Goal: Information Seeking & Learning: Learn about a topic

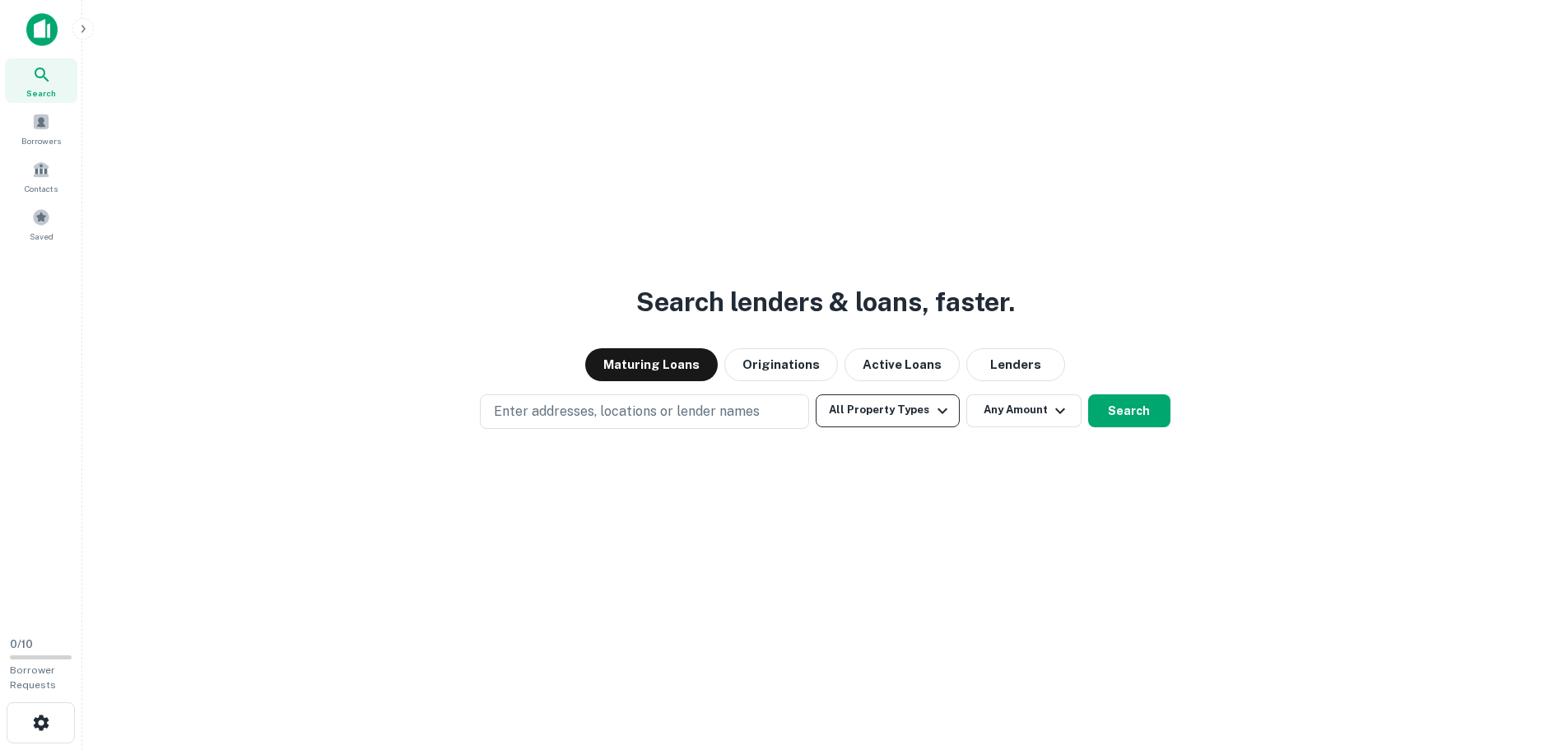
click at [908, 411] on button "All Property Types" at bounding box center [887, 410] width 143 height 33
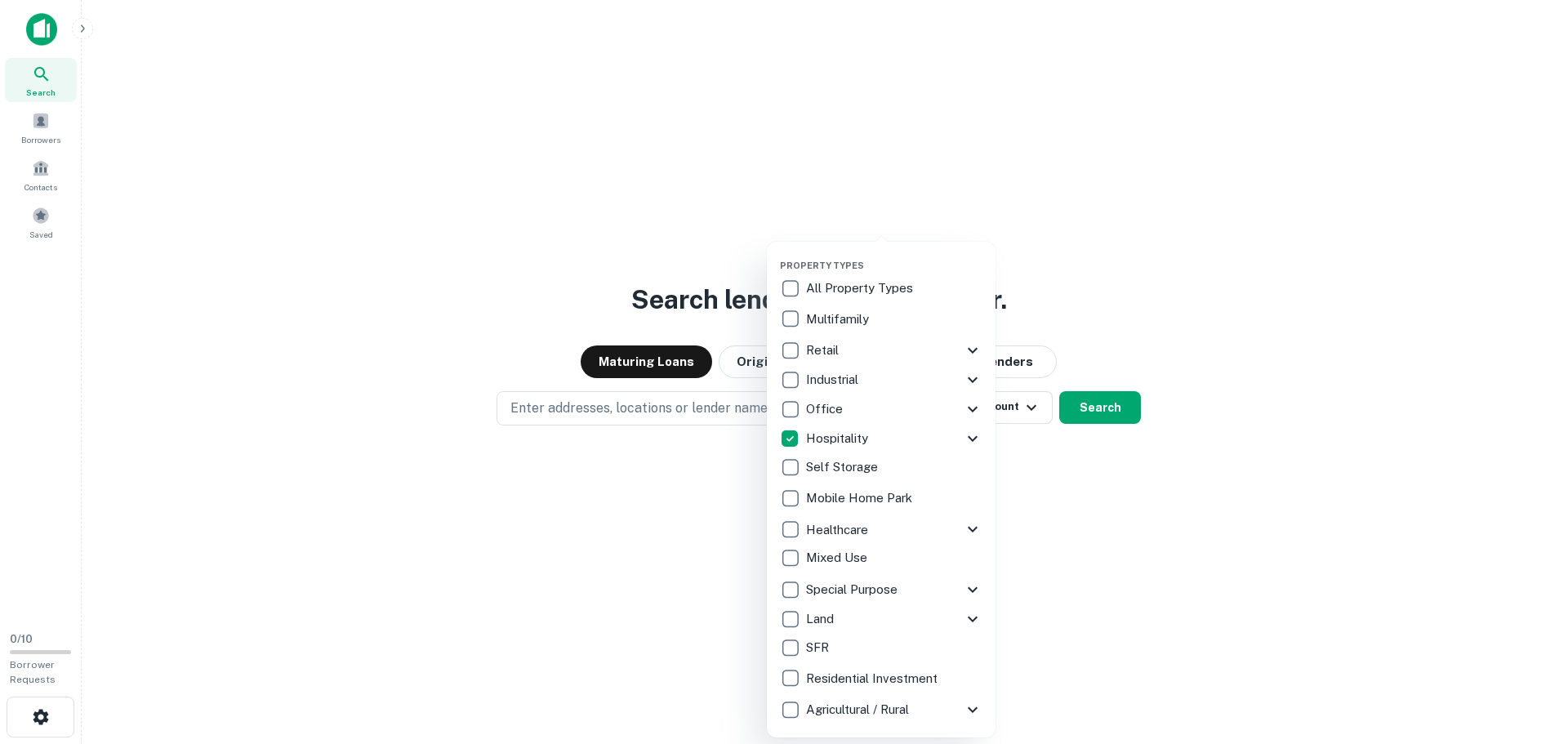
click at [1097, 404] on div at bounding box center [784, 372] width 1568 height 744
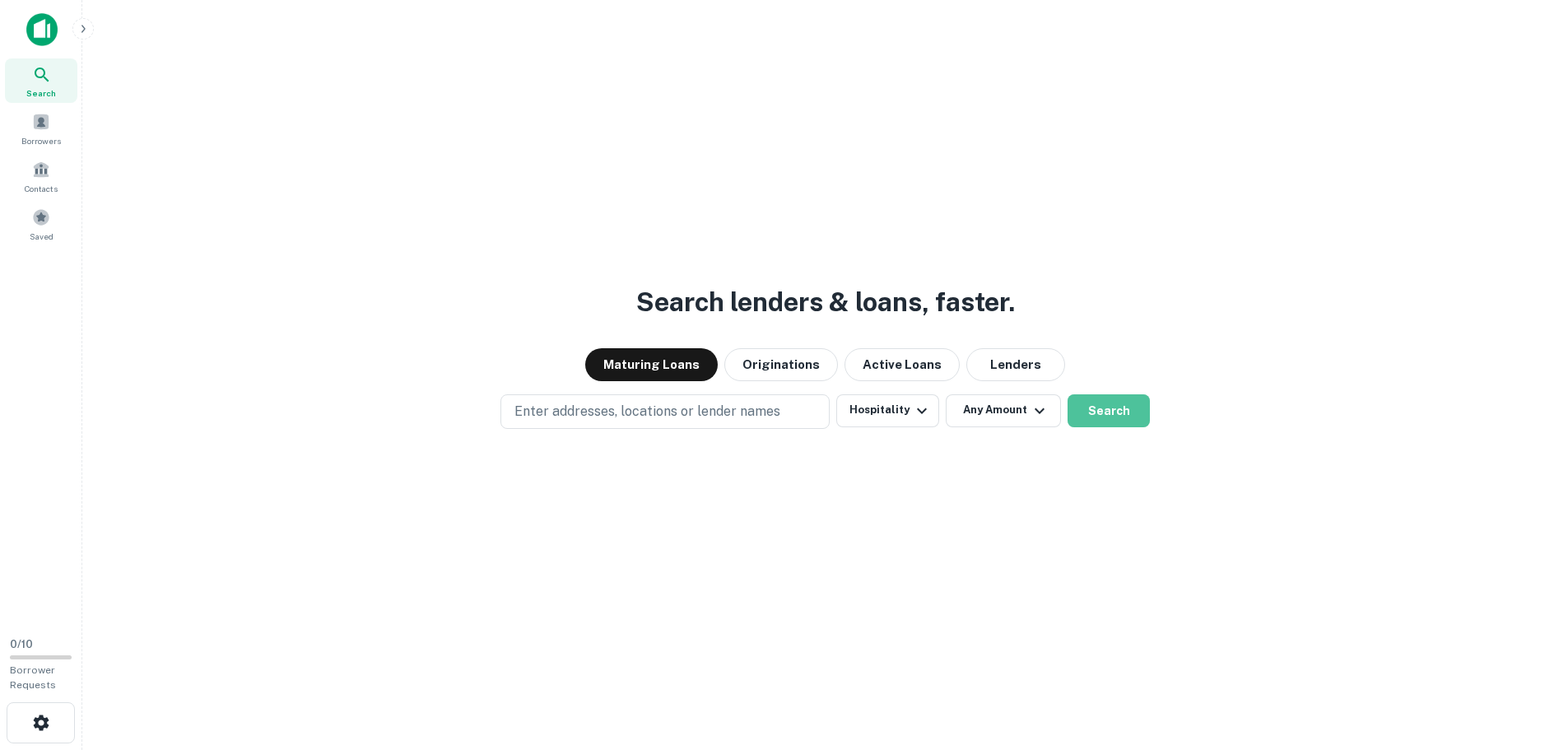
click at [1106, 412] on button "Search" at bounding box center [1109, 410] width 82 height 33
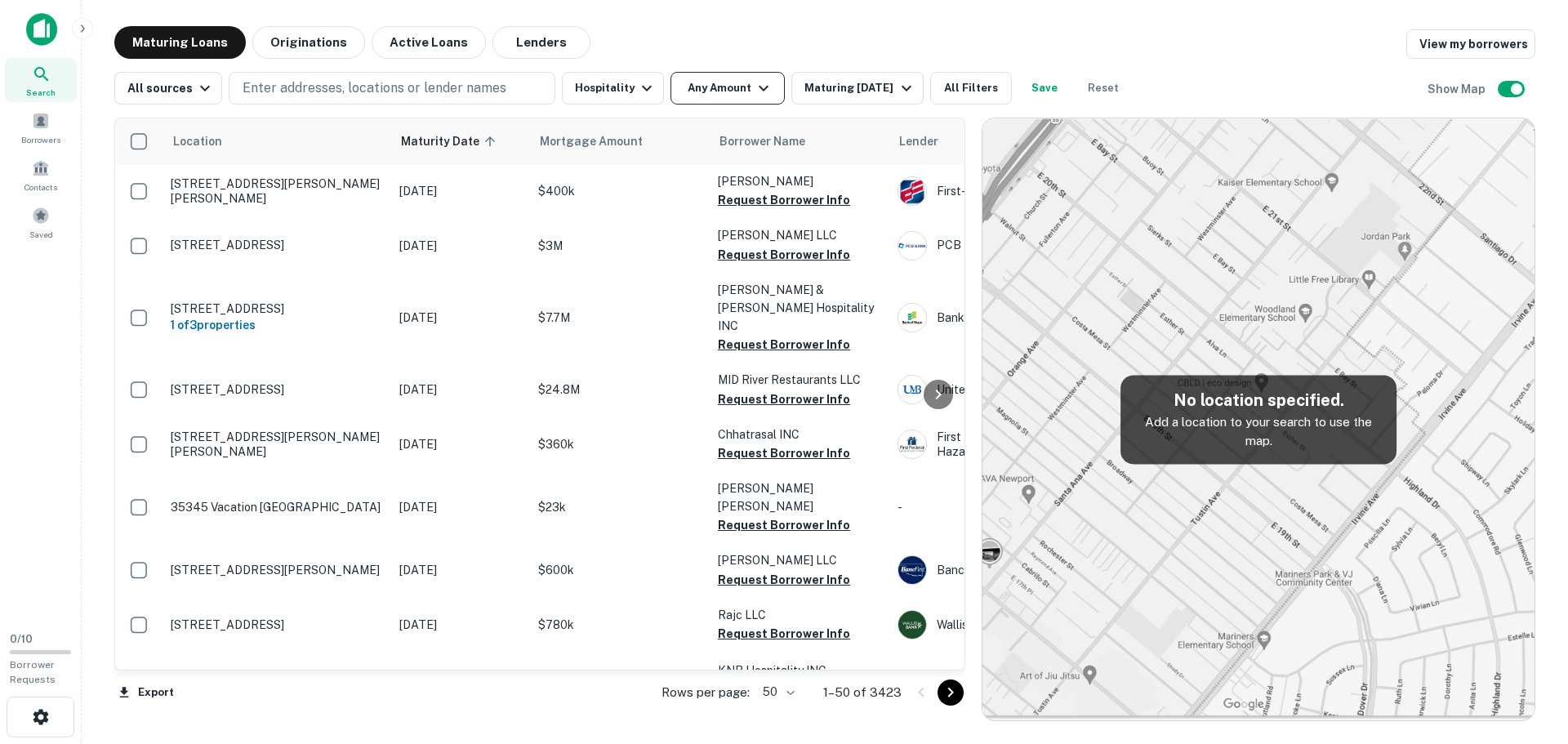
click at [741, 98] on button "Any Amount" at bounding box center [727, 87] width 114 height 32
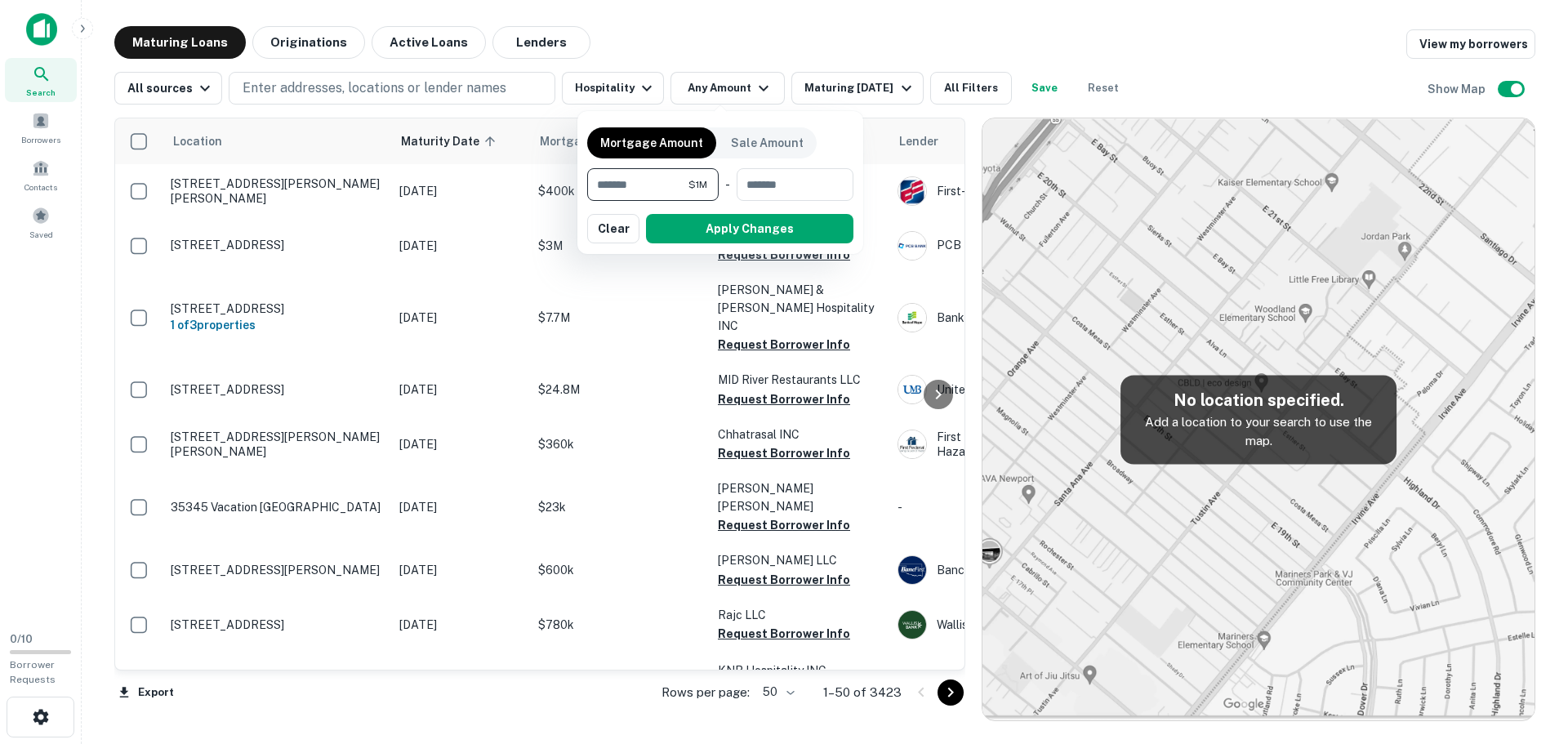
type input "********"
click at [744, 227] on button "Apply Changes" at bounding box center [749, 228] width 207 height 29
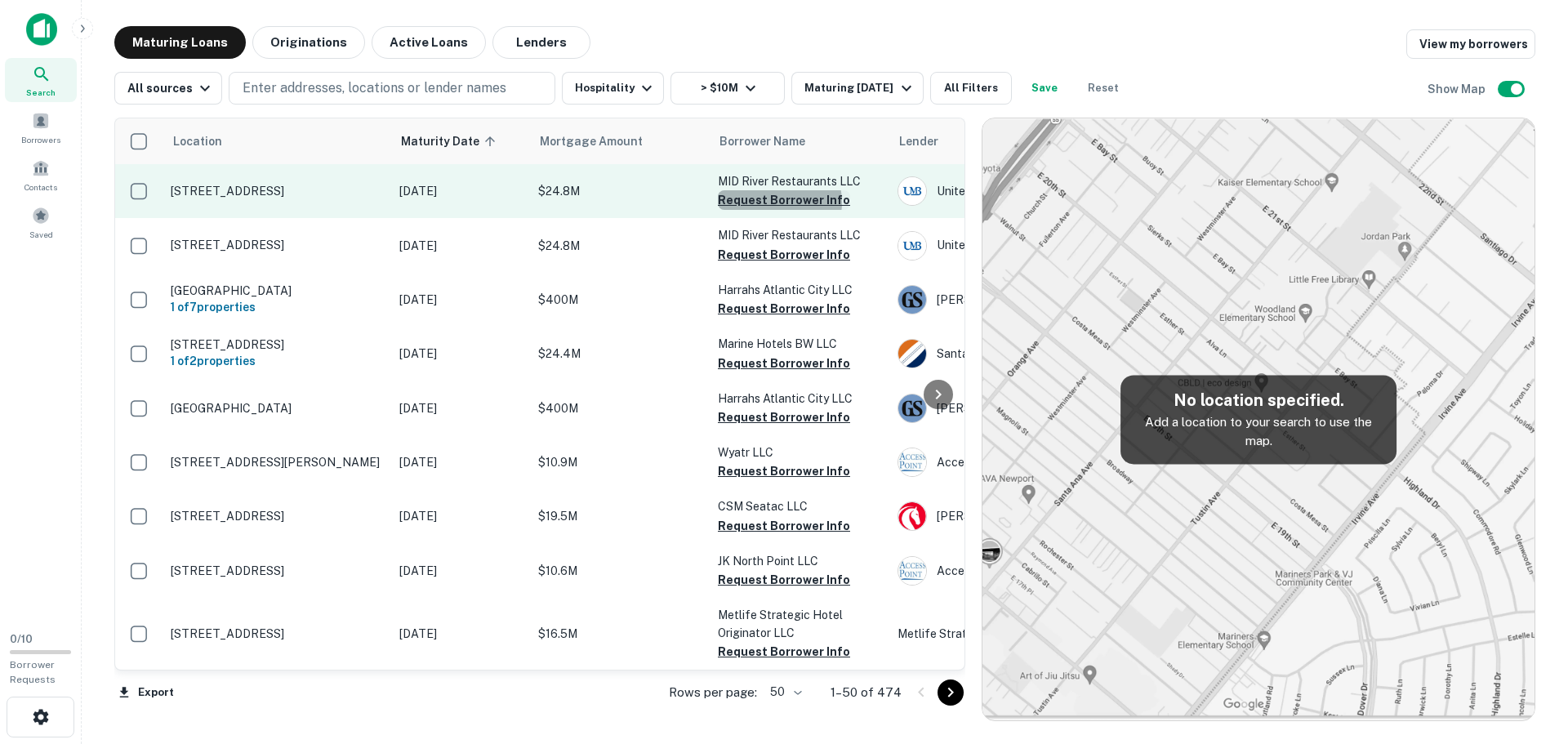
click at [778, 202] on button "Request Borrower Info" at bounding box center [783, 200] width 132 height 20
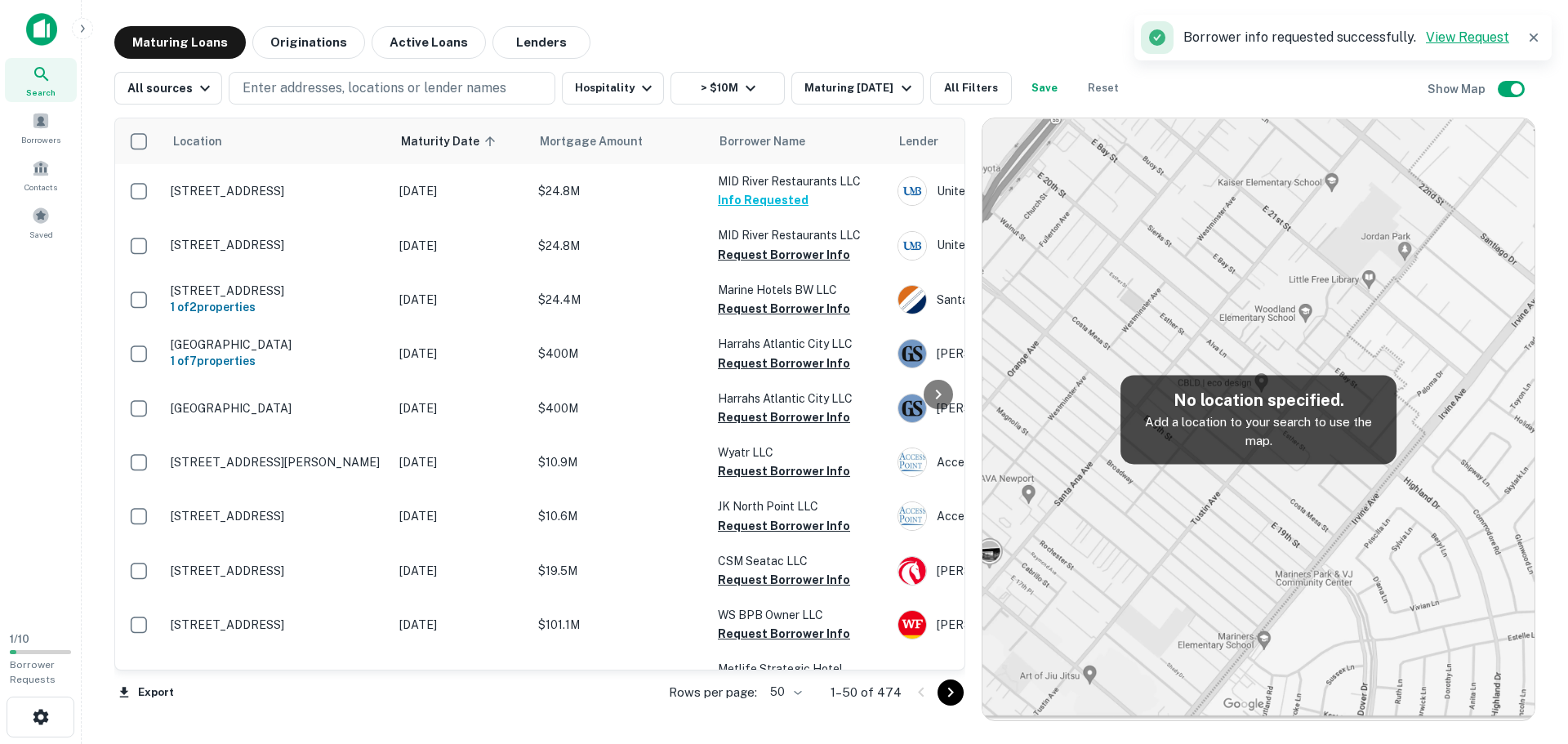
click at [1457, 29] on link "View Request" at bounding box center [1467, 37] width 83 height 16
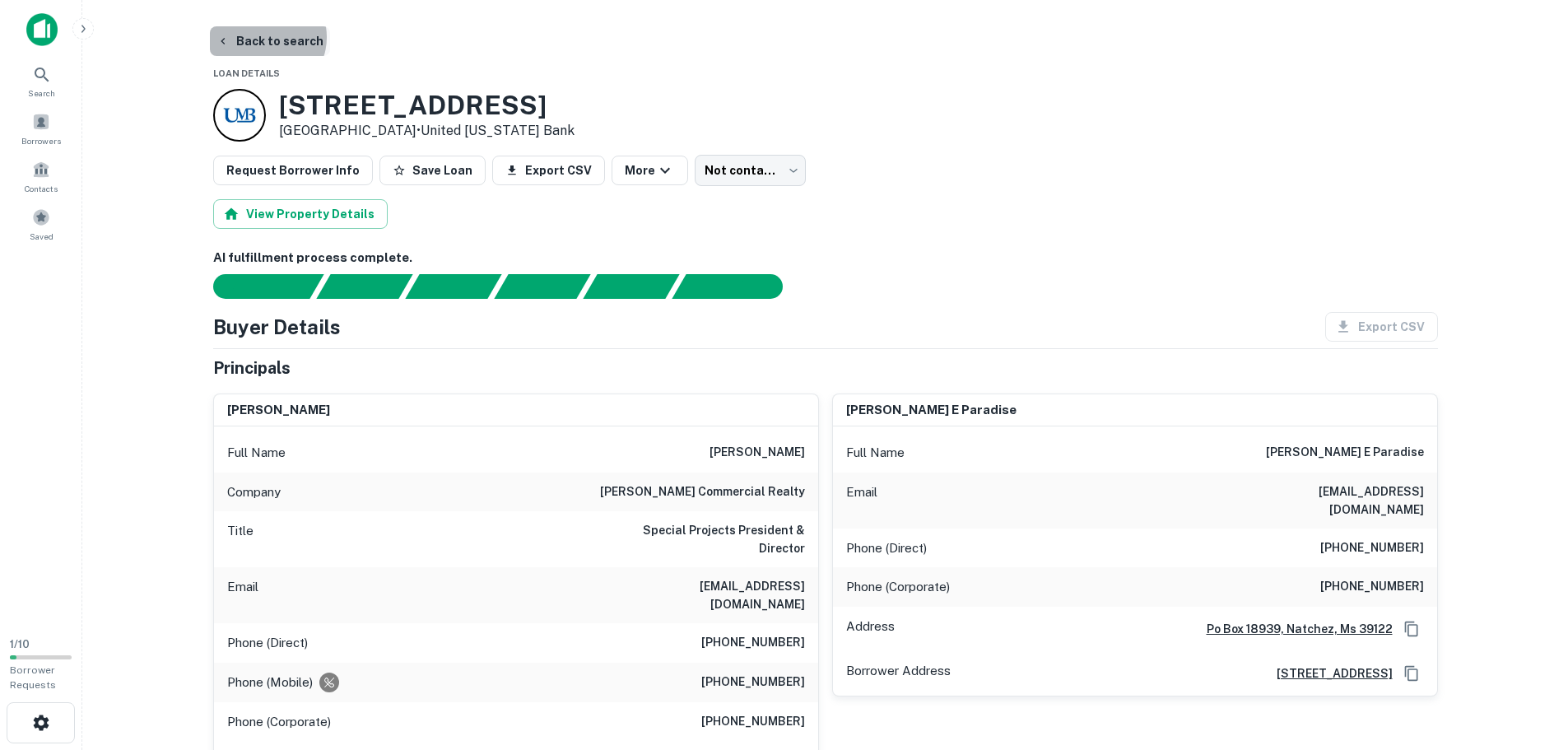
click at [264, 37] on button "Back to search" at bounding box center [269, 40] width 120 height 29
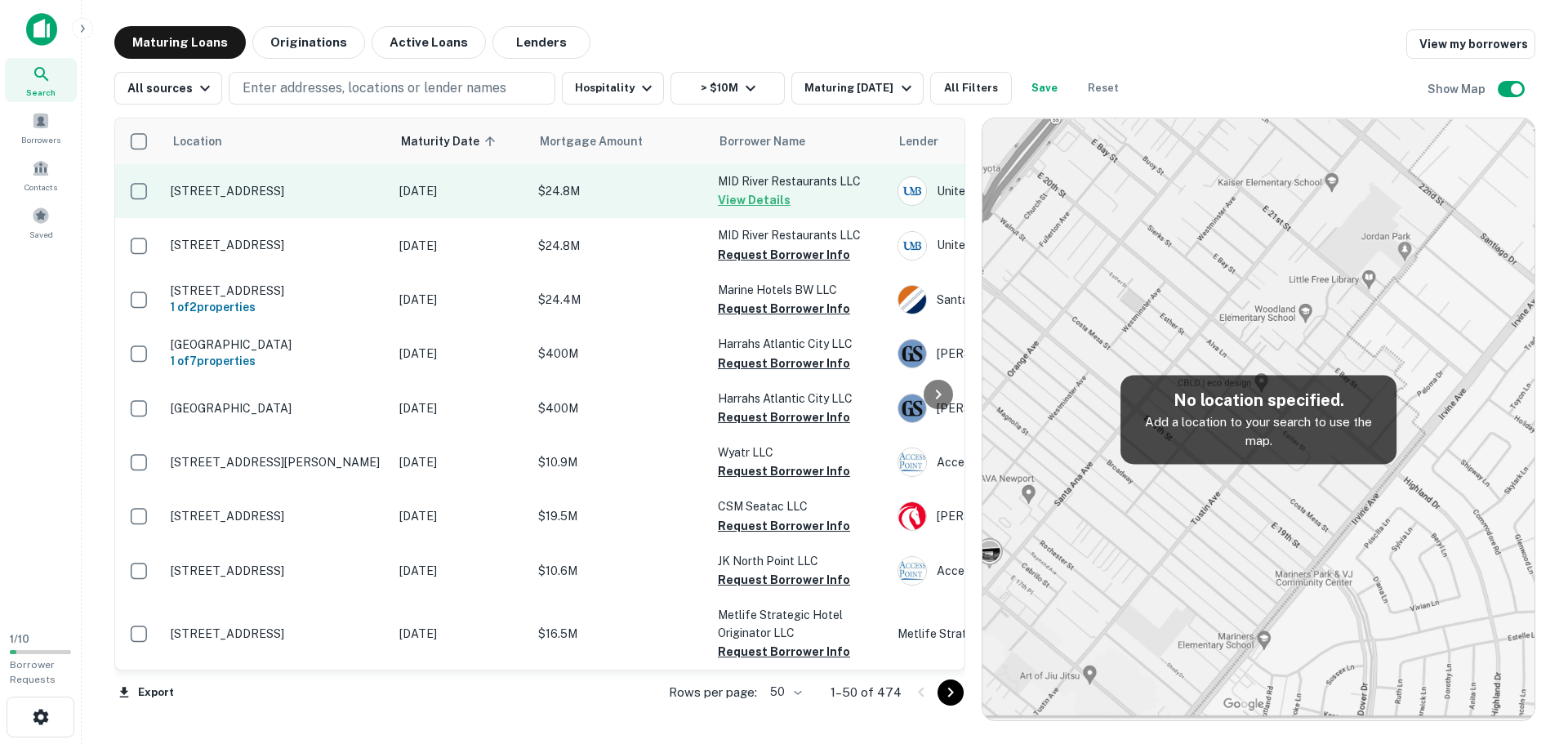
click at [249, 186] on p "[STREET_ADDRESS]" at bounding box center [276, 191] width 212 height 15
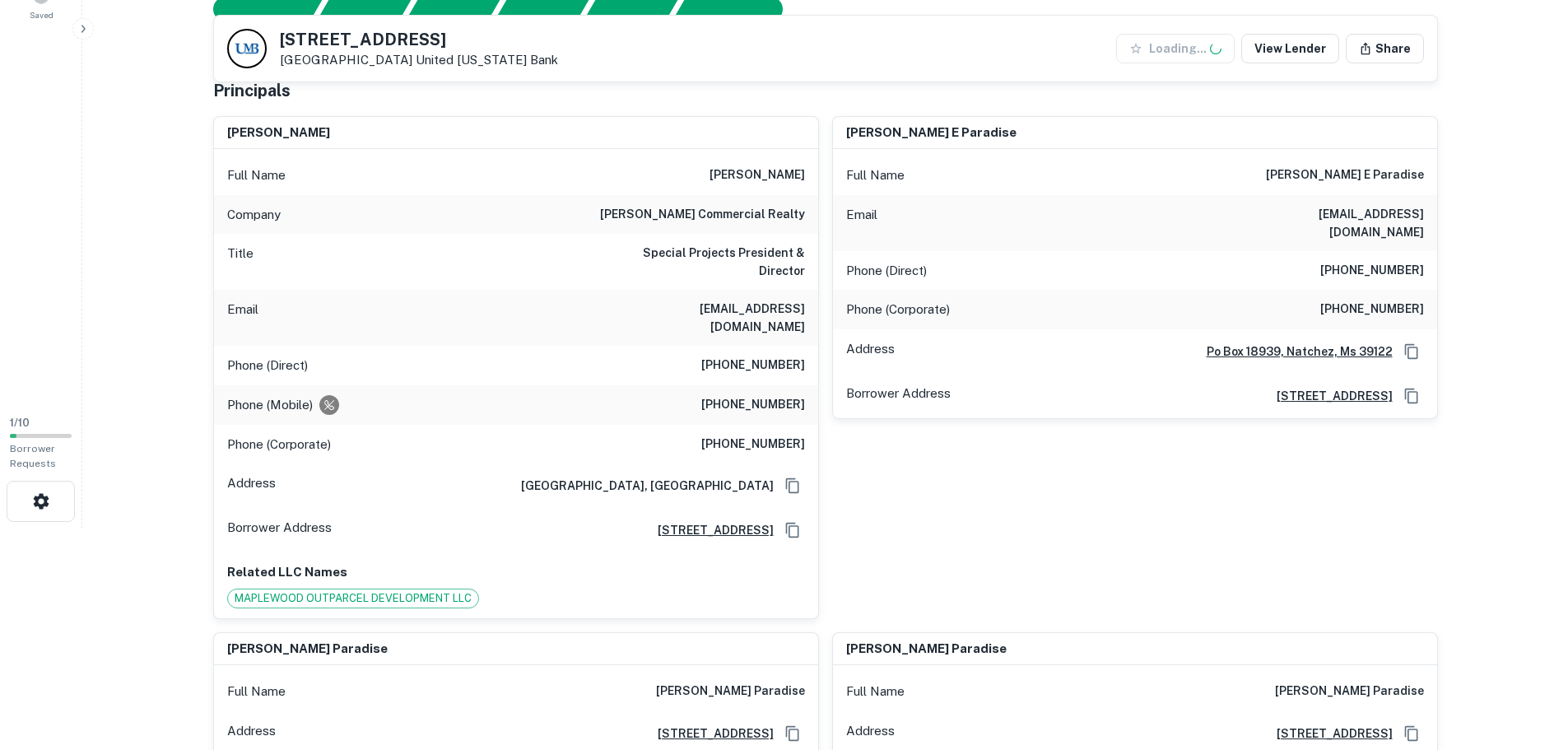
scroll to position [247, 0]
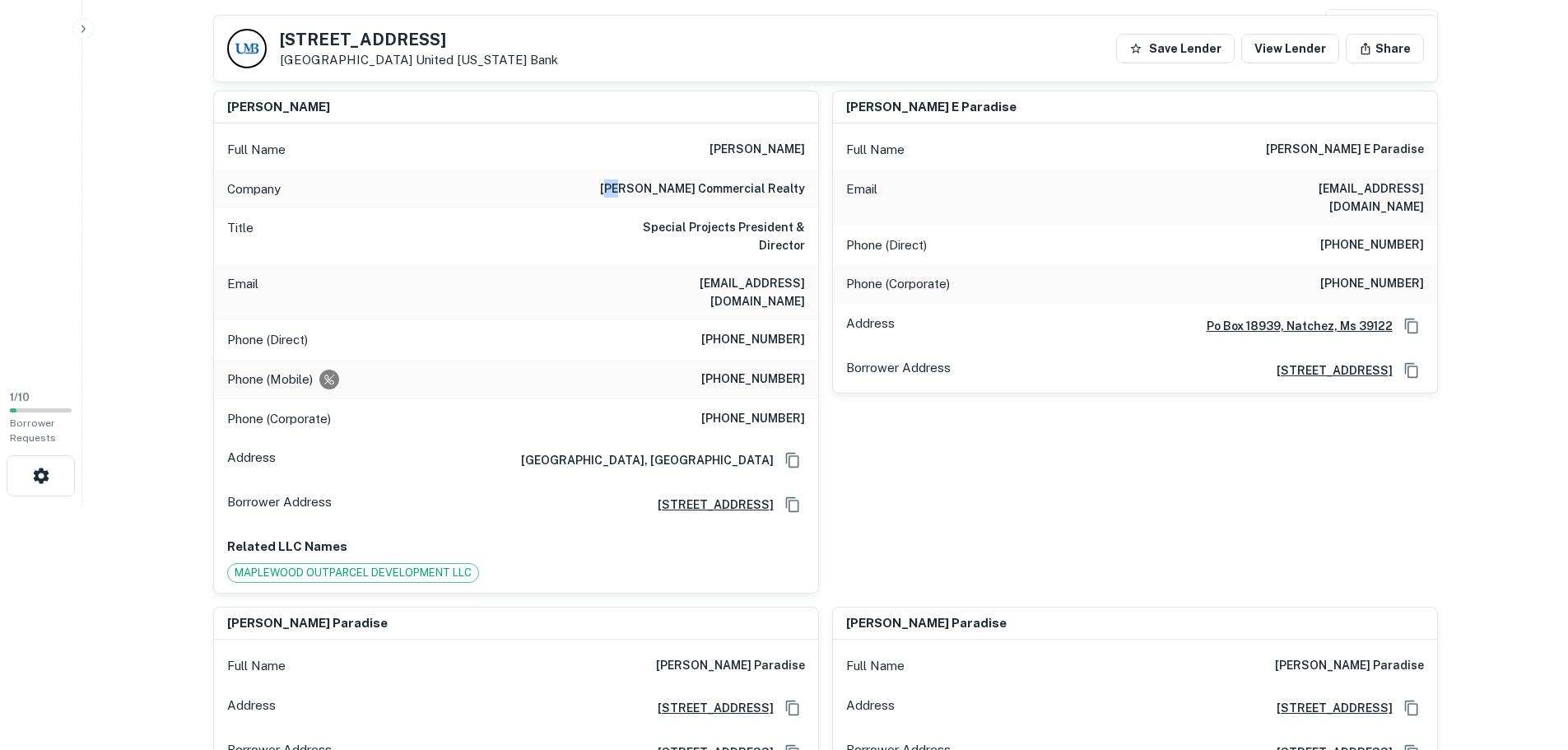
click at [692, 190] on h6 "maly commercial realty" at bounding box center [702, 189] width 205 height 20
drag, startPoint x: 650, startPoint y: 184, endPoint x: 806, endPoint y: 201, distance: 156.9
click at [806, 201] on div "Company maly commercial realty" at bounding box center [515, 189] width 604 height 39
copy h6 "maly commercial realty"
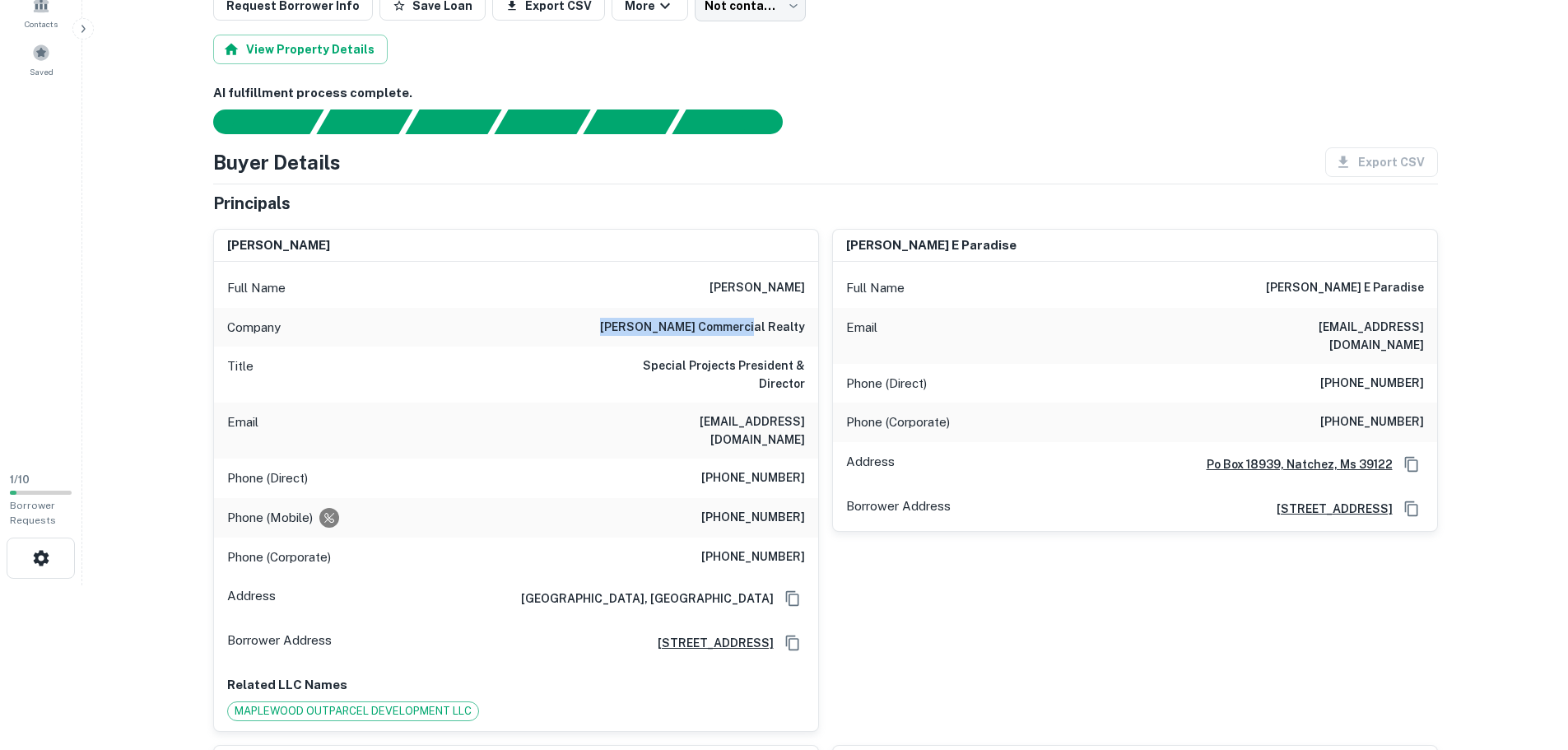
scroll to position [0, 0]
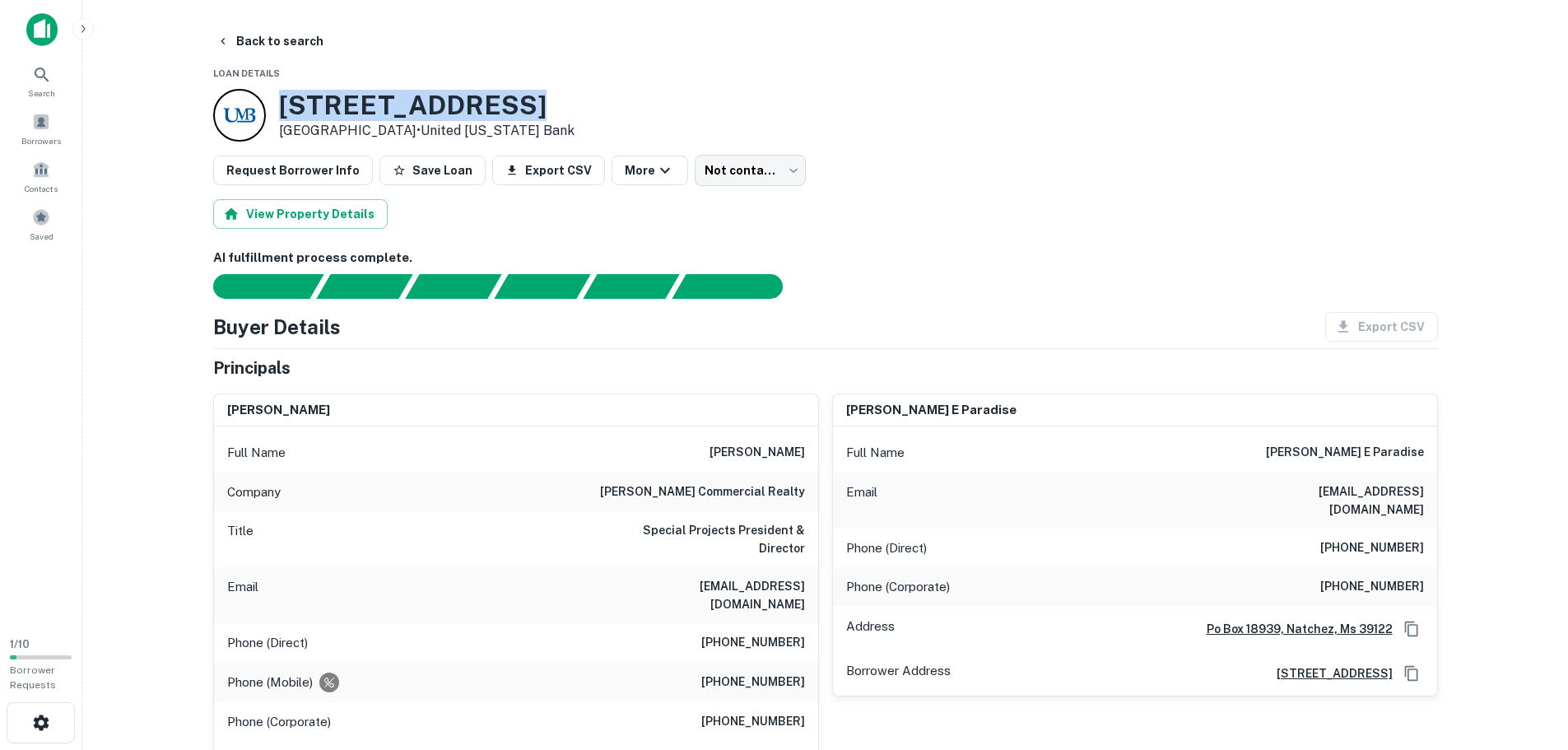
drag, startPoint x: 511, startPoint y: 108, endPoint x: 277, endPoint y: 111, distance: 234.0
click at [277, 111] on div "[STREET_ADDRESS] • United [US_STATE] Bank" at bounding box center [393, 115] width 361 height 53
copy h3 "[STREET_ADDRESS]"
click at [263, 45] on button "Back to search" at bounding box center [269, 40] width 120 height 29
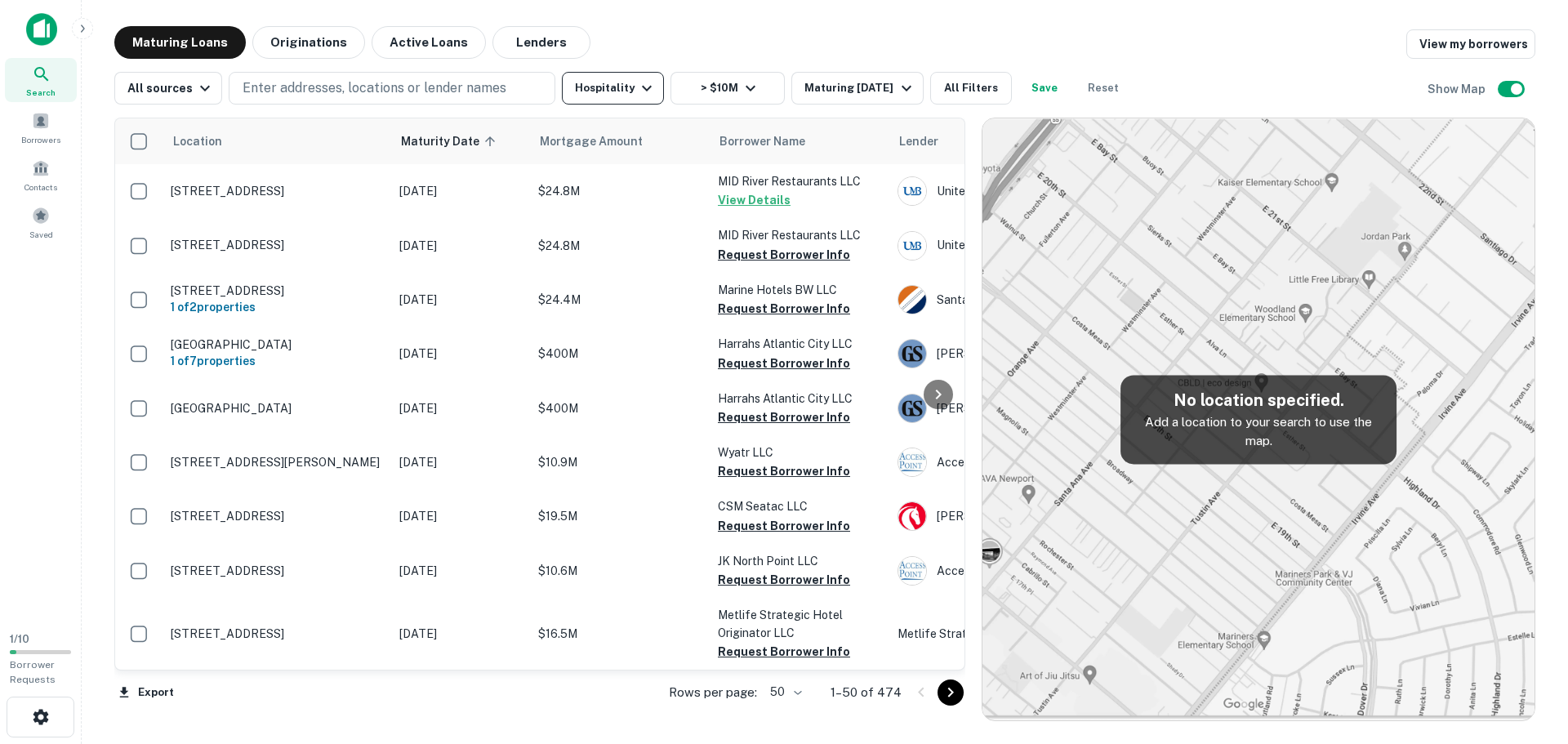
click at [637, 86] on icon "button" at bounding box center [647, 88] width 20 height 20
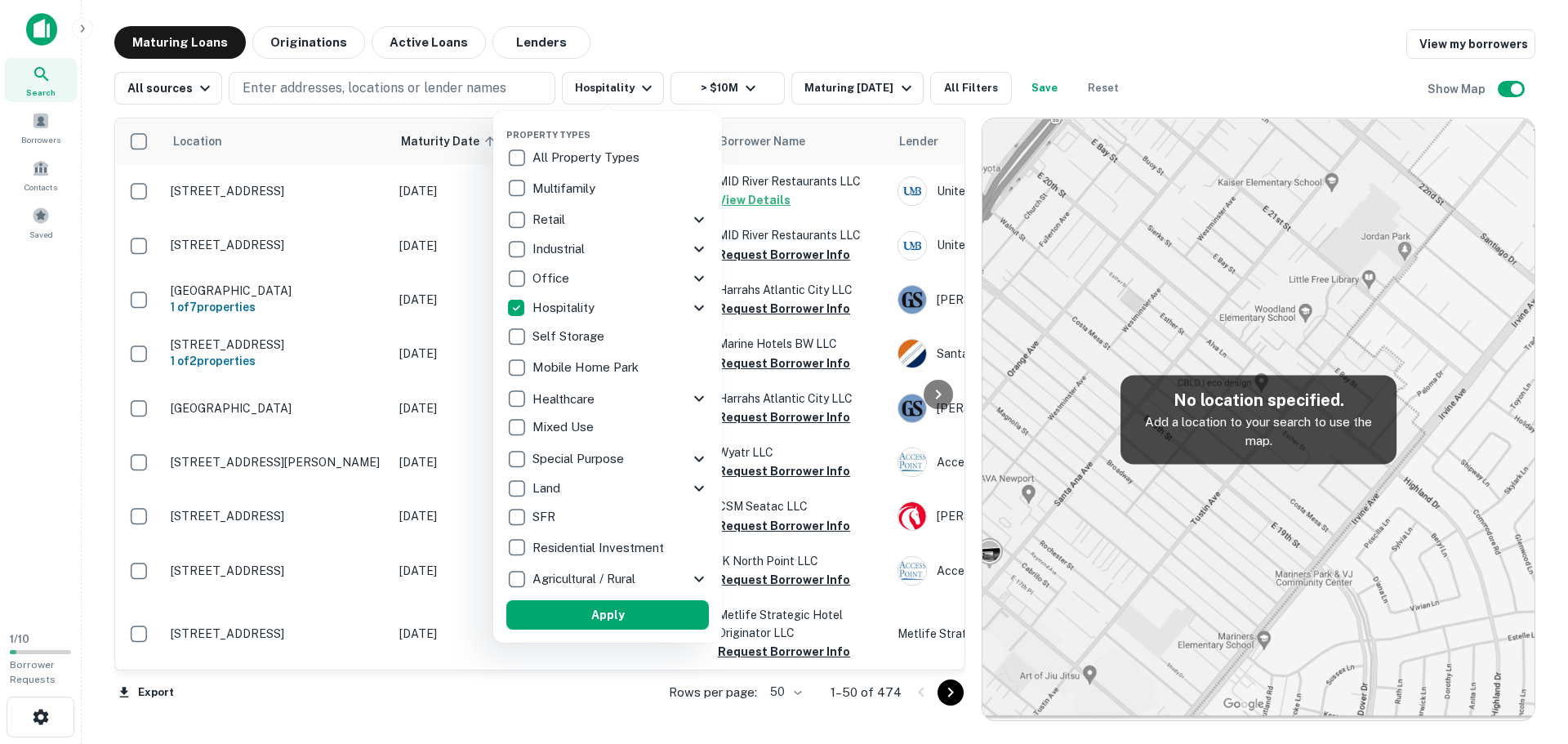
click at [626, 626] on button "Apply" at bounding box center [608, 614] width 203 height 29
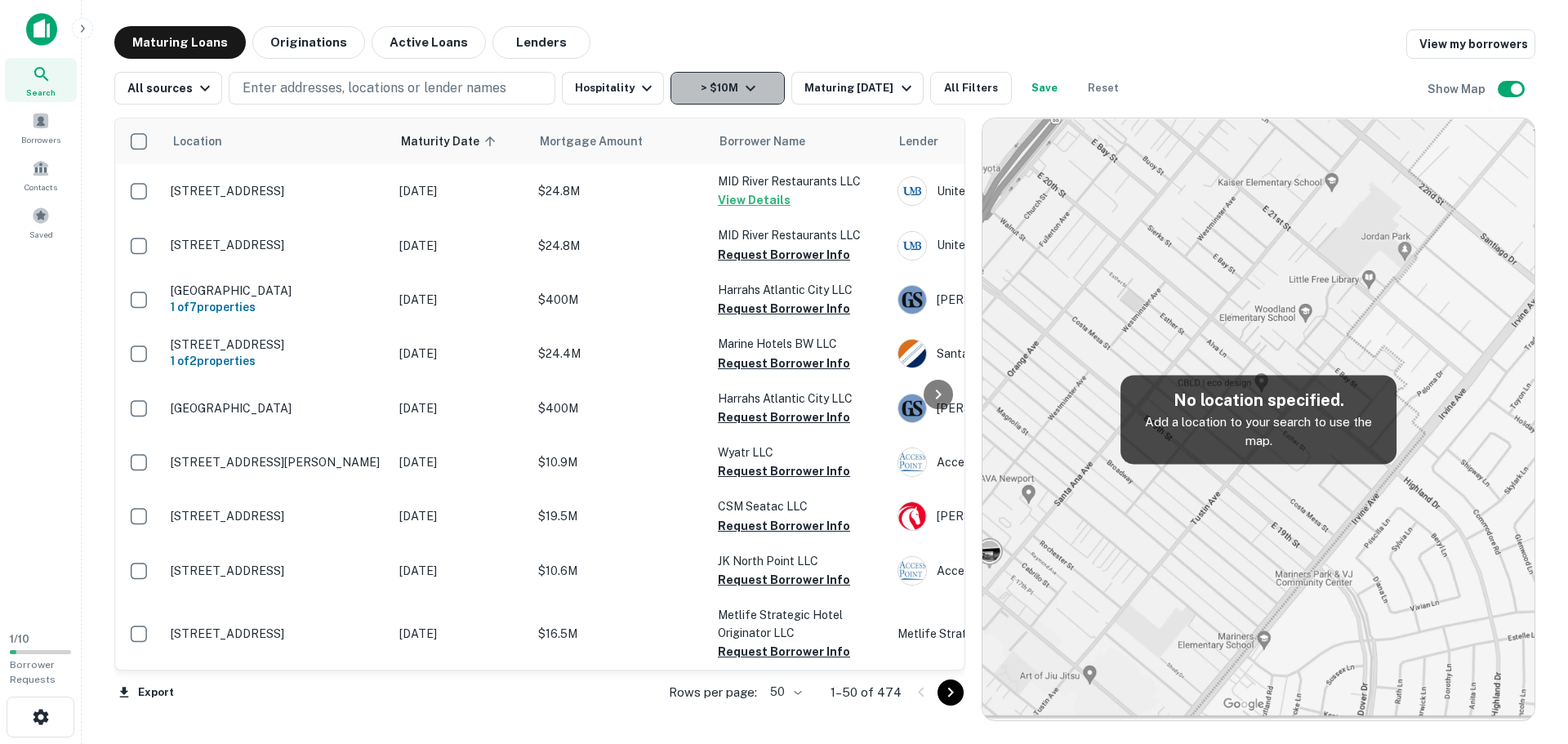
click at [701, 91] on button "> $10M" at bounding box center [727, 87] width 114 height 32
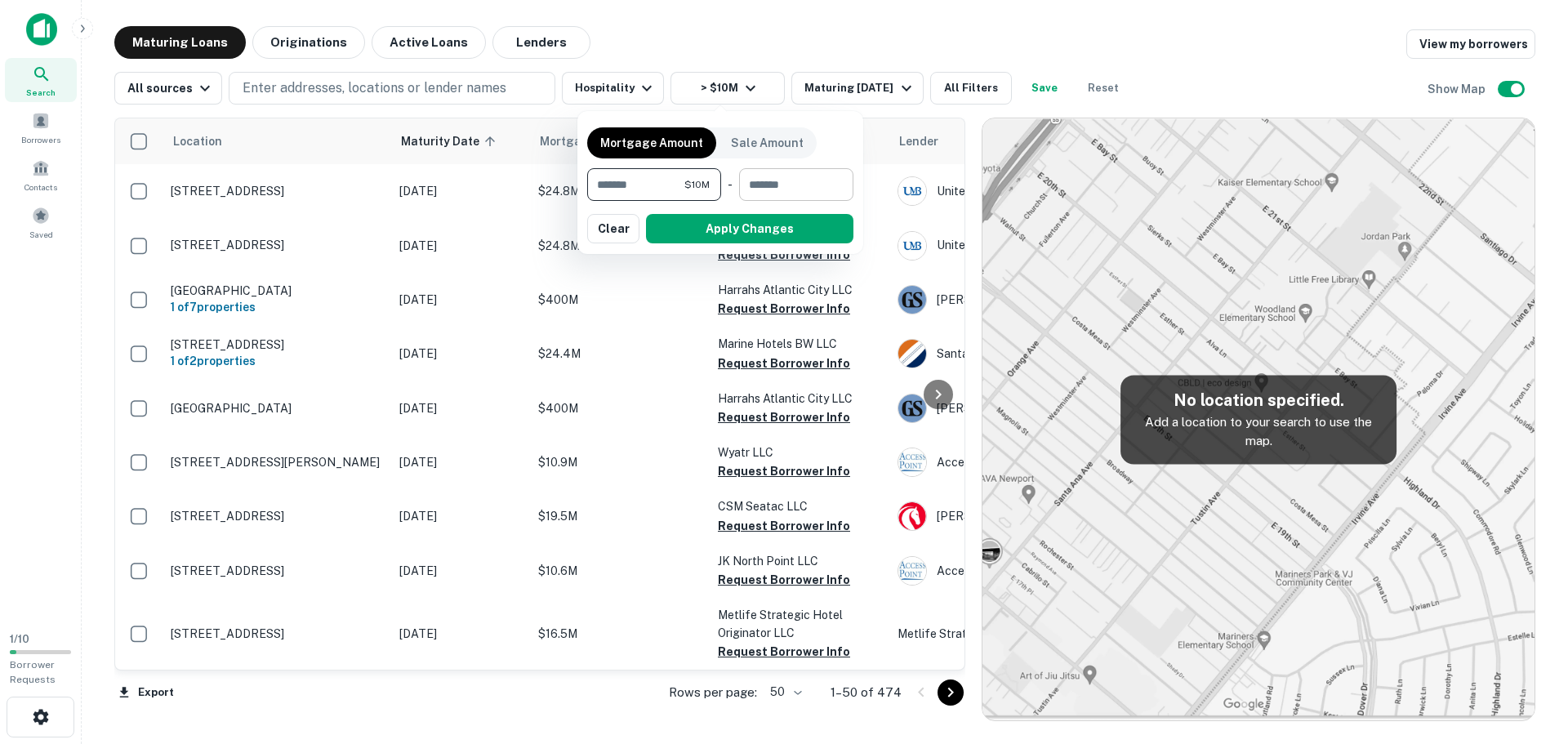
click at [757, 171] on input "number" at bounding box center [791, 184] width 103 height 32
type input "********"
click at [733, 233] on button "Apply Changes" at bounding box center [749, 228] width 207 height 29
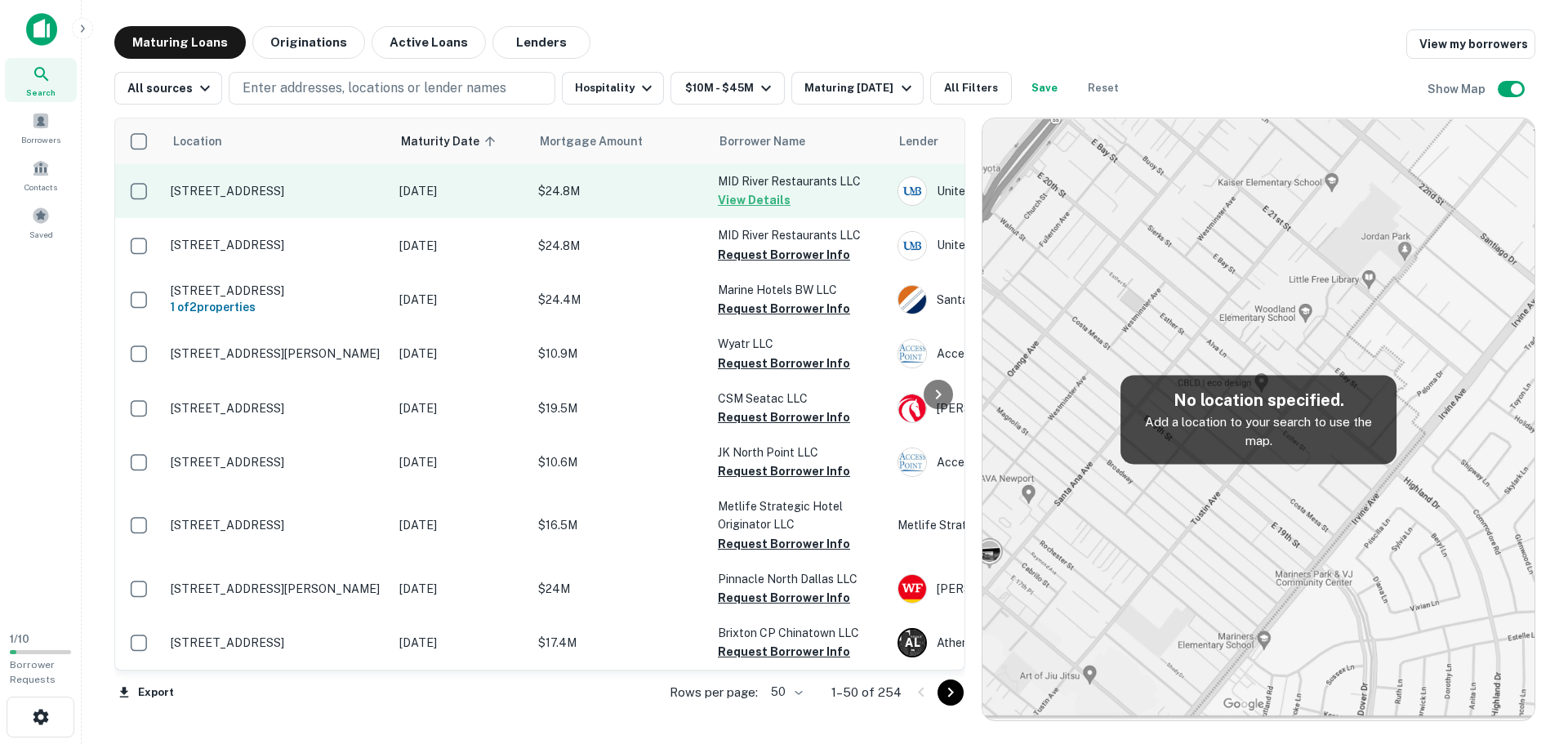
click at [282, 185] on p "[STREET_ADDRESS]" at bounding box center [276, 191] width 212 height 15
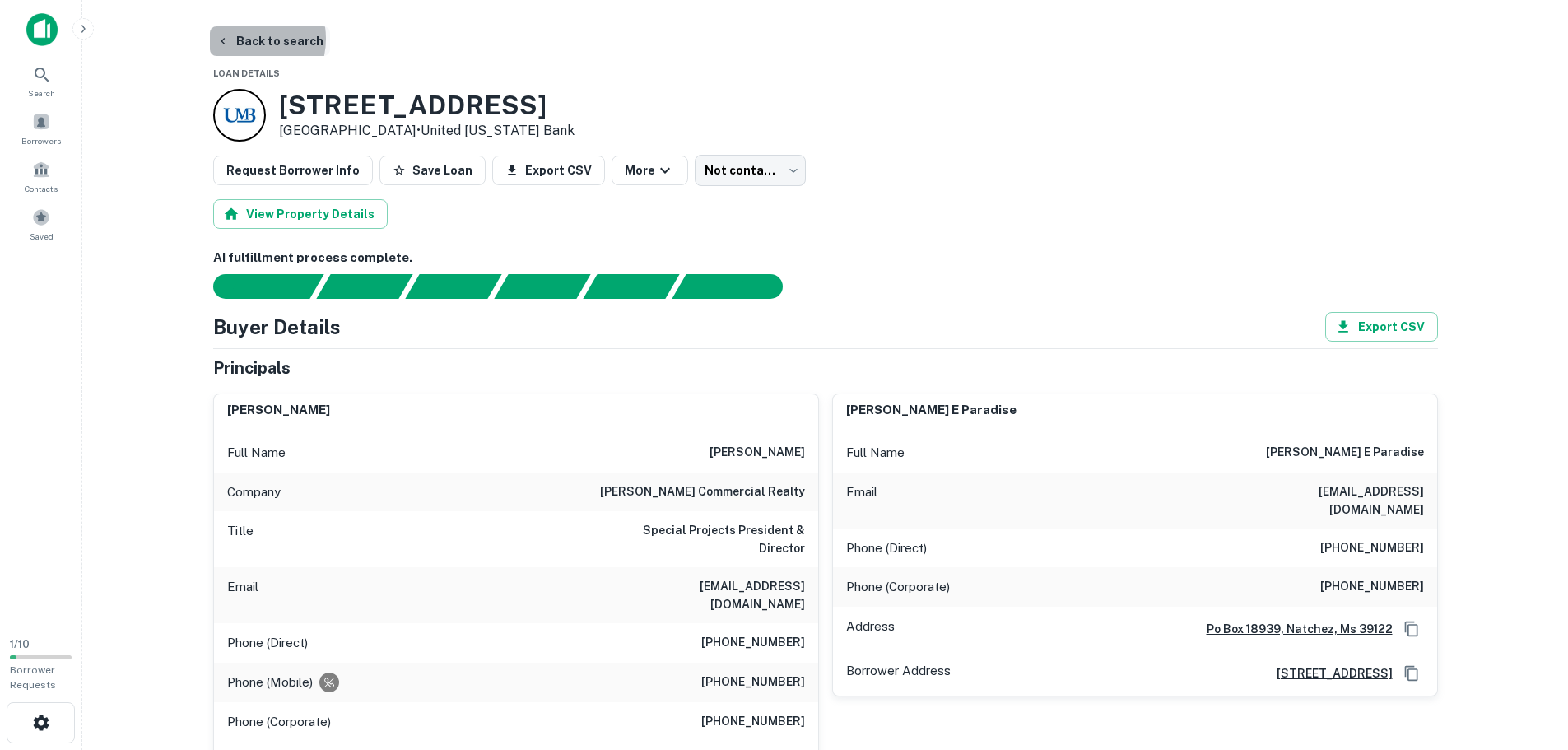
click at [246, 39] on button "Back to search" at bounding box center [269, 40] width 120 height 29
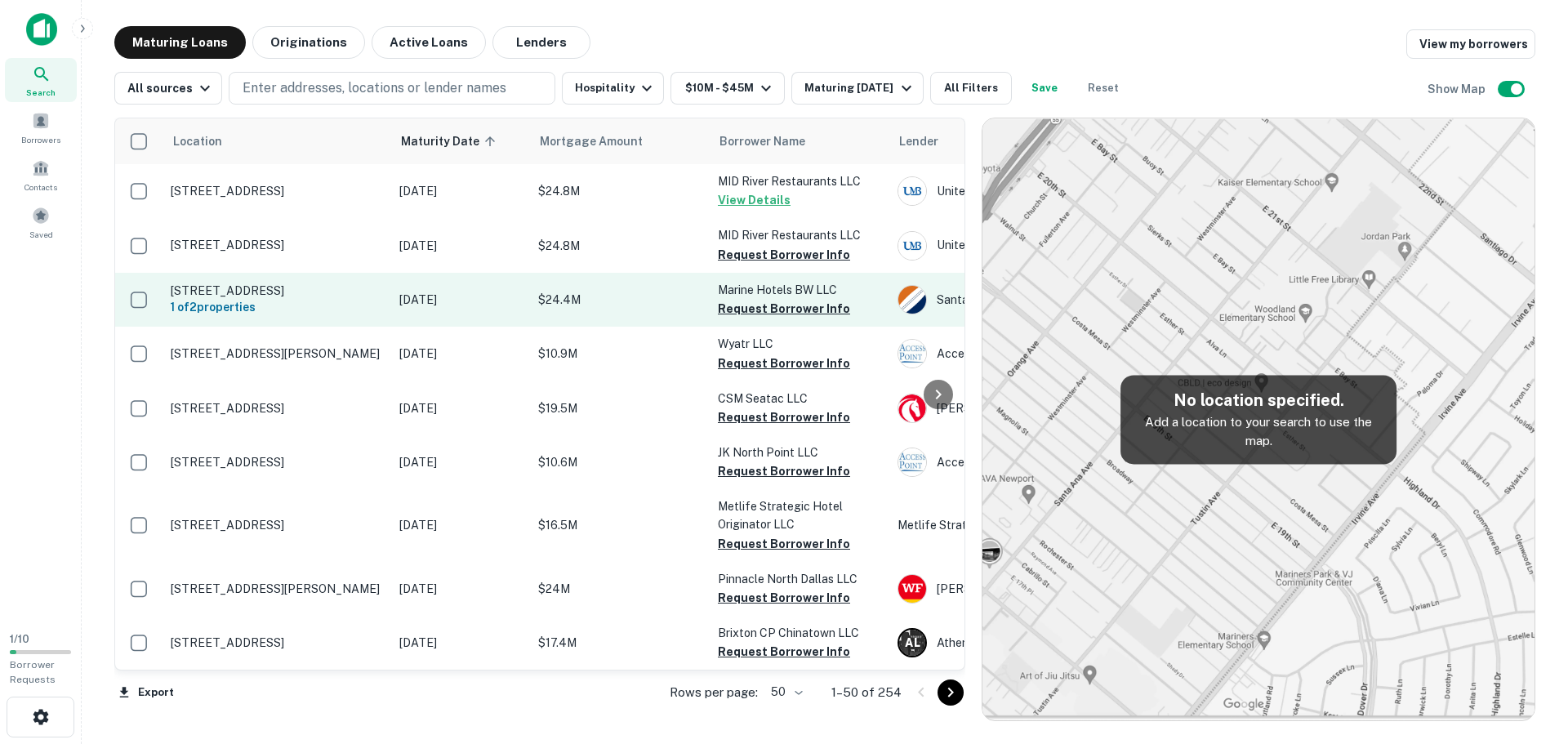
click at [318, 291] on p "3280 Dunes Rd Marina, CA 93933" at bounding box center [276, 291] width 212 height 15
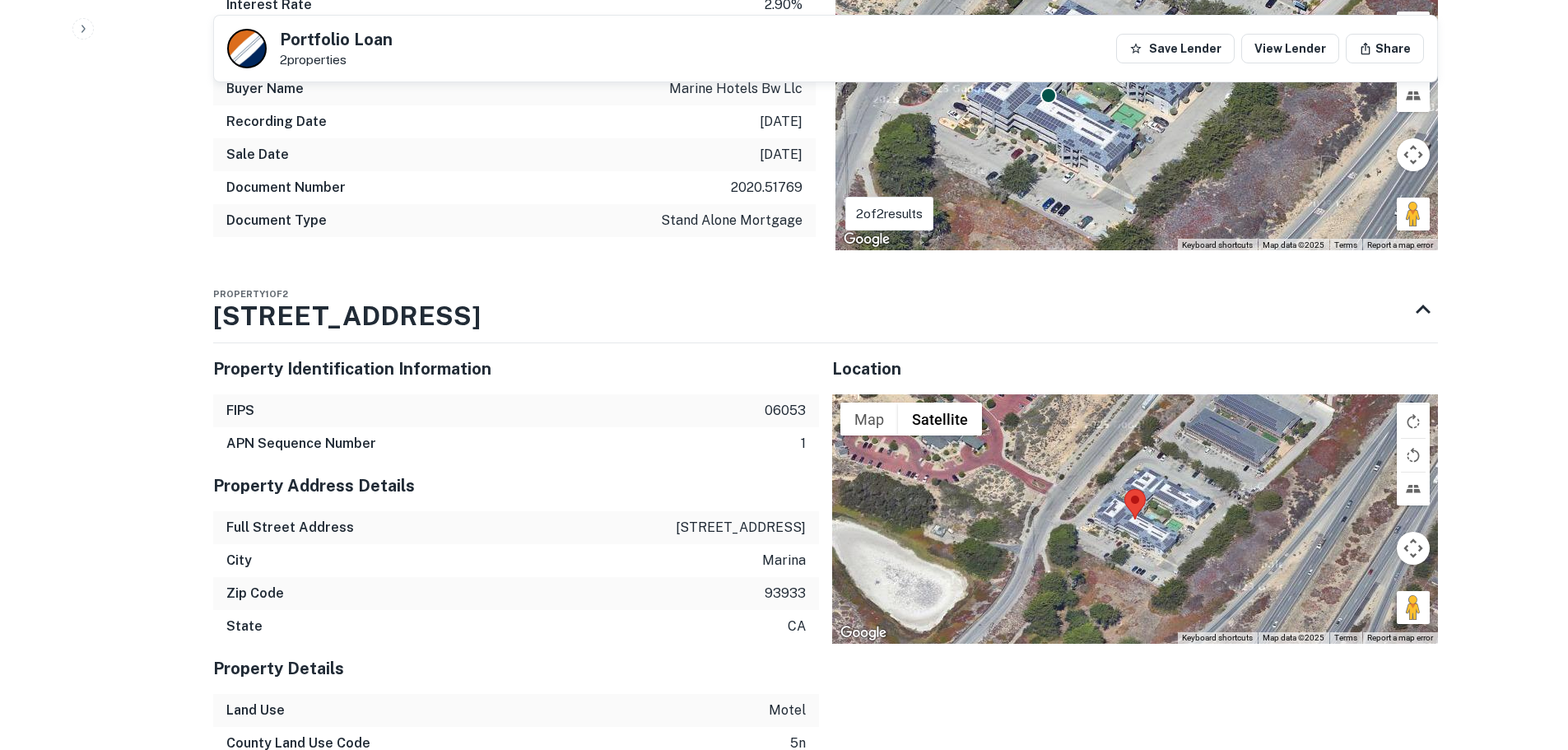
scroll to position [1070, 0]
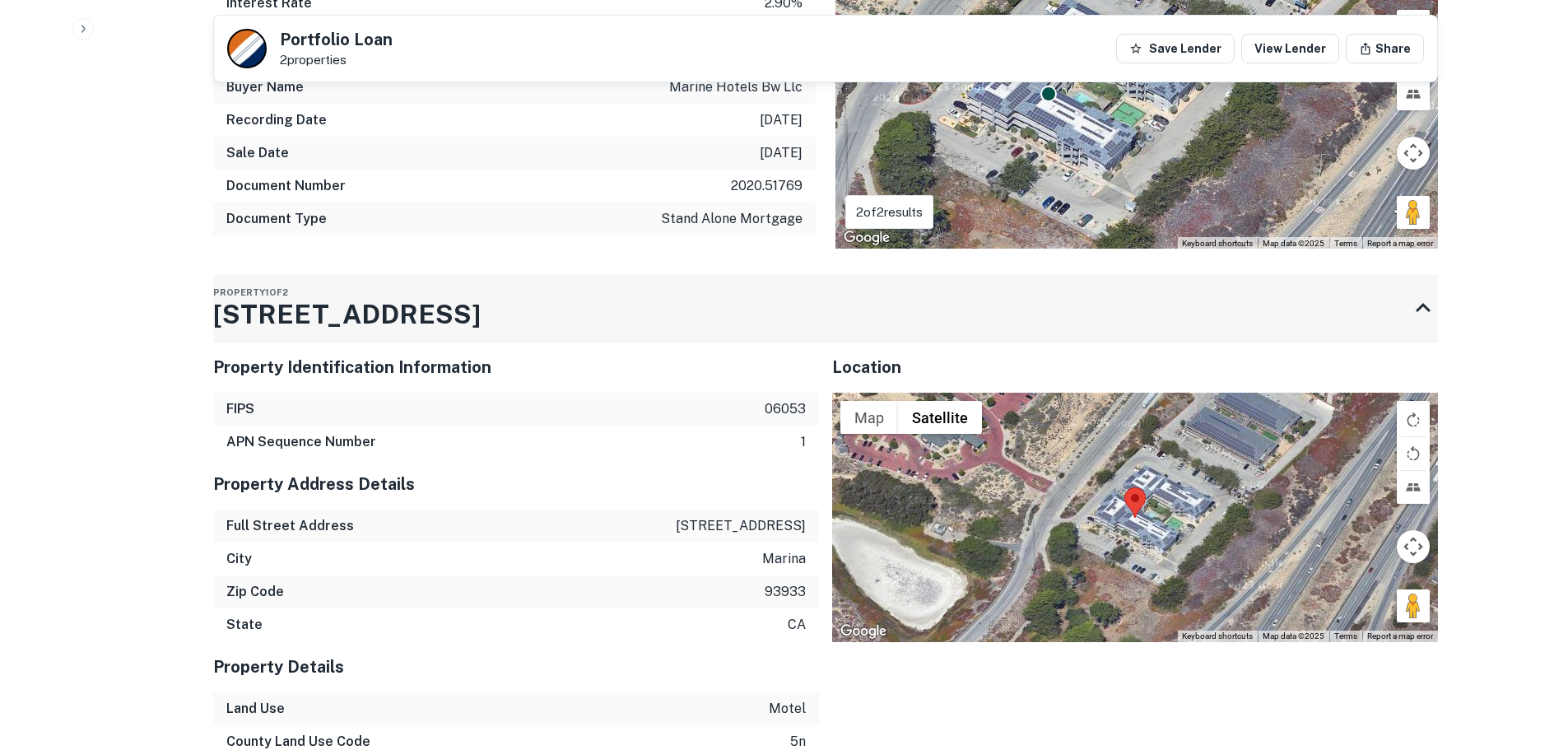
drag, startPoint x: 199, startPoint y: 313, endPoint x: 426, endPoint y: 310, distance: 227.0
click at [426, 310] on div "Back to search Portfolio Loan 2 properties Save Lender View Lender Share Buyer …" at bounding box center [825, 404] width 1264 height 2894
drag, startPoint x: 441, startPoint y: 313, endPoint x: 179, endPoint y: 325, distance: 262.3
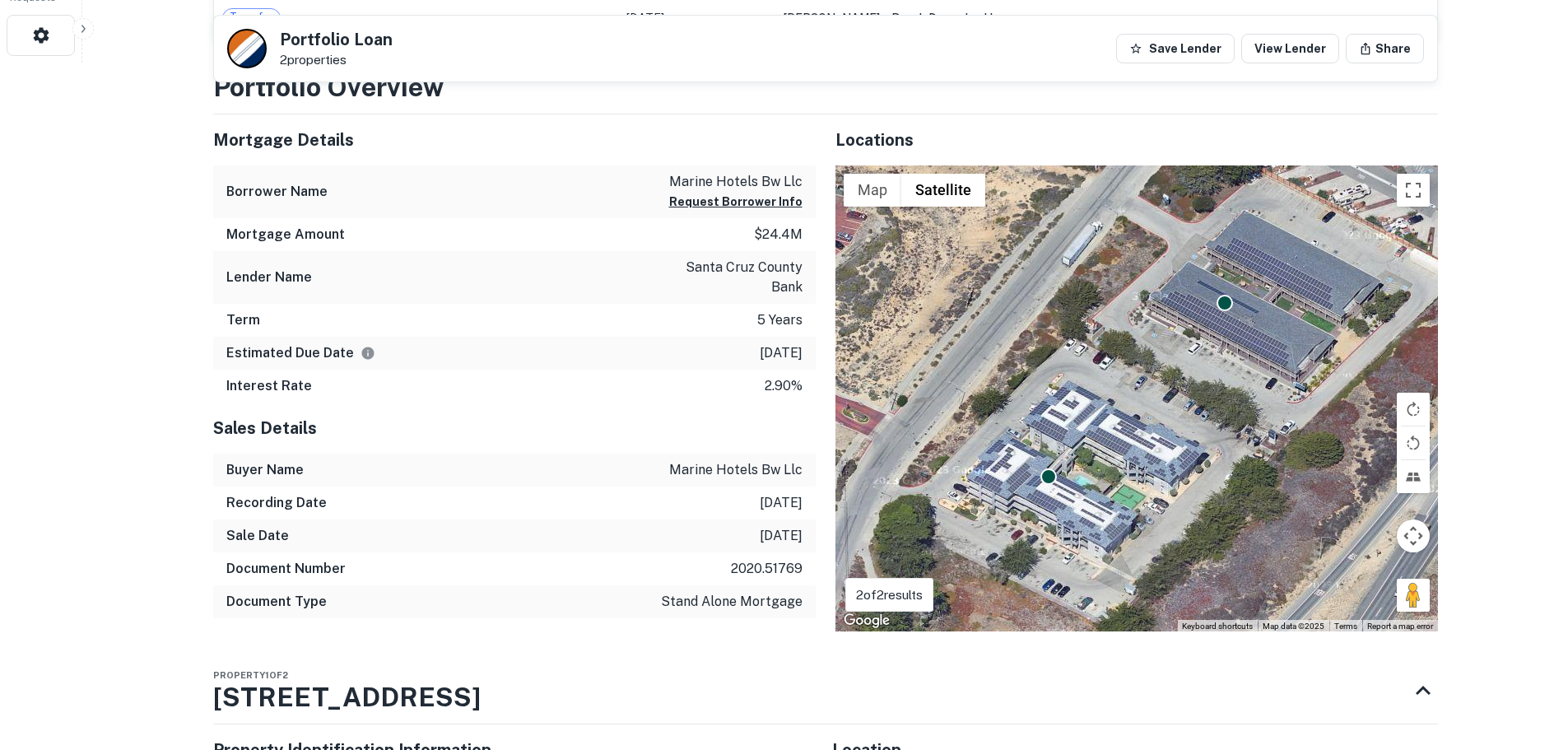
scroll to position [659, 0]
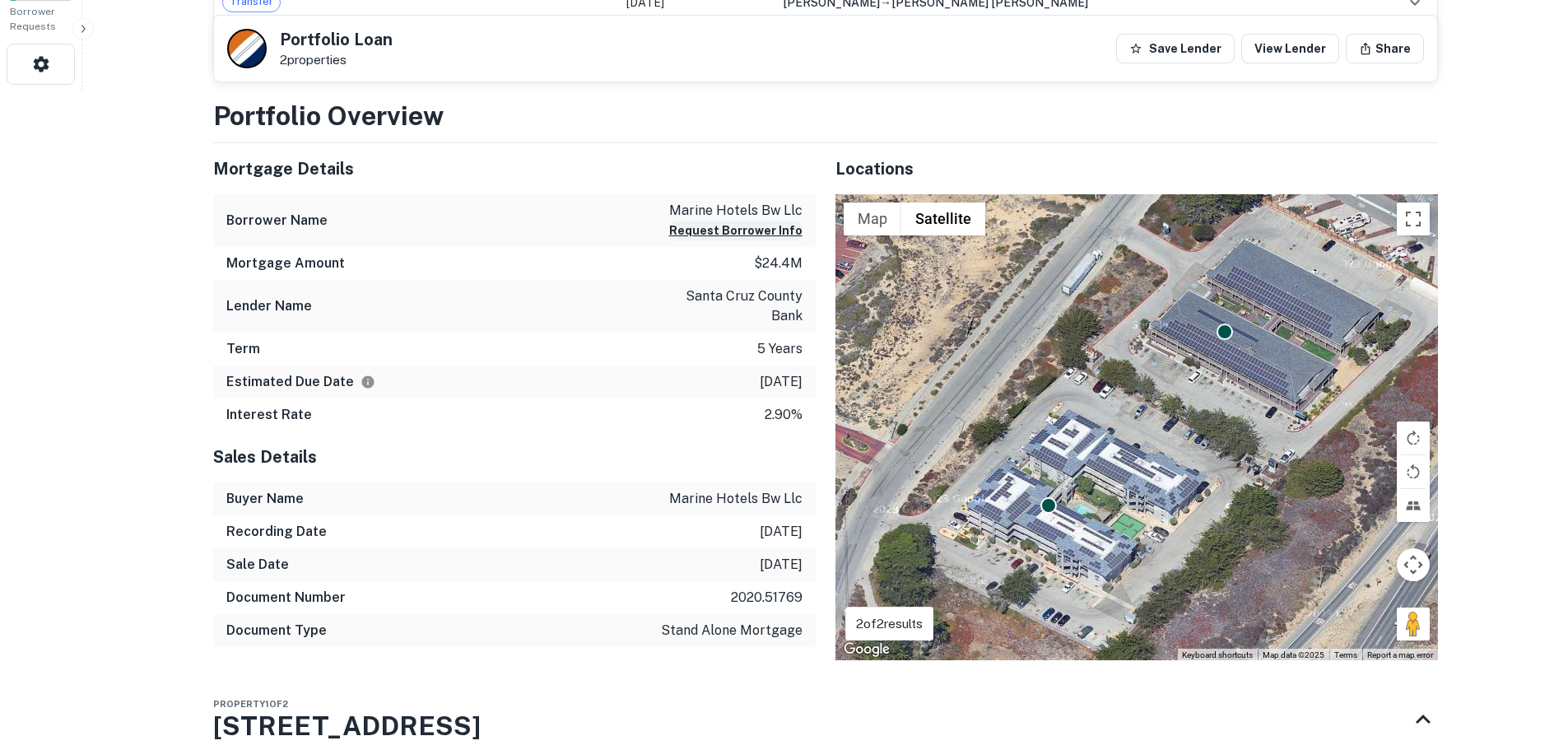
click at [745, 224] on button "Request Borrower Info" at bounding box center [735, 230] width 133 height 20
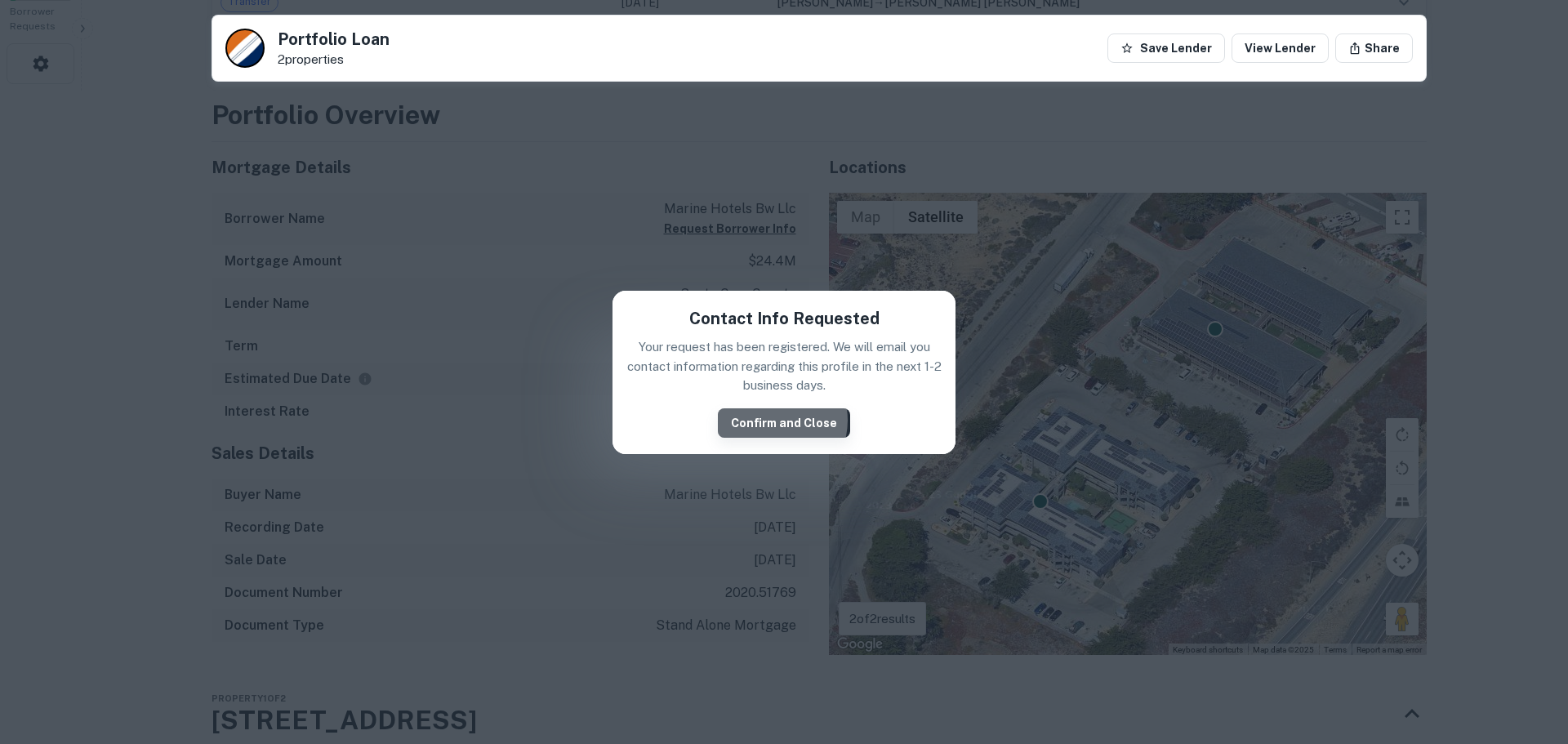
click at [772, 421] on button "Confirm and Close" at bounding box center [783, 422] width 132 height 29
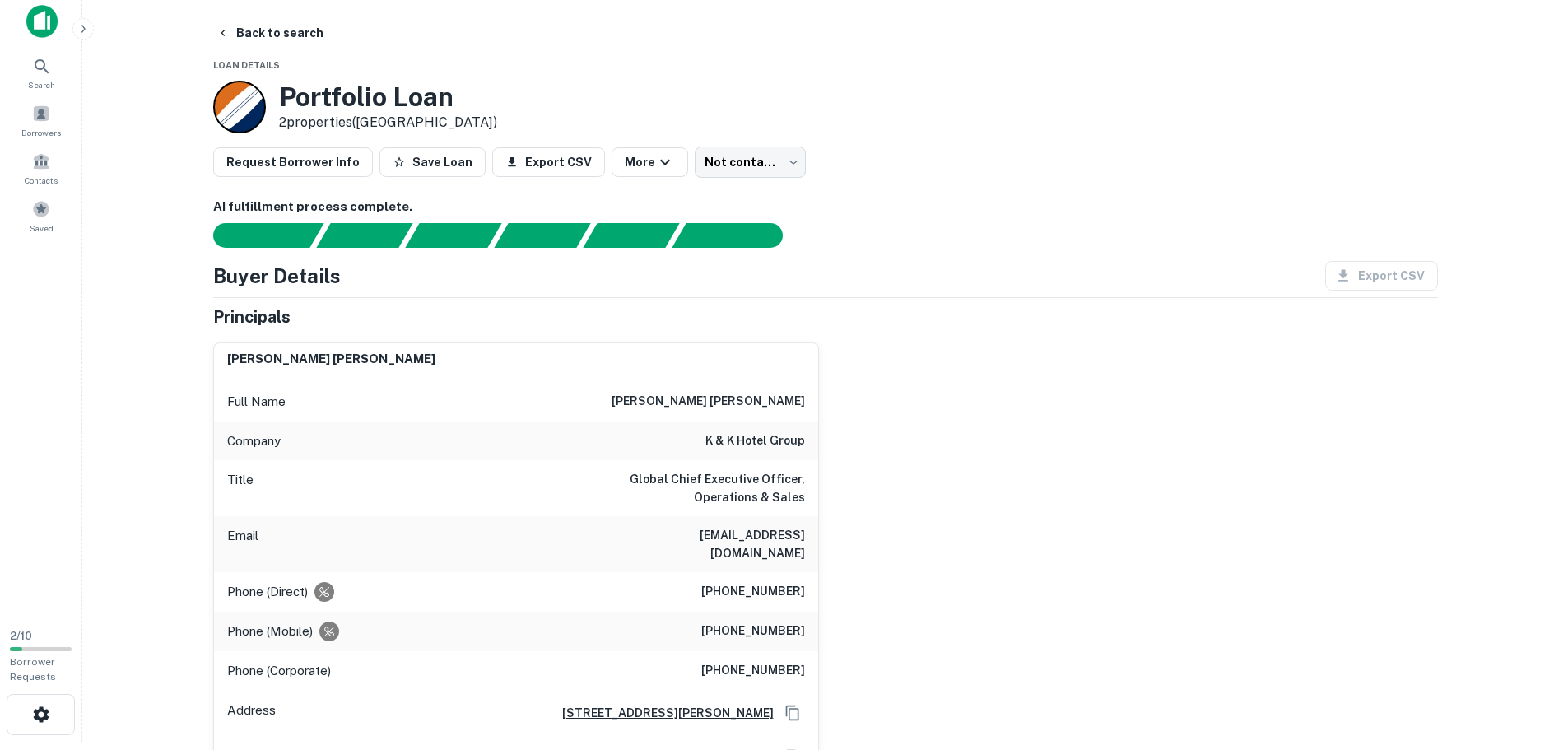
scroll to position [0, 0]
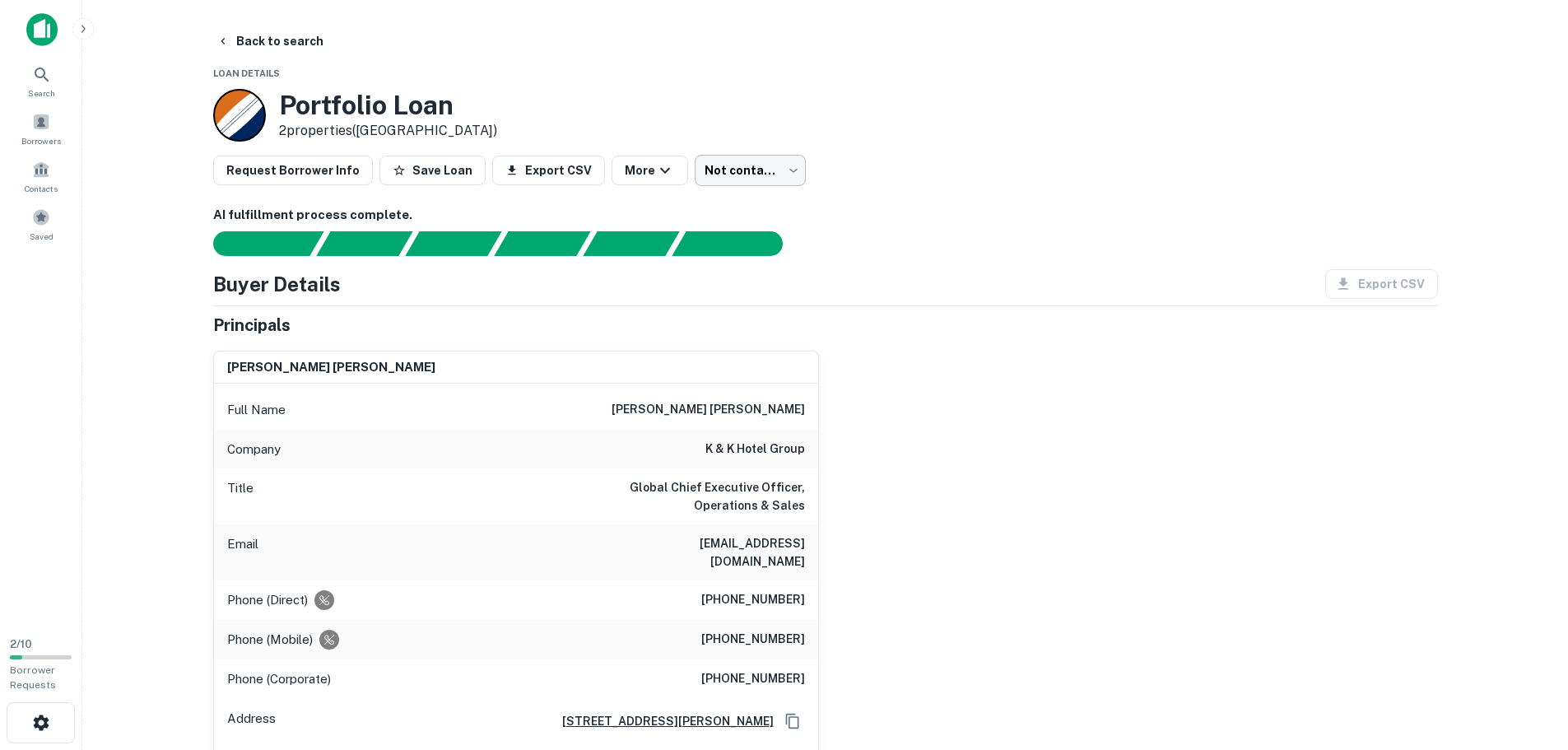
click at [748, 172] on body "Search Borrowers Contacts Saved 2 / 10 Borrower Requests Back to search Loan De…" at bounding box center [784, 375] width 1568 height 750
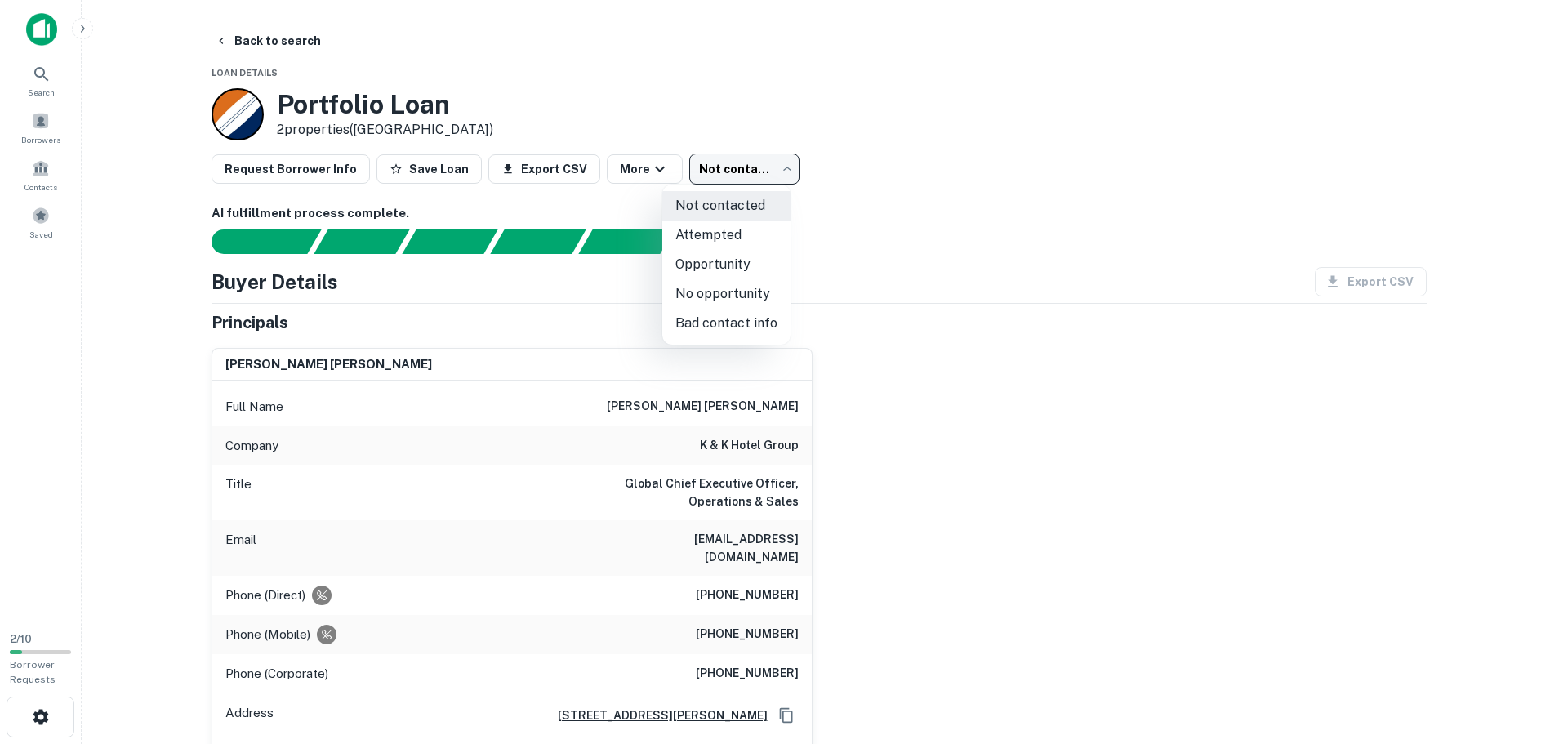
click at [614, 165] on div at bounding box center [784, 372] width 1568 height 744
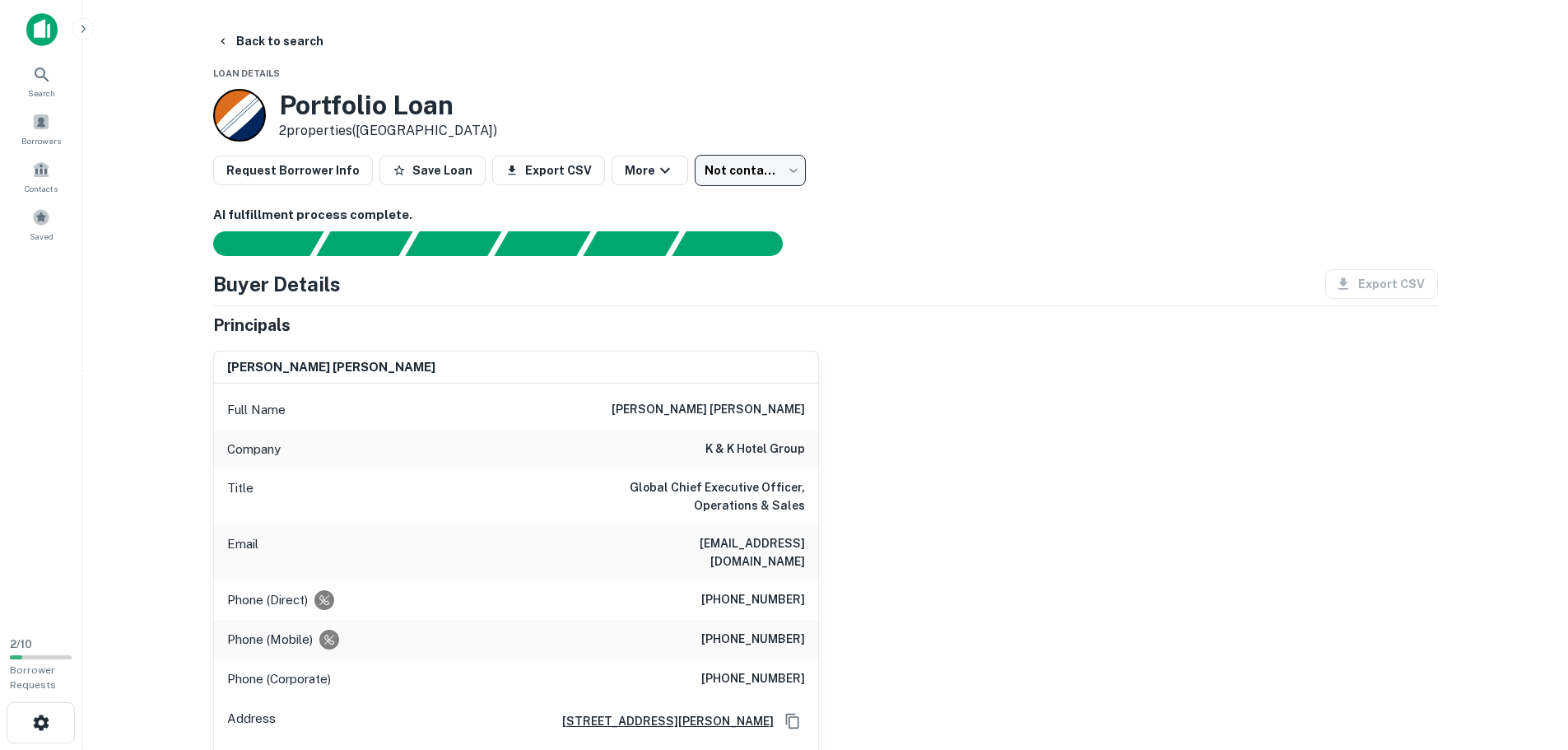
click at [619, 167] on button "More" at bounding box center [649, 170] width 76 height 29
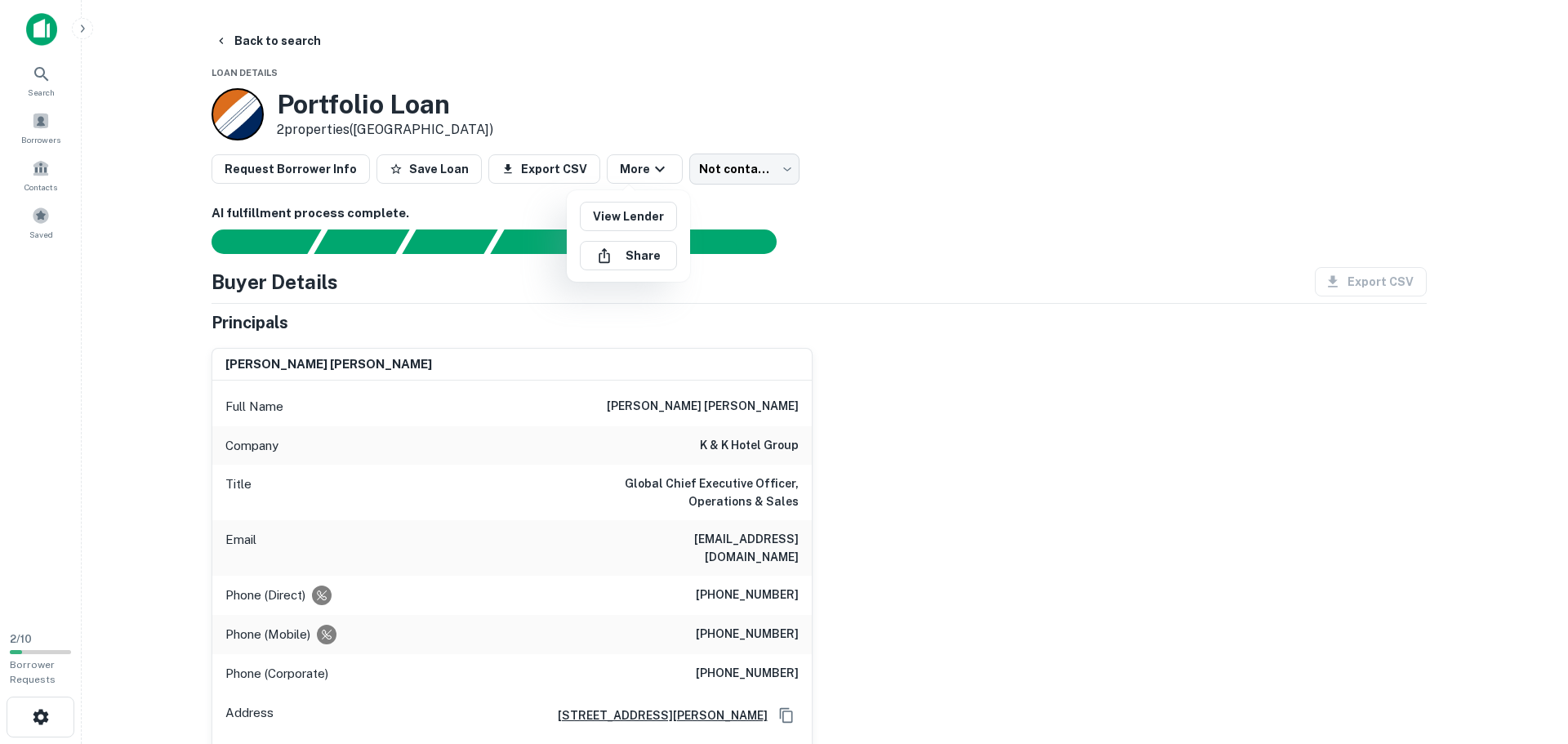
click at [1025, 180] on div at bounding box center [784, 372] width 1568 height 744
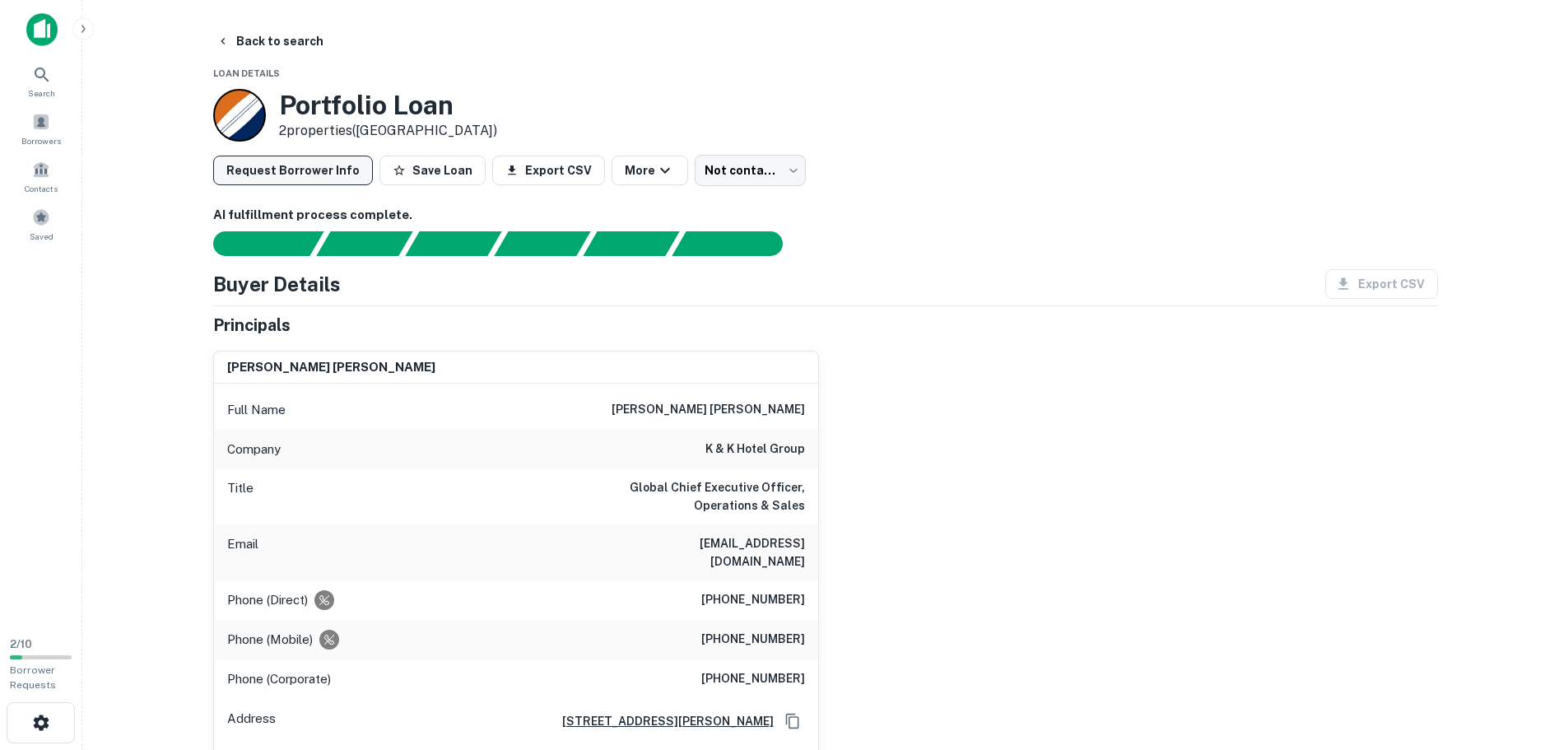
click at [315, 173] on button "Request Borrower Info" at bounding box center [292, 170] width 160 height 29
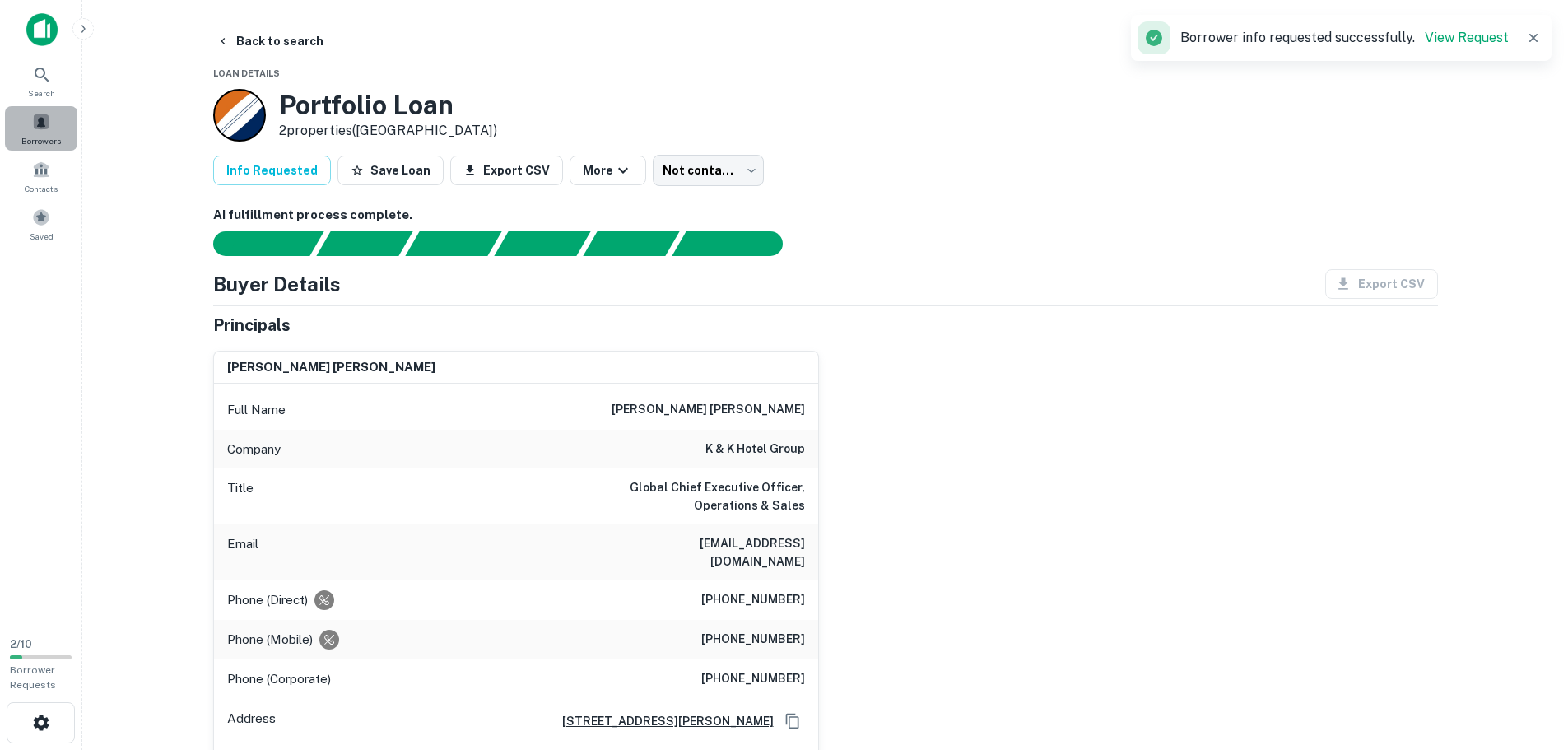
click at [58, 127] on div "Borrowers" at bounding box center [41, 128] width 72 height 44
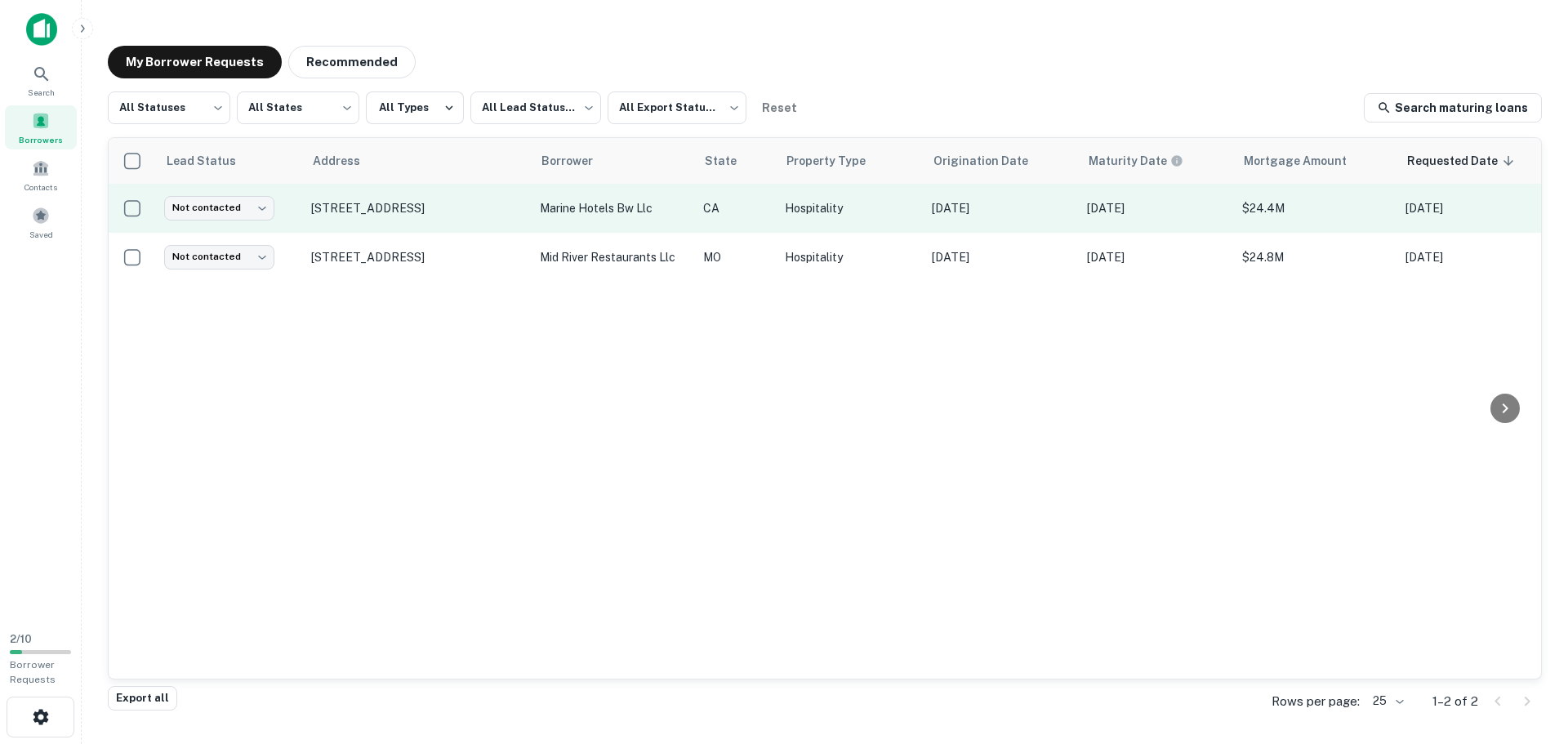
click at [417, 197] on td "[STREET_ADDRESS]" at bounding box center [417, 208] width 229 height 49
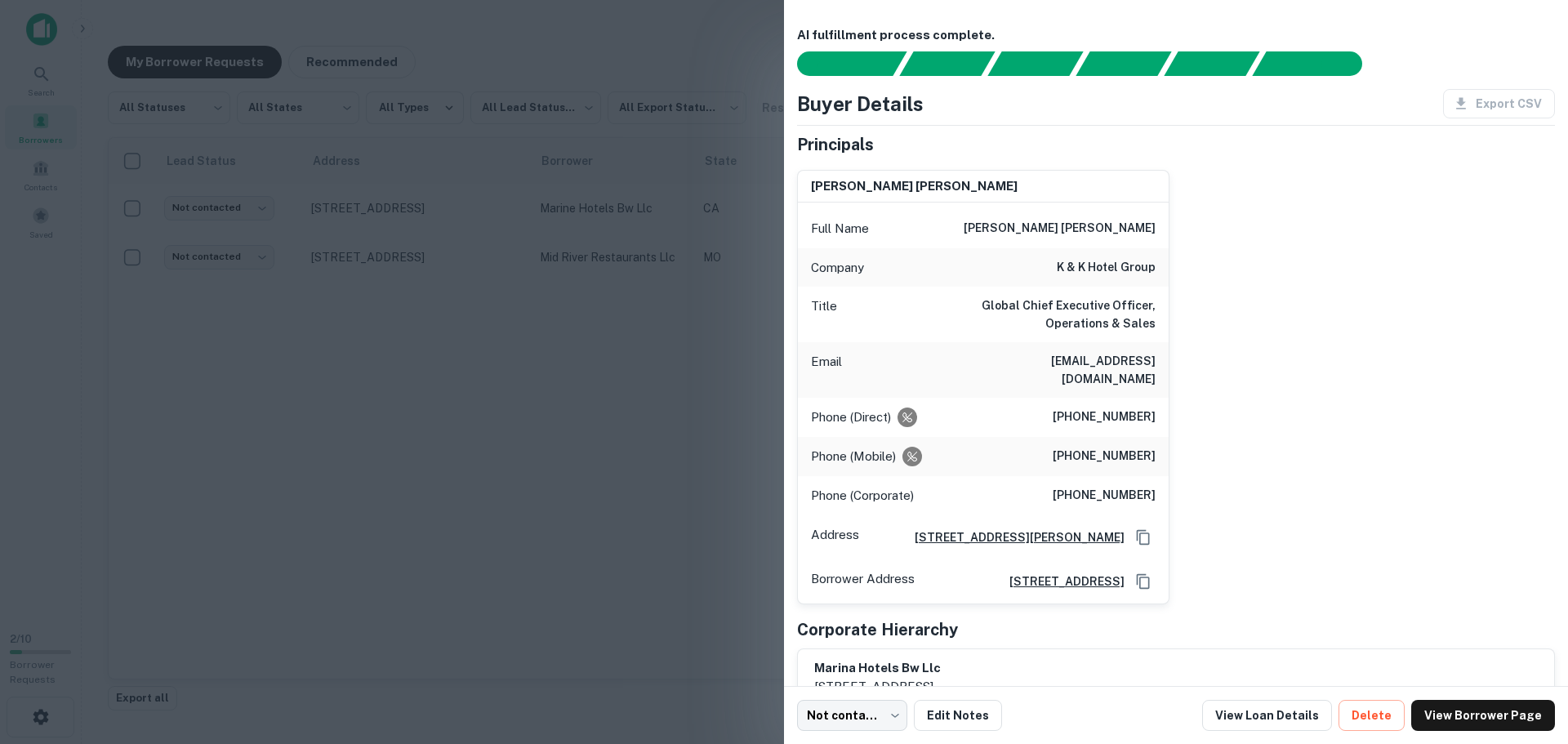
click at [494, 470] on div at bounding box center [784, 372] width 1568 height 744
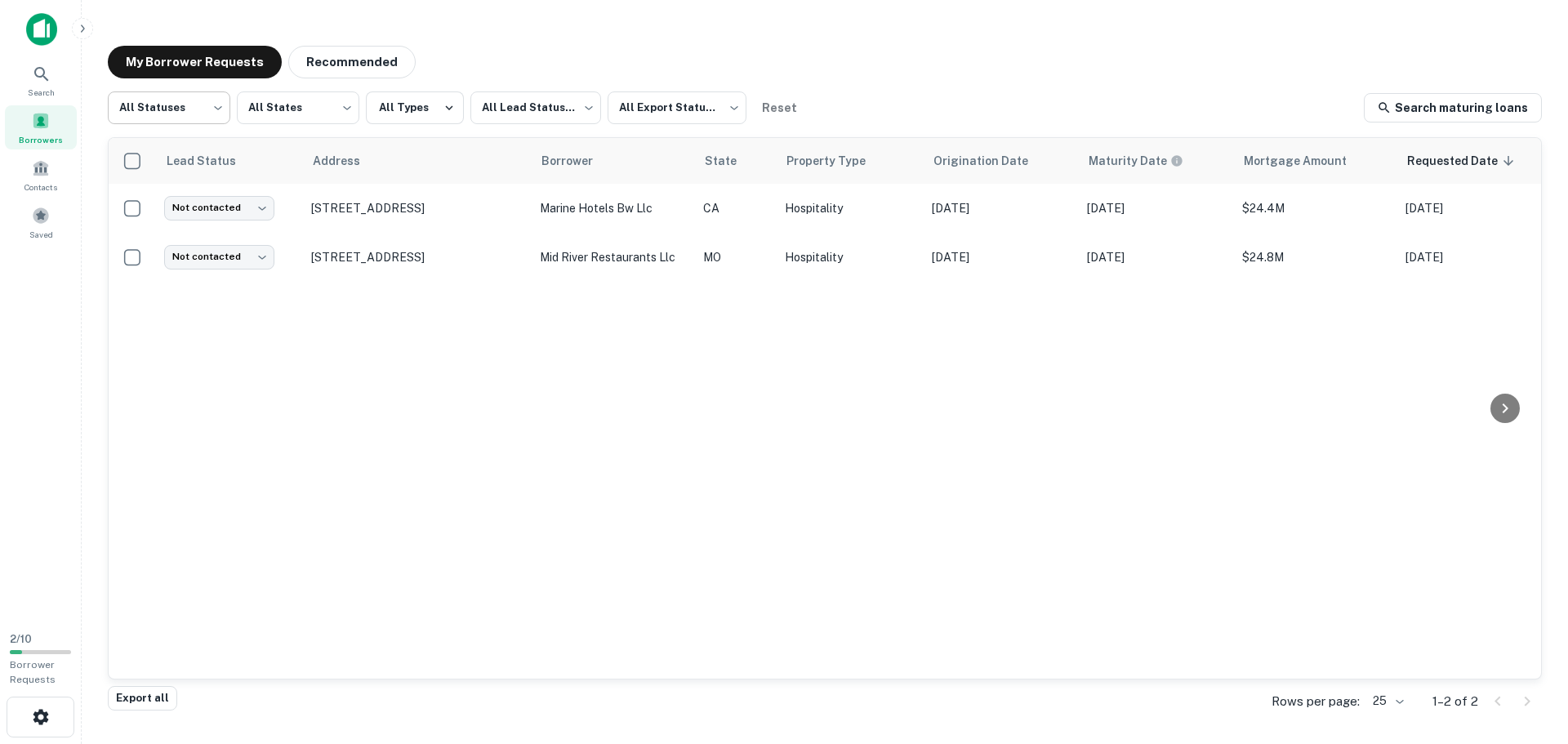
click at [192, 112] on body "Search Borrowers Contacts Saved 2 / 10 Borrower Requests My Borrower Requests R…" at bounding box center [784, 372] width 1568 height 744
click at [608, 62] on div at bounding box center [784, 372] width 1568 height 744
click at [43, 79] on icon at bounding box center [42, 75] width 20 height 20
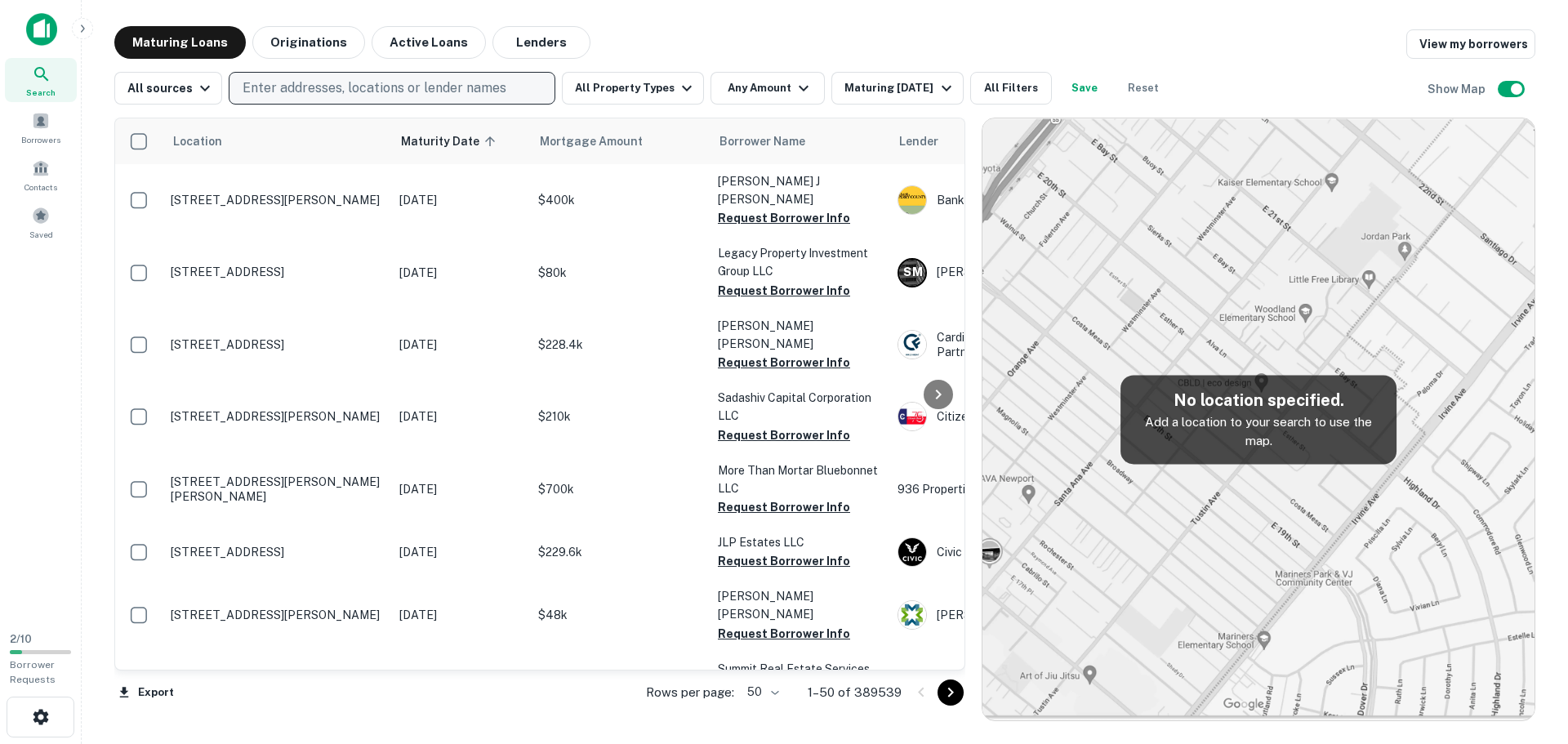
click at [462, 96] on p "Enter addresses, locations or lender names" at bounding box center [374, 88] width 264 height 20
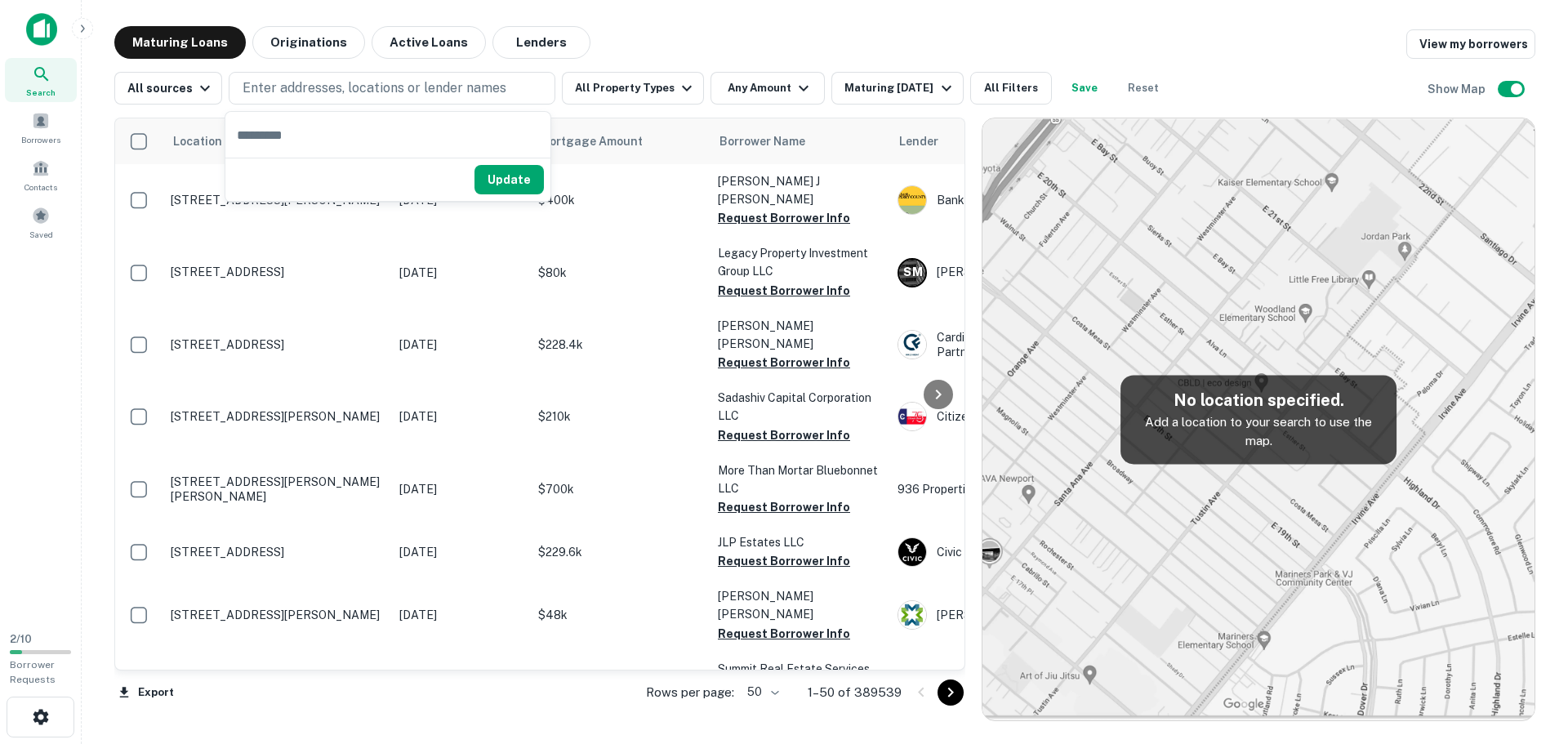
click at [762, 36] on div "Maturing Loans Originations Active Loans Lenders View my borrowers" at bounding box center [824, 42] width 1421 height 32
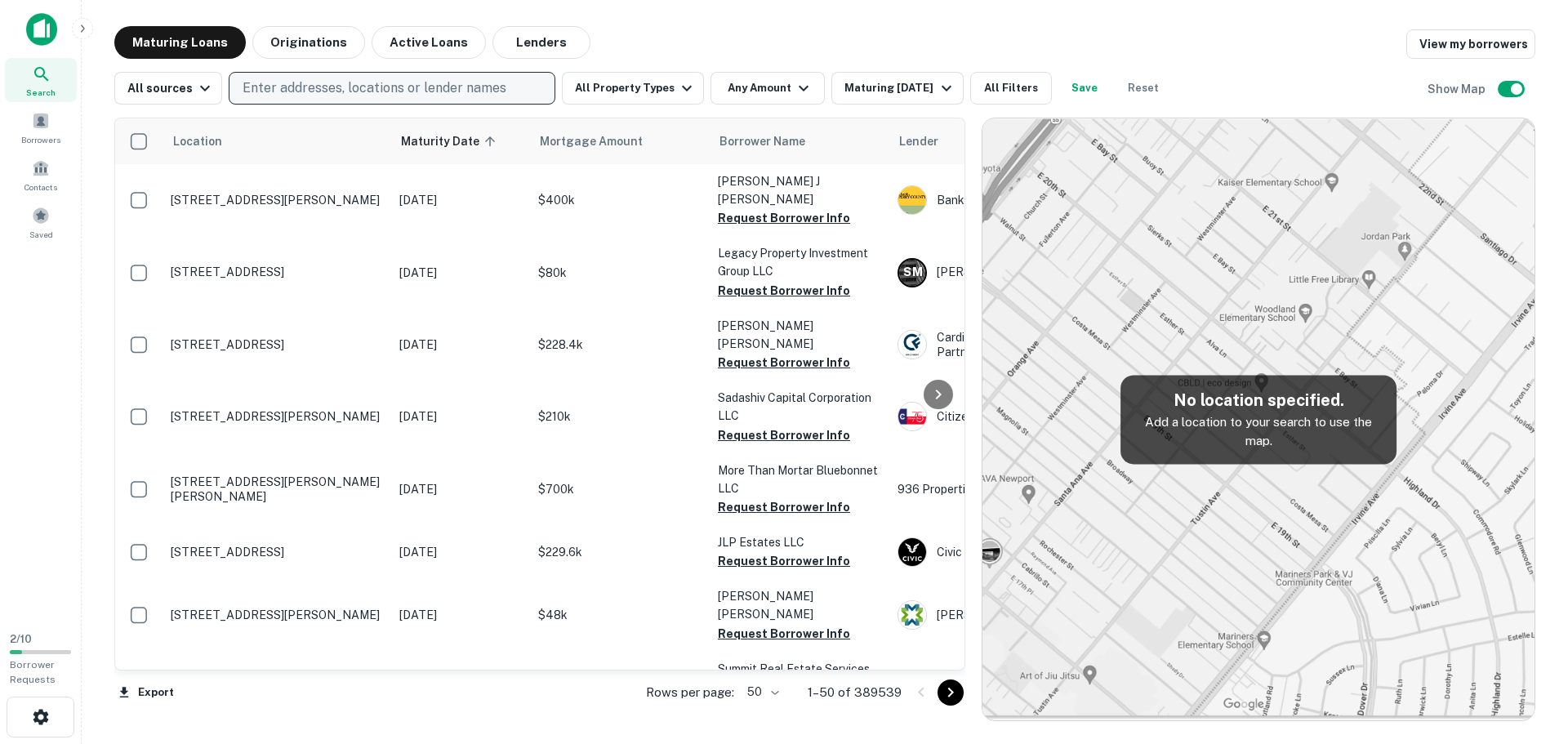
click at [506, 94] on button "Enter addresses, locations or lender names" at bounding box center [392, 87] width 327 height 32
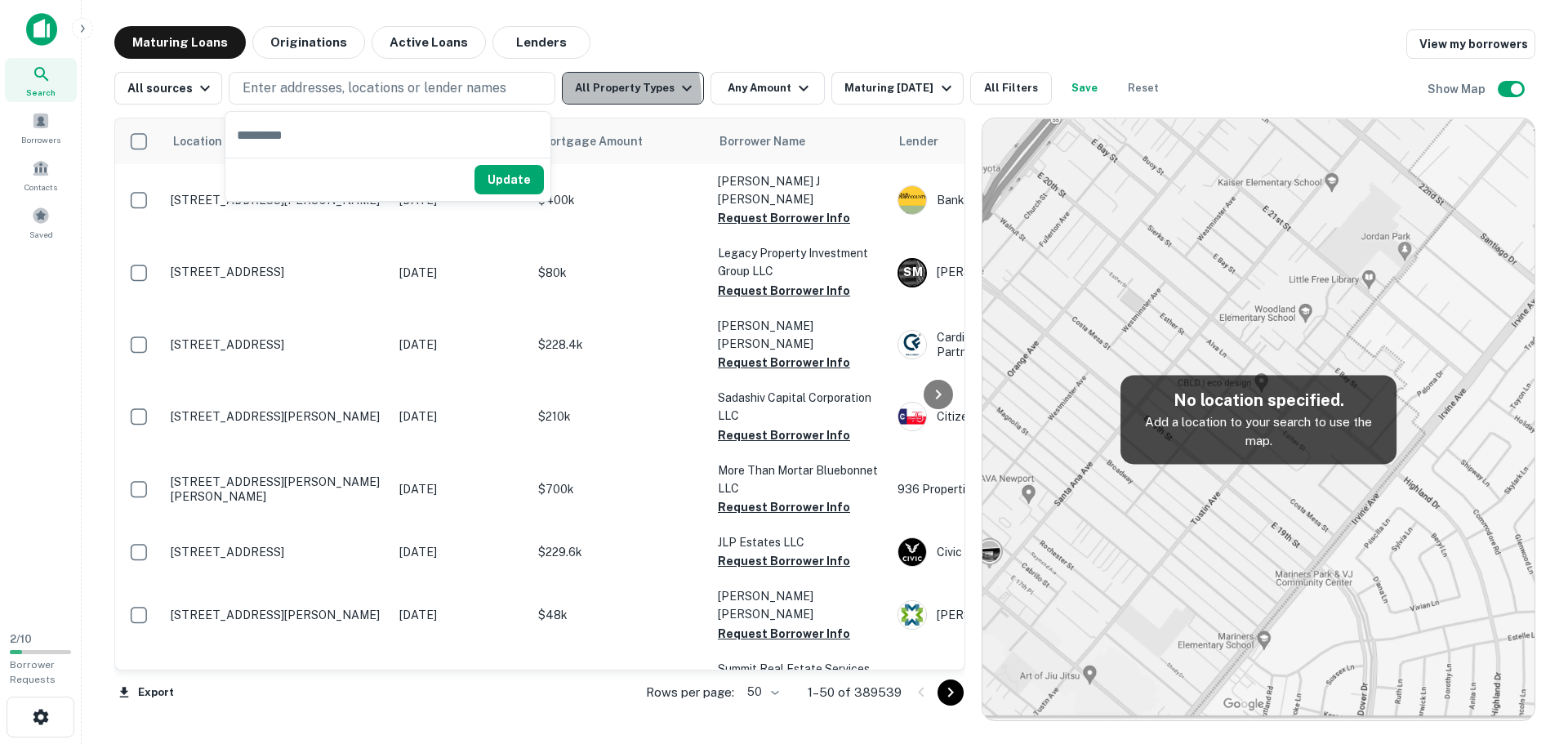
click at [579, 98] on button "All Property Types" at bounding box center [633, 87] width 142 height 32
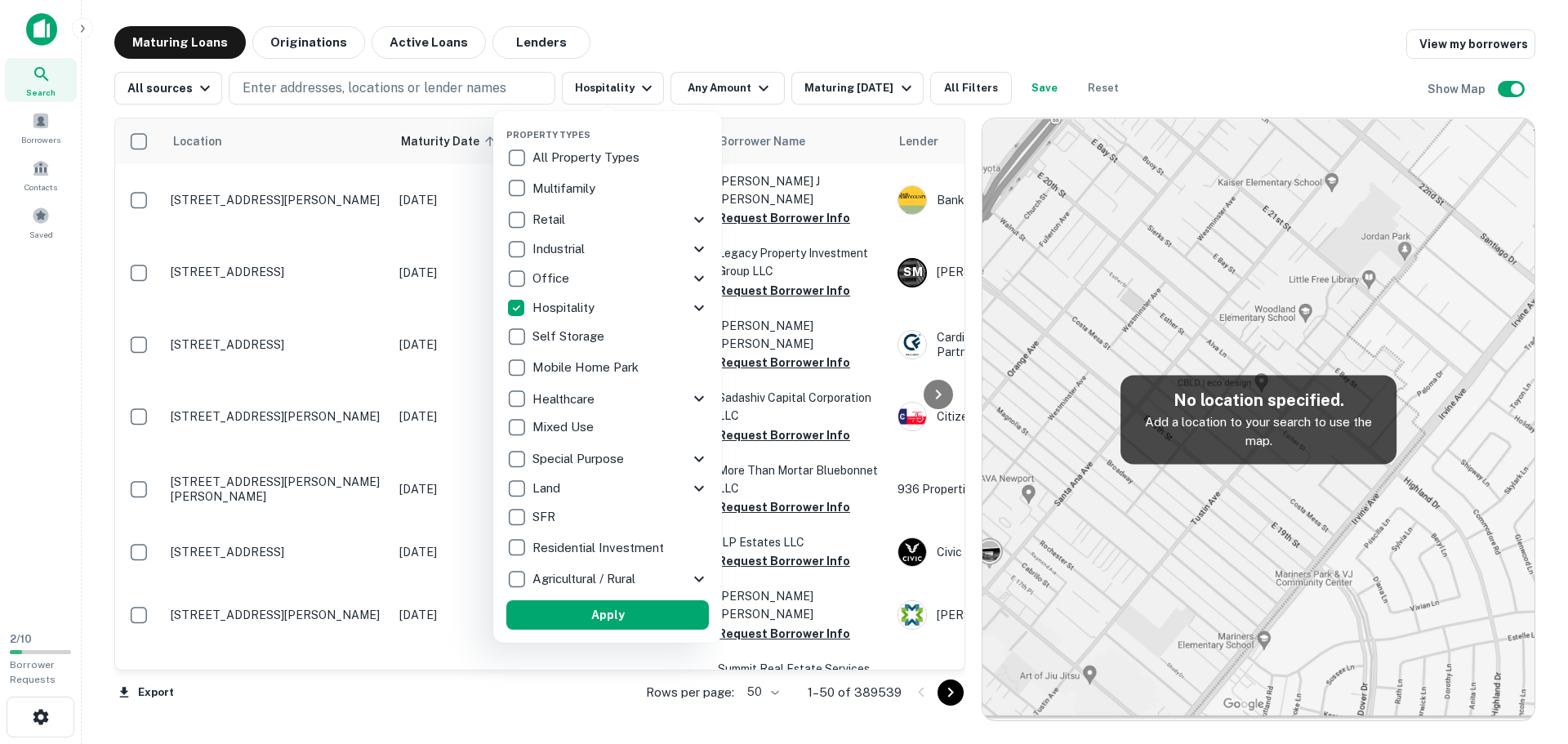
click at [698, 306] on icon at bounding box center [699, 308] width 20 height 20
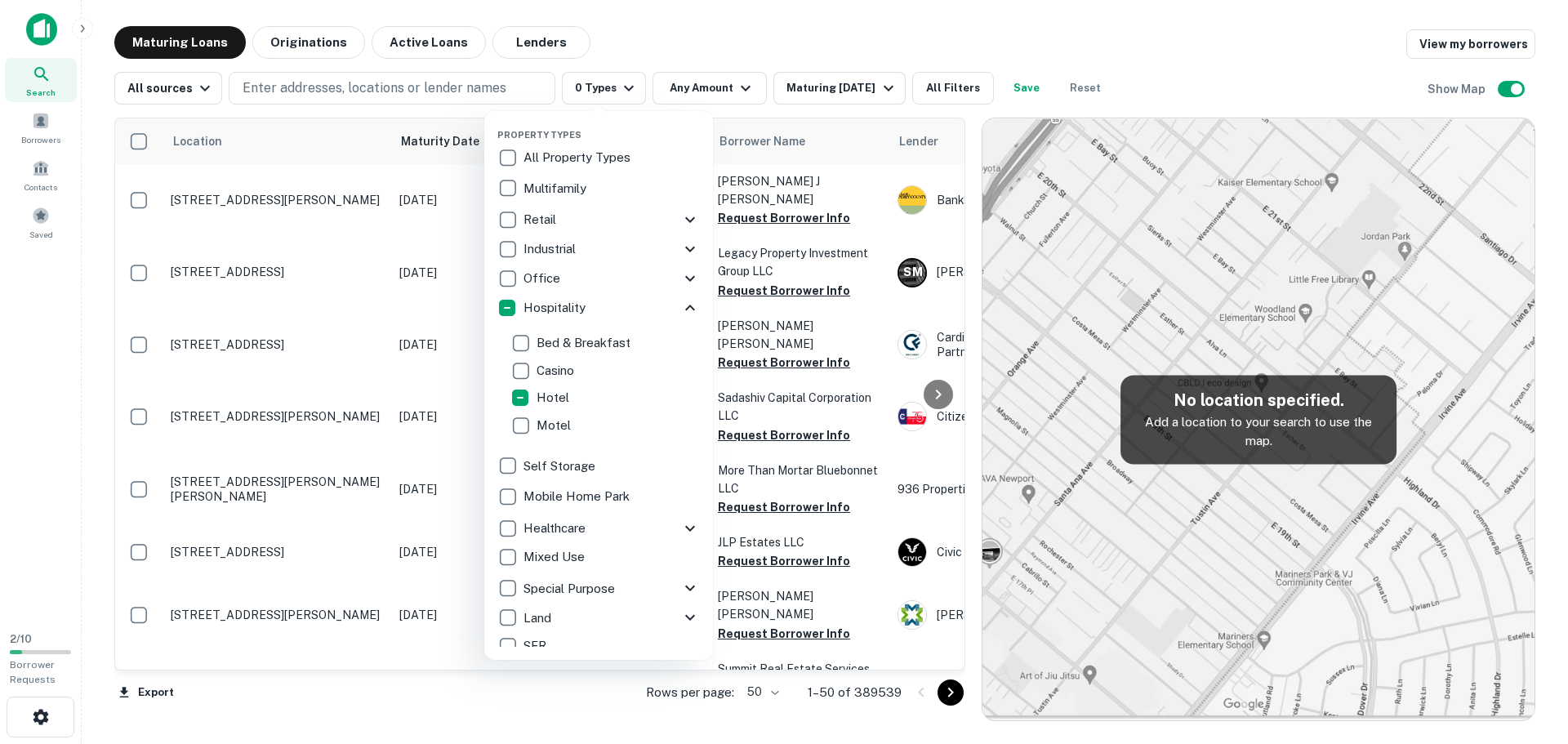
click at [685, 308] on icon at bounding box center [690, 307] width 10 height 6
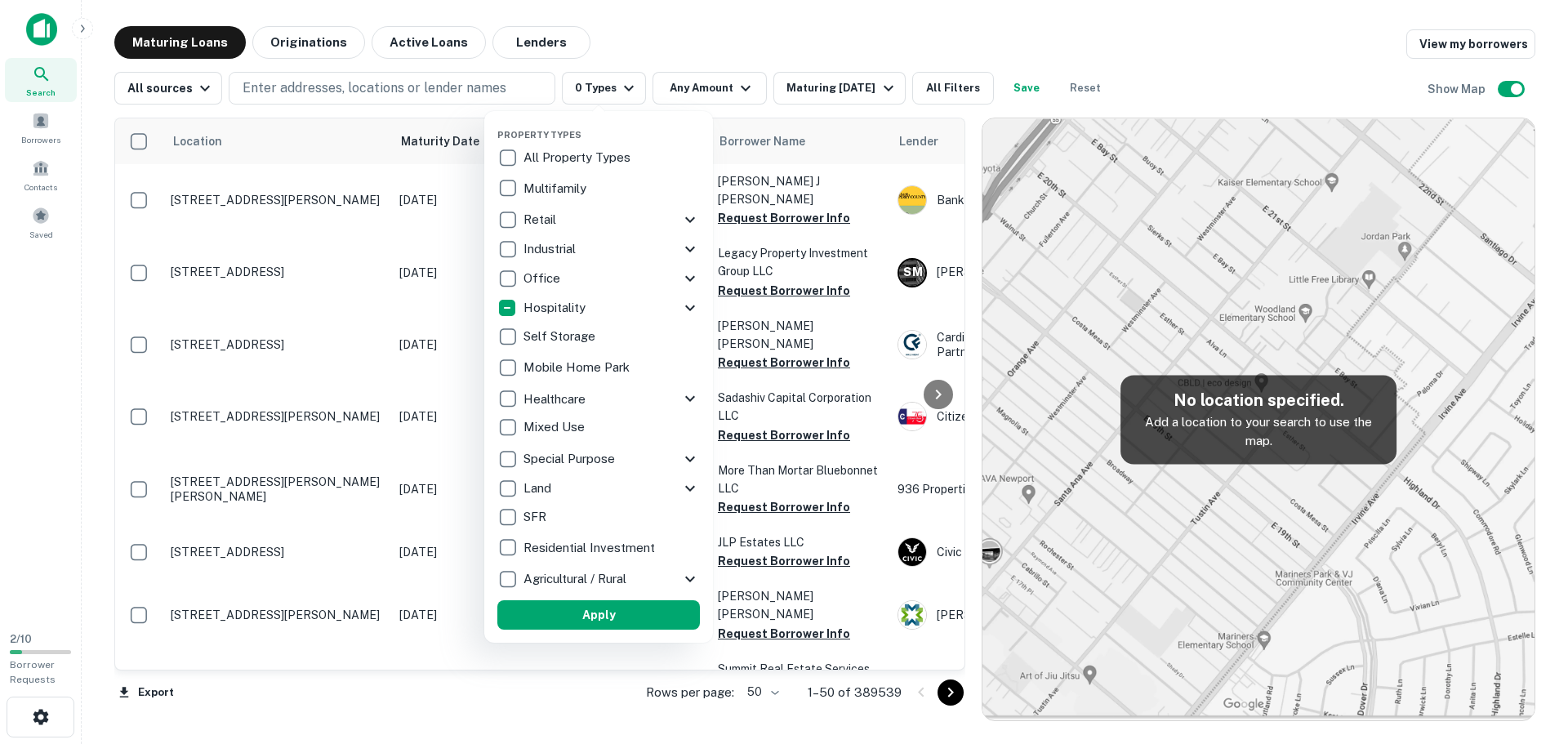
click at [755, 27] on div at bounding box center [784, 372] width 1568 height 744
click at [716, 82] on div at bounding box center [784, 372] width 1568 height 744
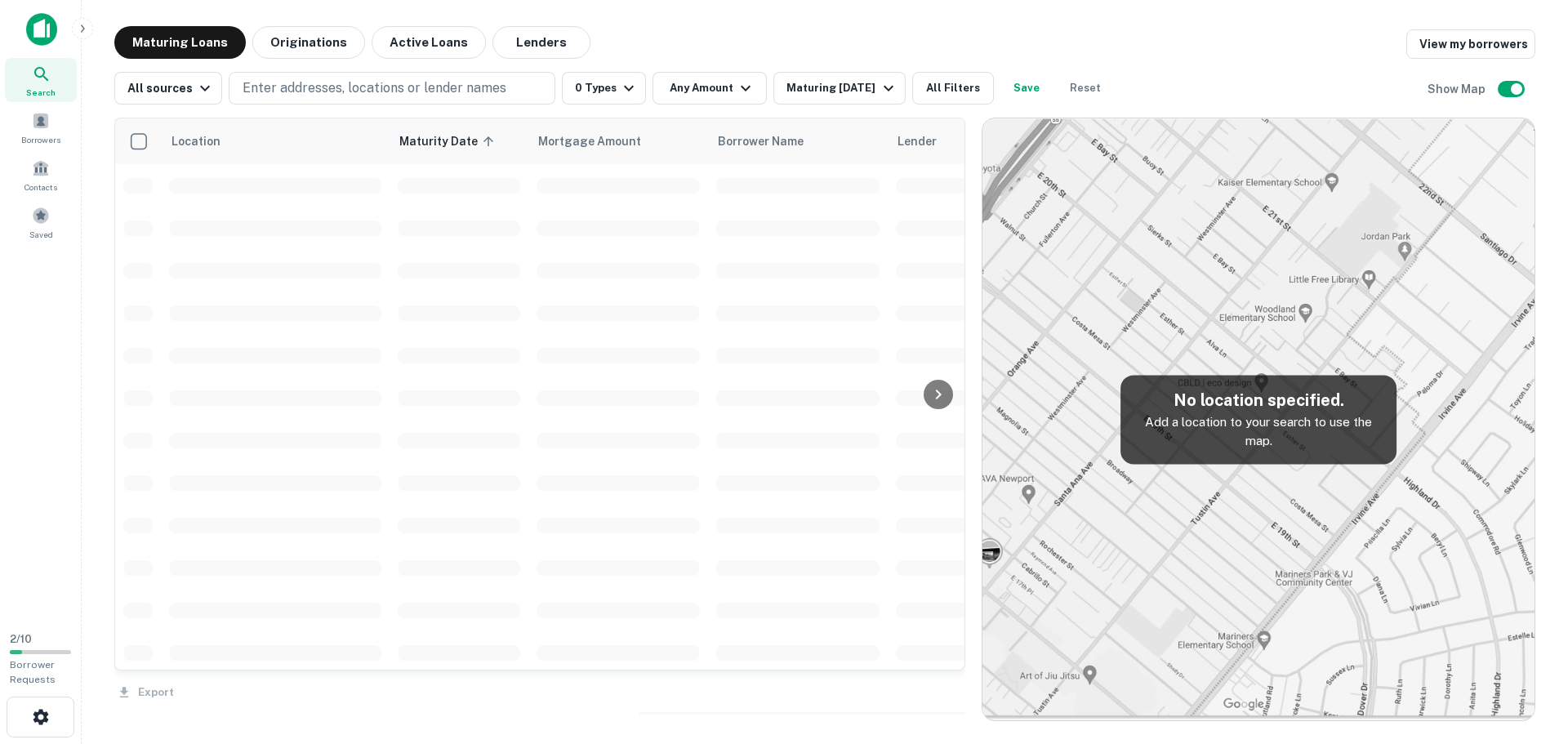
click at [614, 612] on div at bounding box center [784, 372] width 1568 height 744
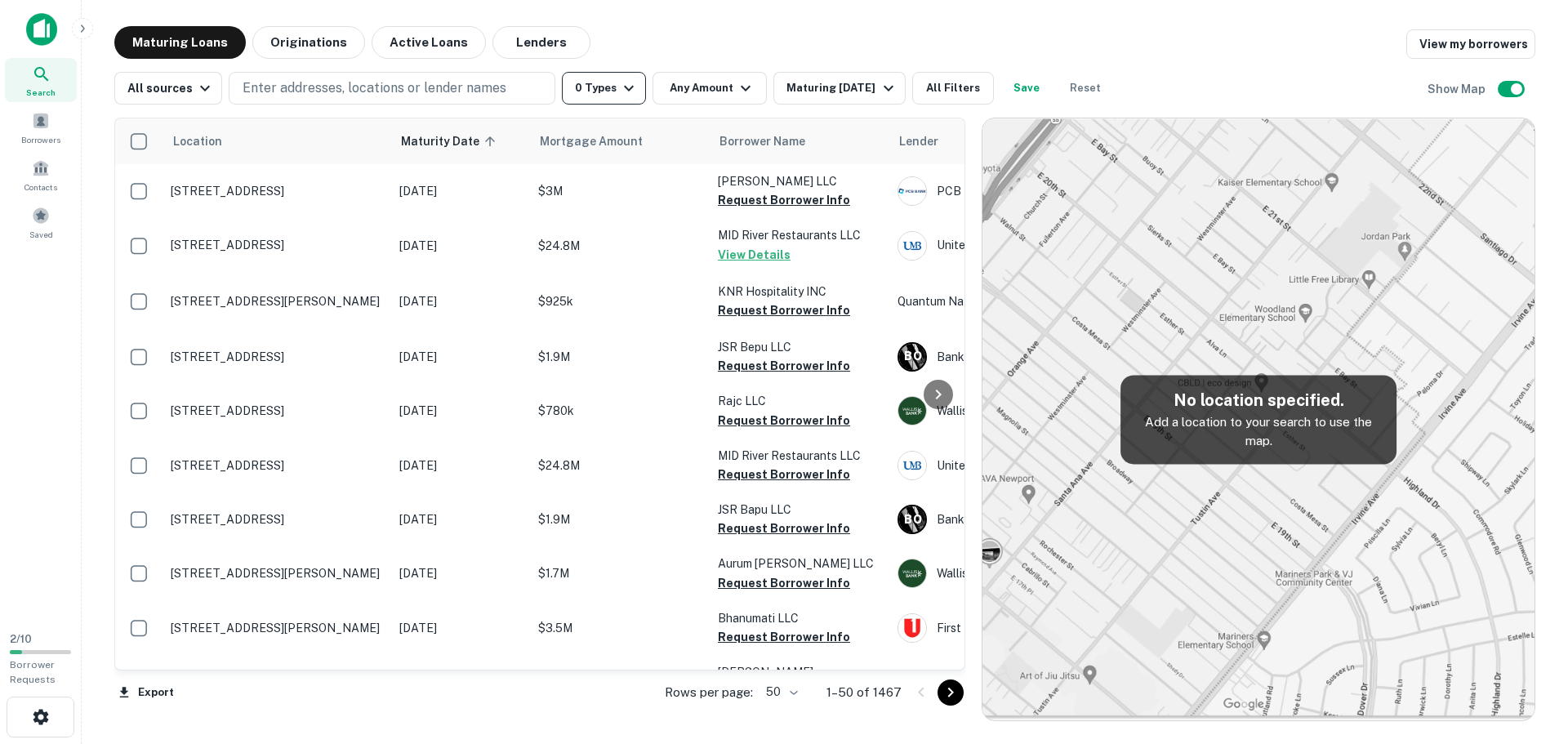
click at [602, 89] on button "0 Types" at bounding box center [604, 87] width 84 height 32
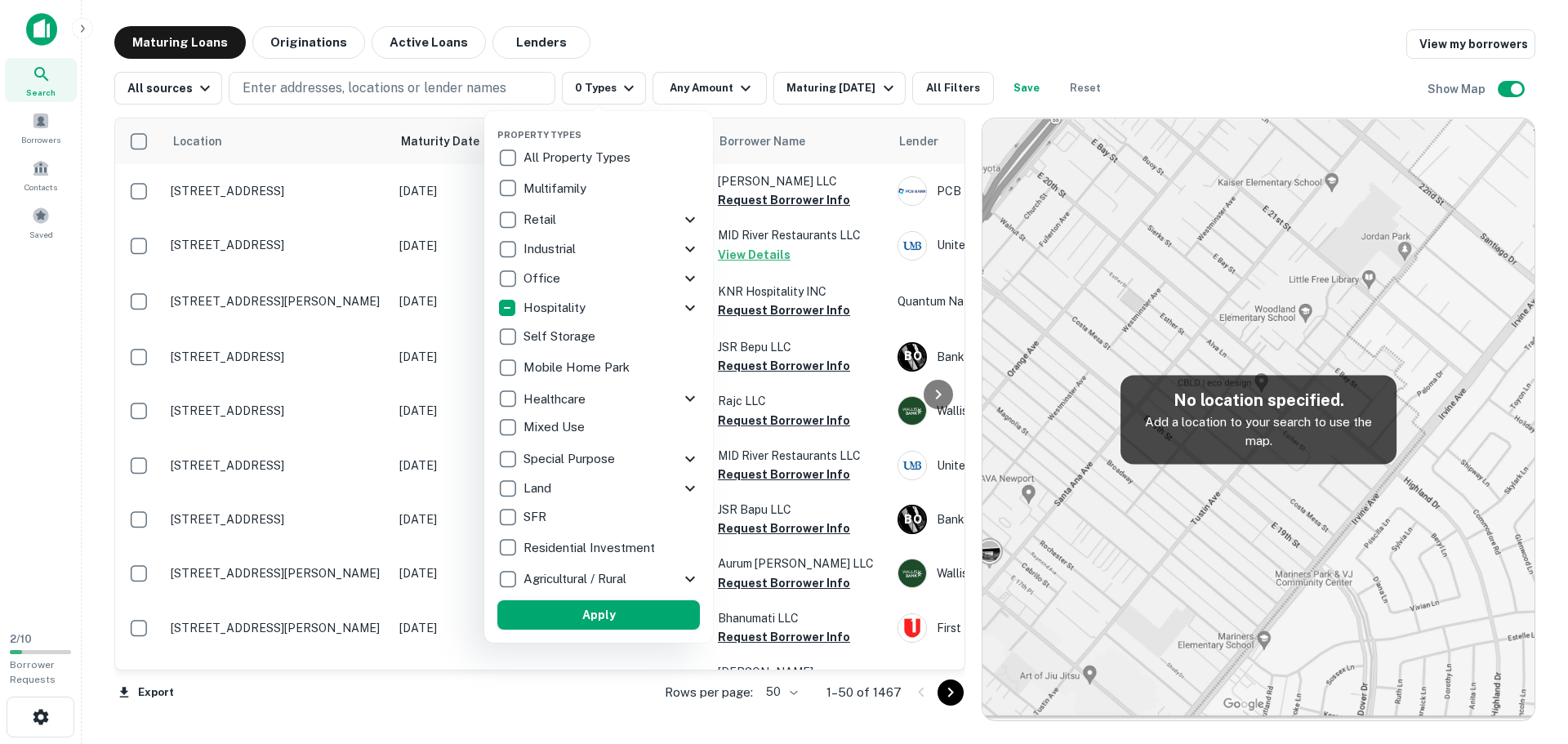
click at [604, 610] on button "Apply" at bounding box center [599, 614] width 203 height 29
click at [701, 83] on div at bounding box center [784, 372] width 1568 height 744
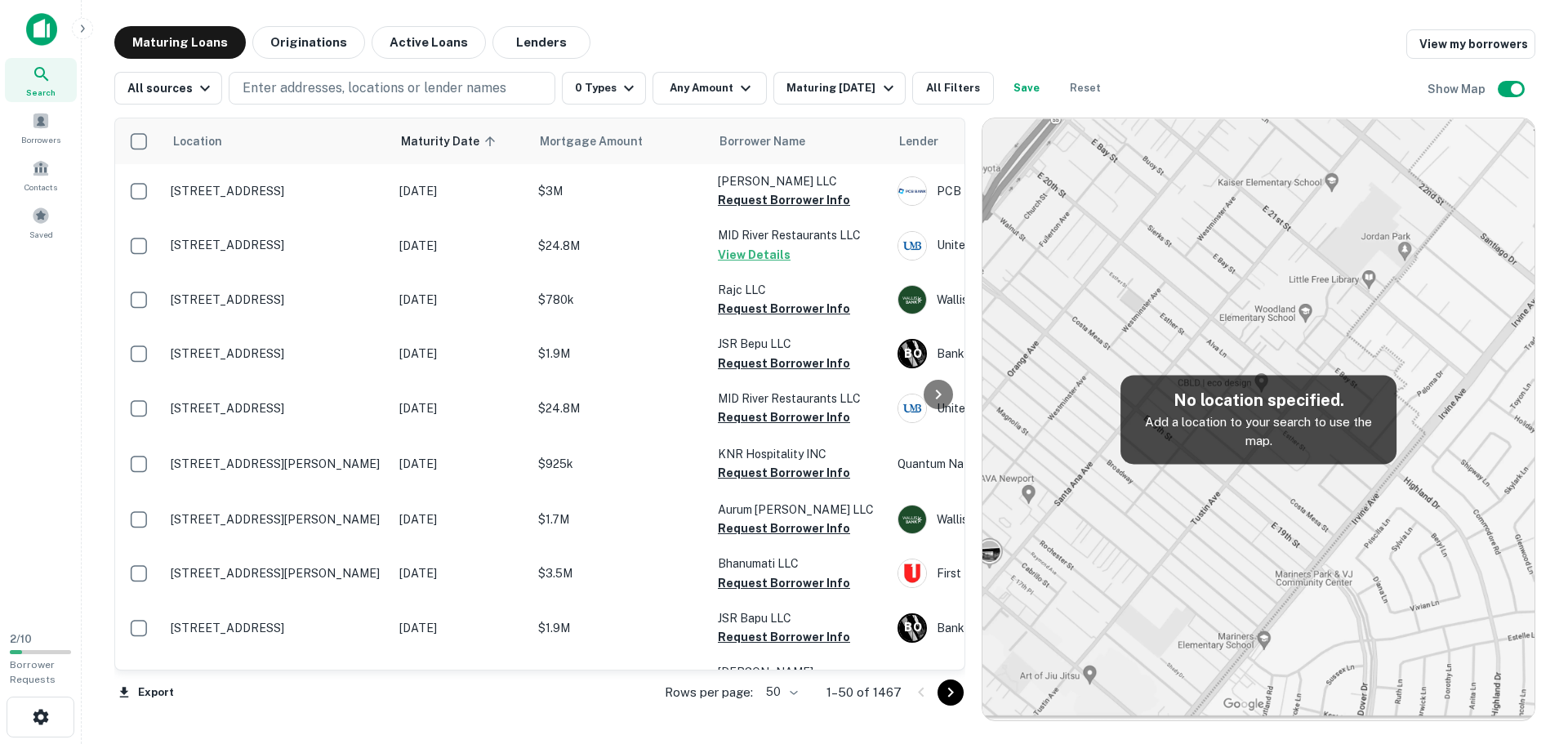
click at [737, 96] on icon "button" at bounding box center [746, 88] width 20 height 20
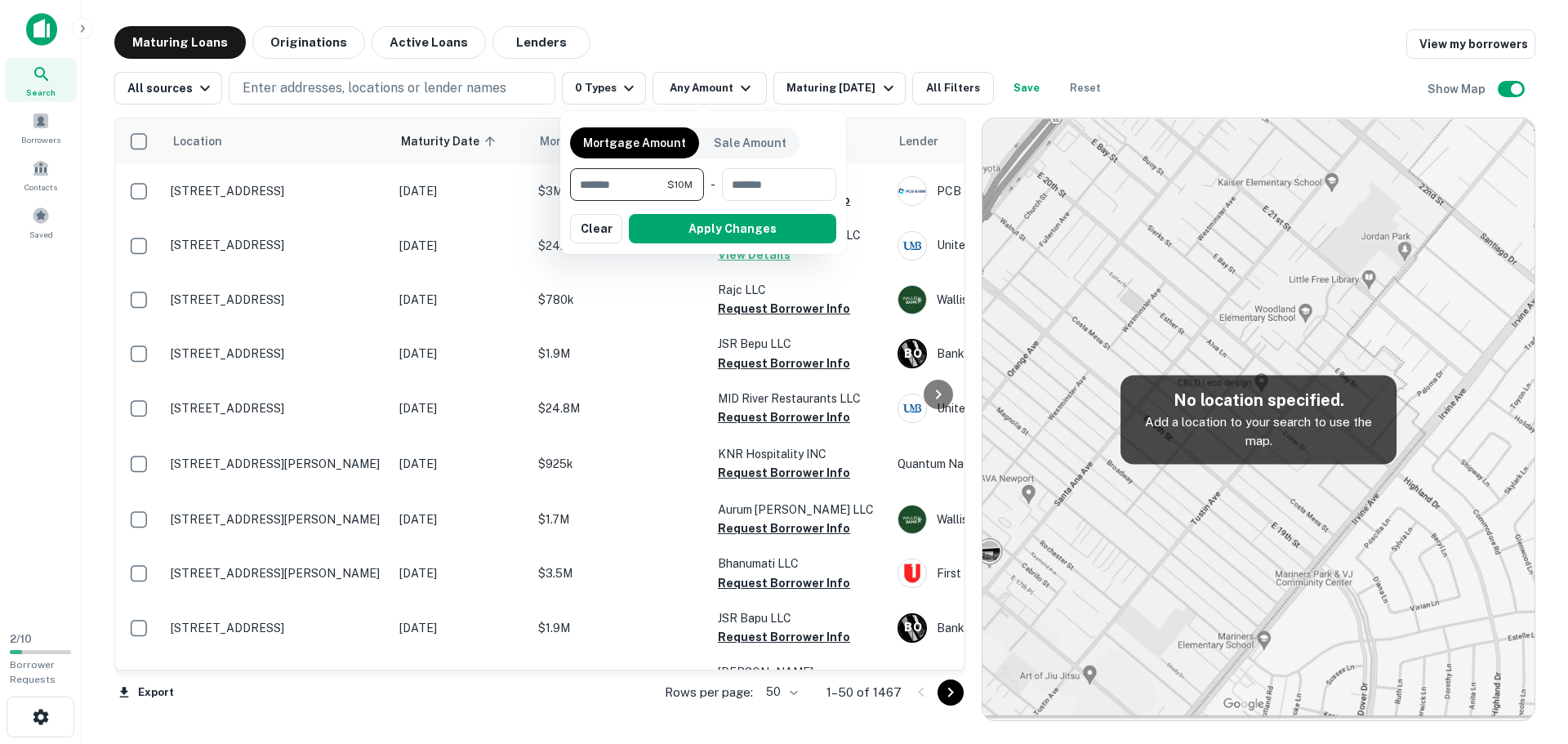
type input "********"
click at [705, 226] on button "Apply Changes" at bounding box center [732, 228] width 207 height 29
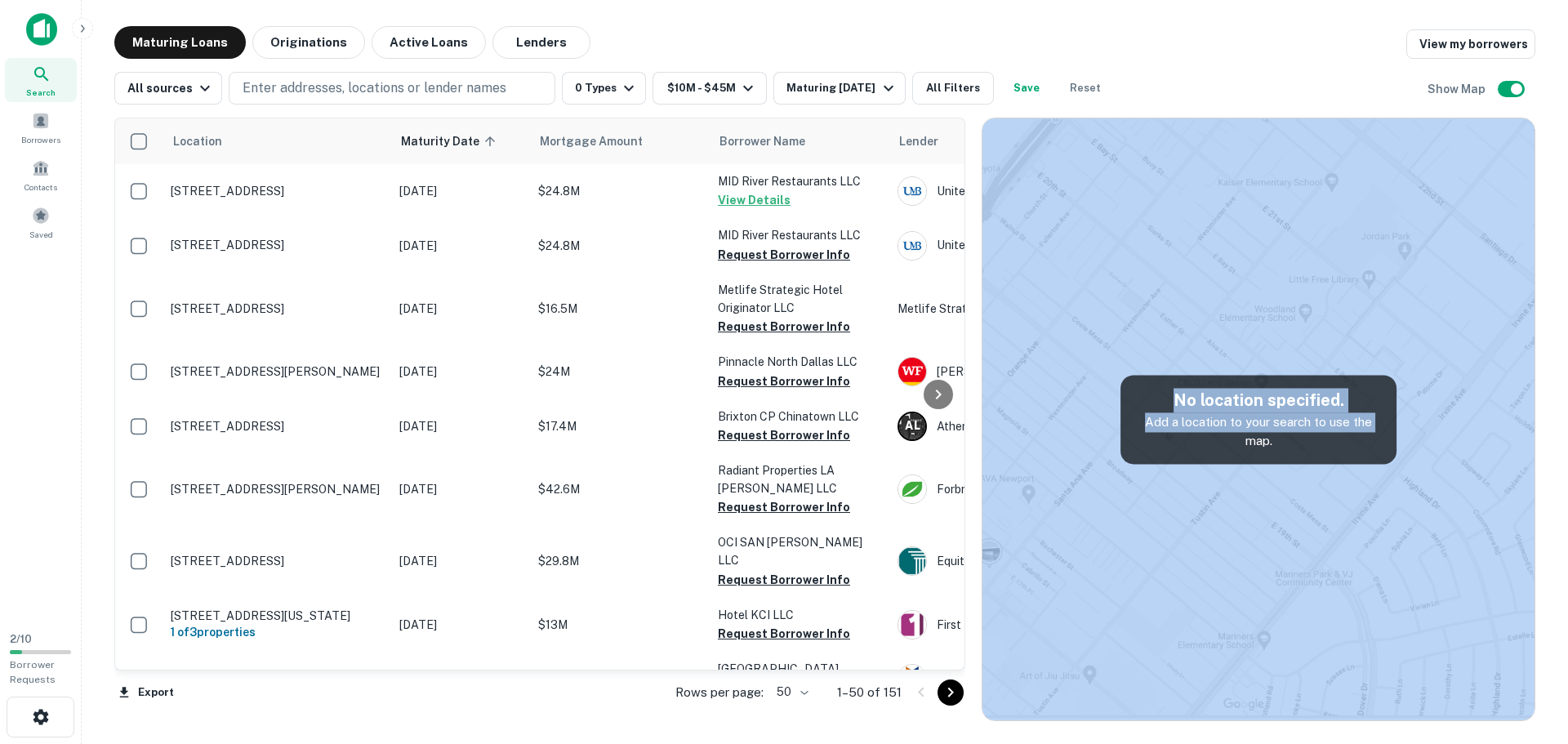
drag, startPoint x: 1196, startPoint y: 459, endPoint x: 1268, endPoint y: 324, distance: 153.0
click at [1268, 324] on div "No location specified. Add a location to your search to use the map." at bounding box center [1258, 419] width 552 height 602
click at [1271, 502] on img at bounding box center [1258, 419] width 552 height 602
click at [1247, 333] on img at bounding box center [1258, 419] width 552 height 602
click at [341, 95] on p "Enter addresses, locations or lender names" at bounding box center [374, 88] width 264 height 20
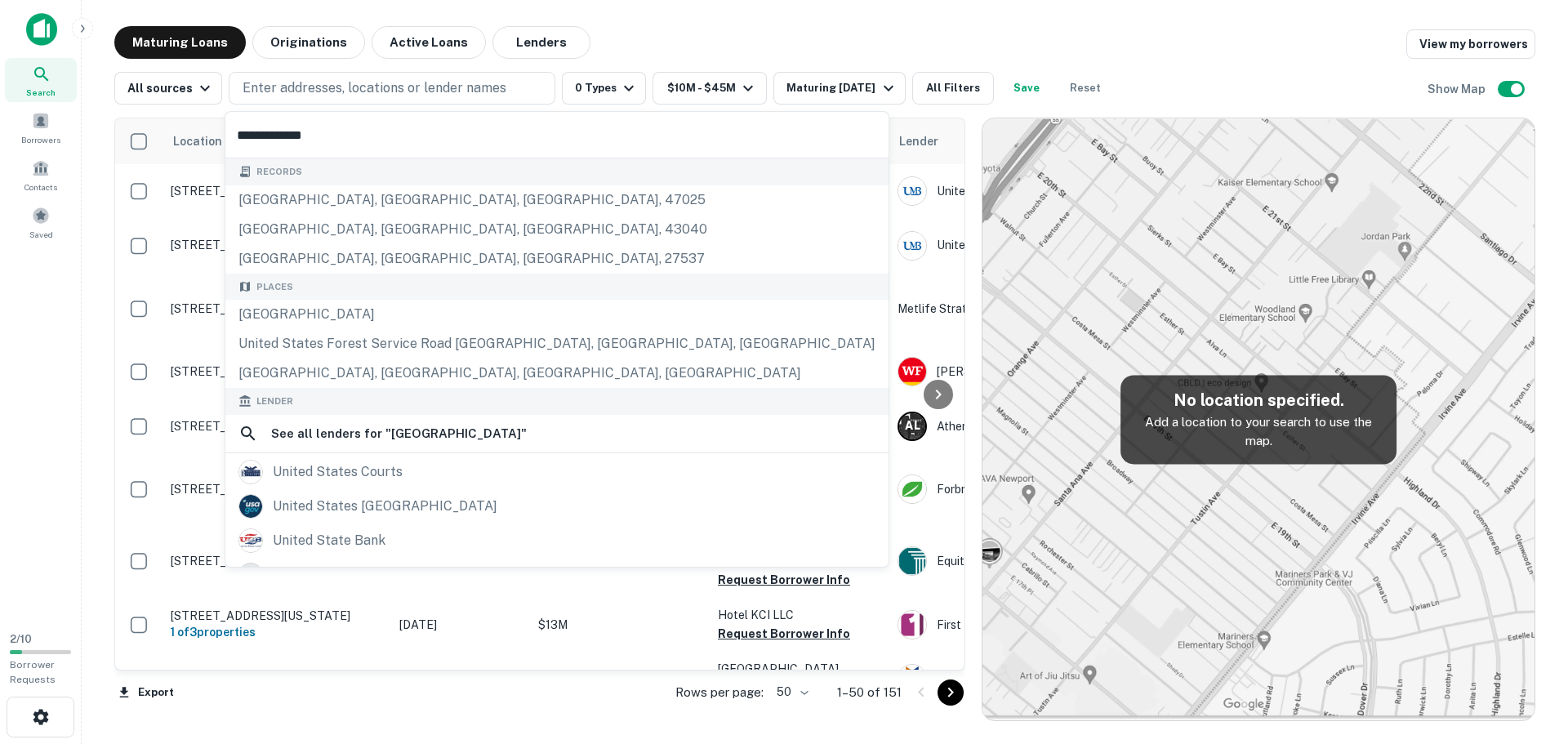
click at [348, 138] on input "**********" at bounding box center [556, 135] width 663 height 46
type input "**********"
drag, startPoint x: 367, startPoint y: 130, endPoint x: 27, endPoint y: 113, distance: 340.4
click at [27, 113] on body "Search Borrowers Contacts Saved 2 / 10 Borrower Requests Maturing Loans Origina…" at bounding box center [784, 372] width 1568 height 744
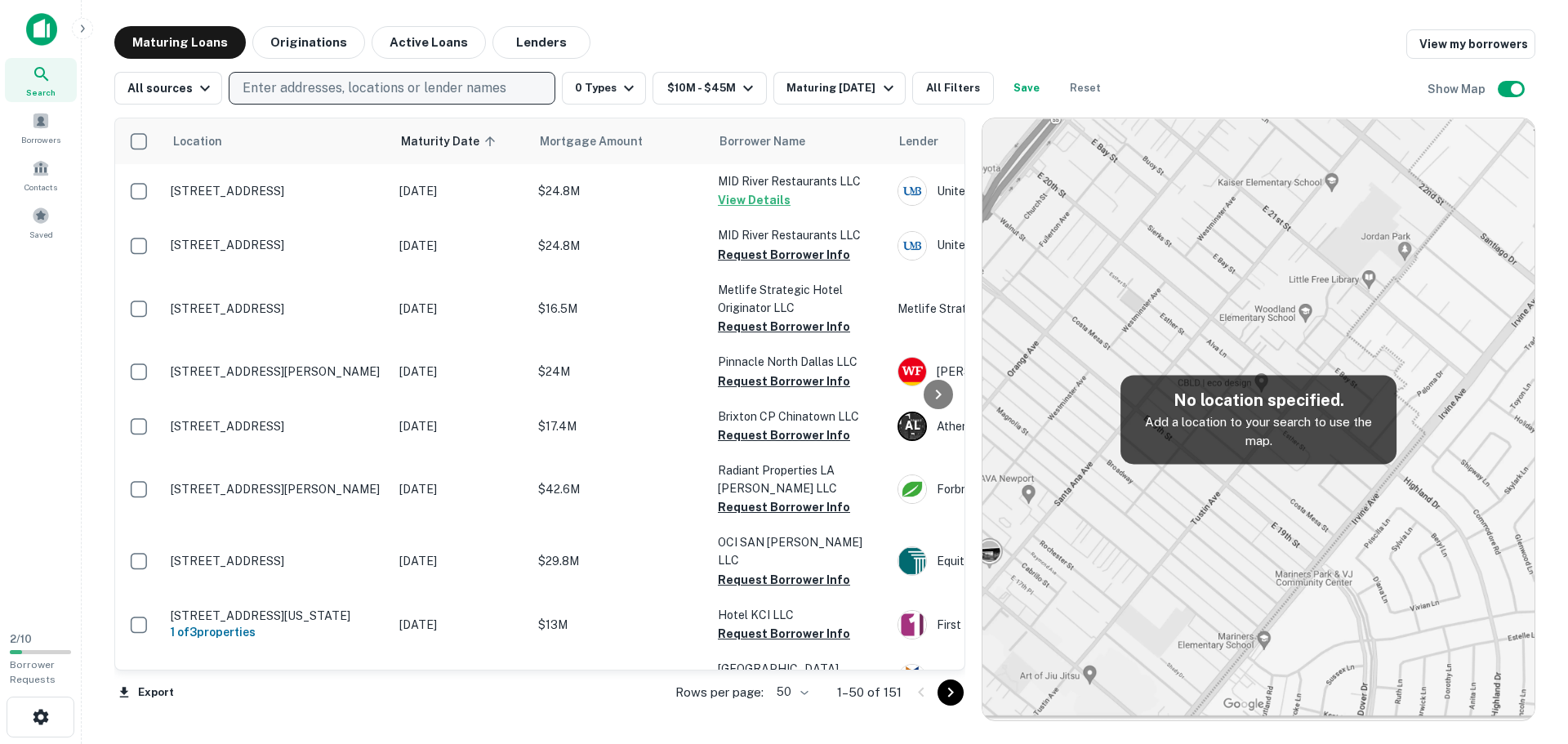
click at [346, 87] on p "Enter addresses, locations or lender names" at bounding box center [374, 88] width 264 height 20
type input "**********"
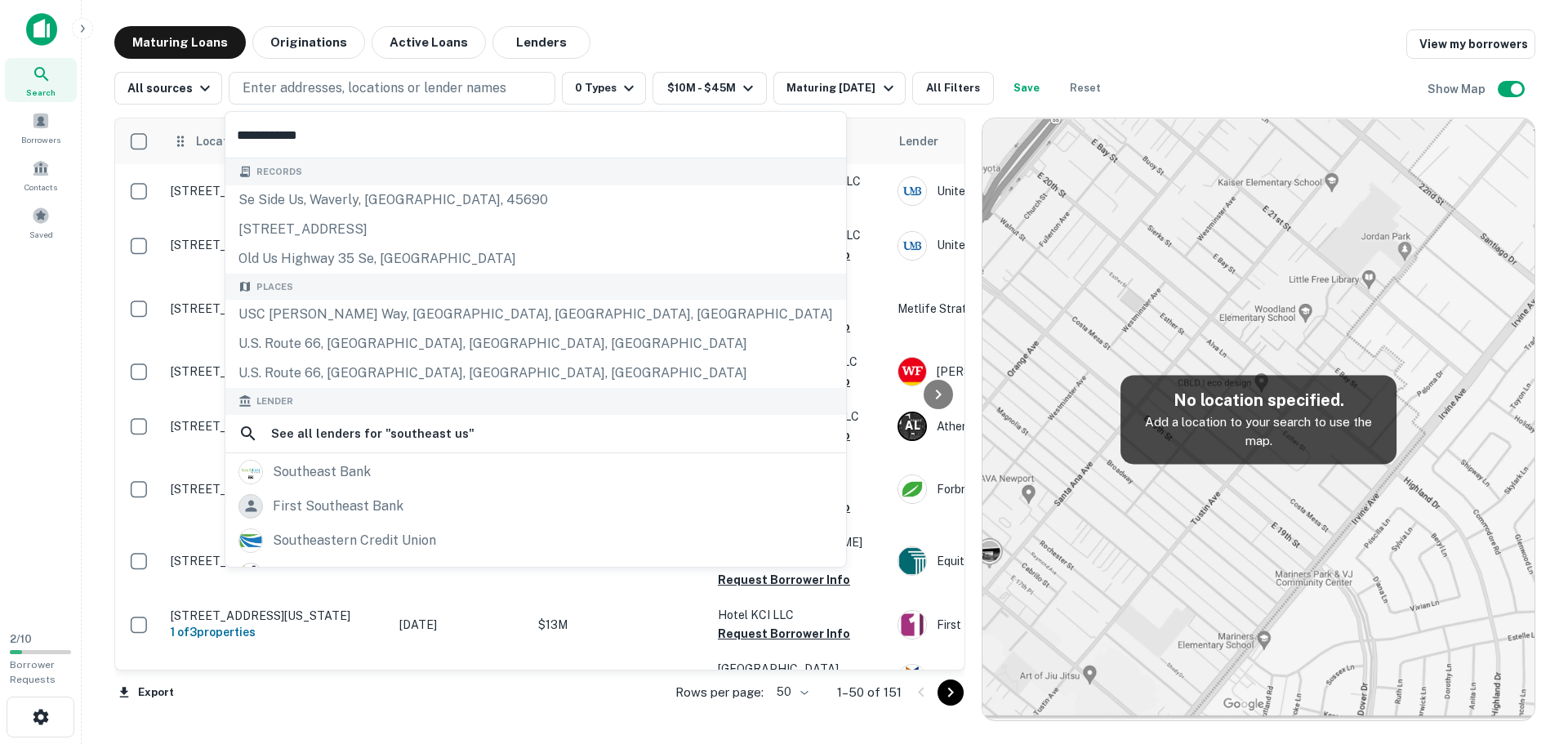
drag, startPoint x: 347, startPoint y: 140, endPoint x: 164, endPoint y: 123, distance: 183.8
click at [160, 126] on body "Search Borrowers Contacts Saved 2 / 10 Borrower Requests Maturing Loans Origina…" at bounding box center [784, 372] width 1568 height 744
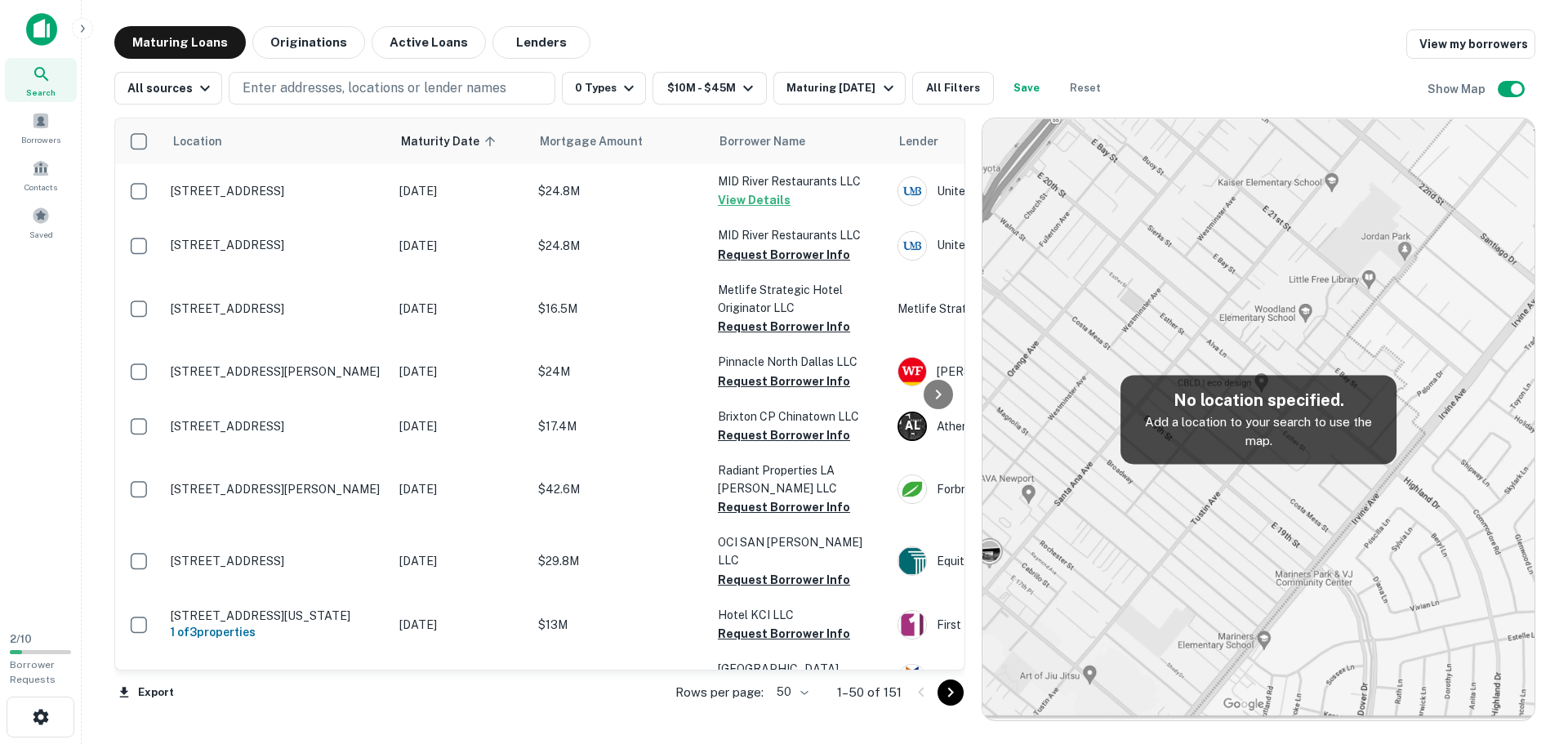
click at [721, 28] on div "Maturing Loans Originations Active Loans Lenders View my borrowers" at bounding box center [824, 42] width 1421 height 32
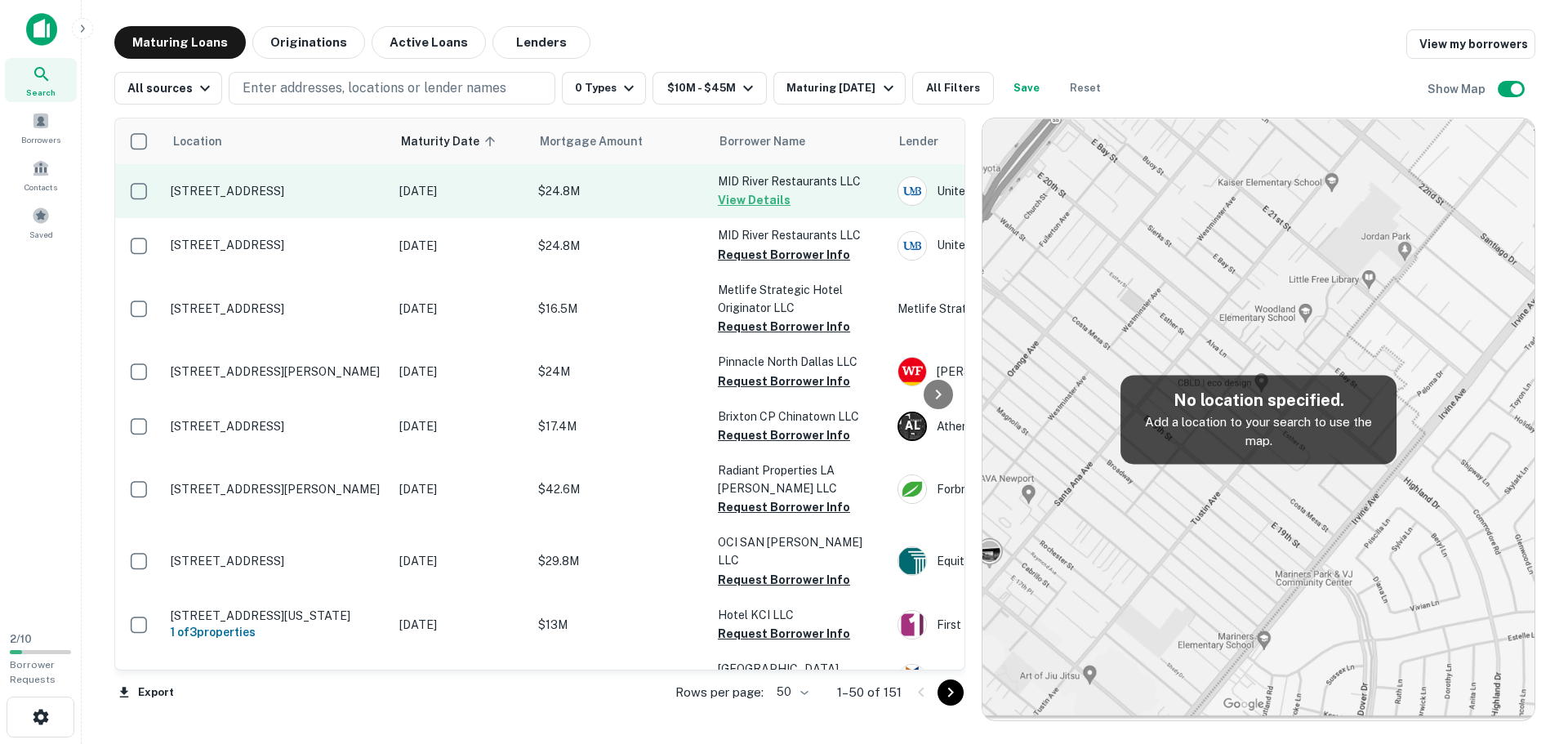
click at [637, 183] on p "$24.8M" at bounding box center [619, 191] width 163 height 18
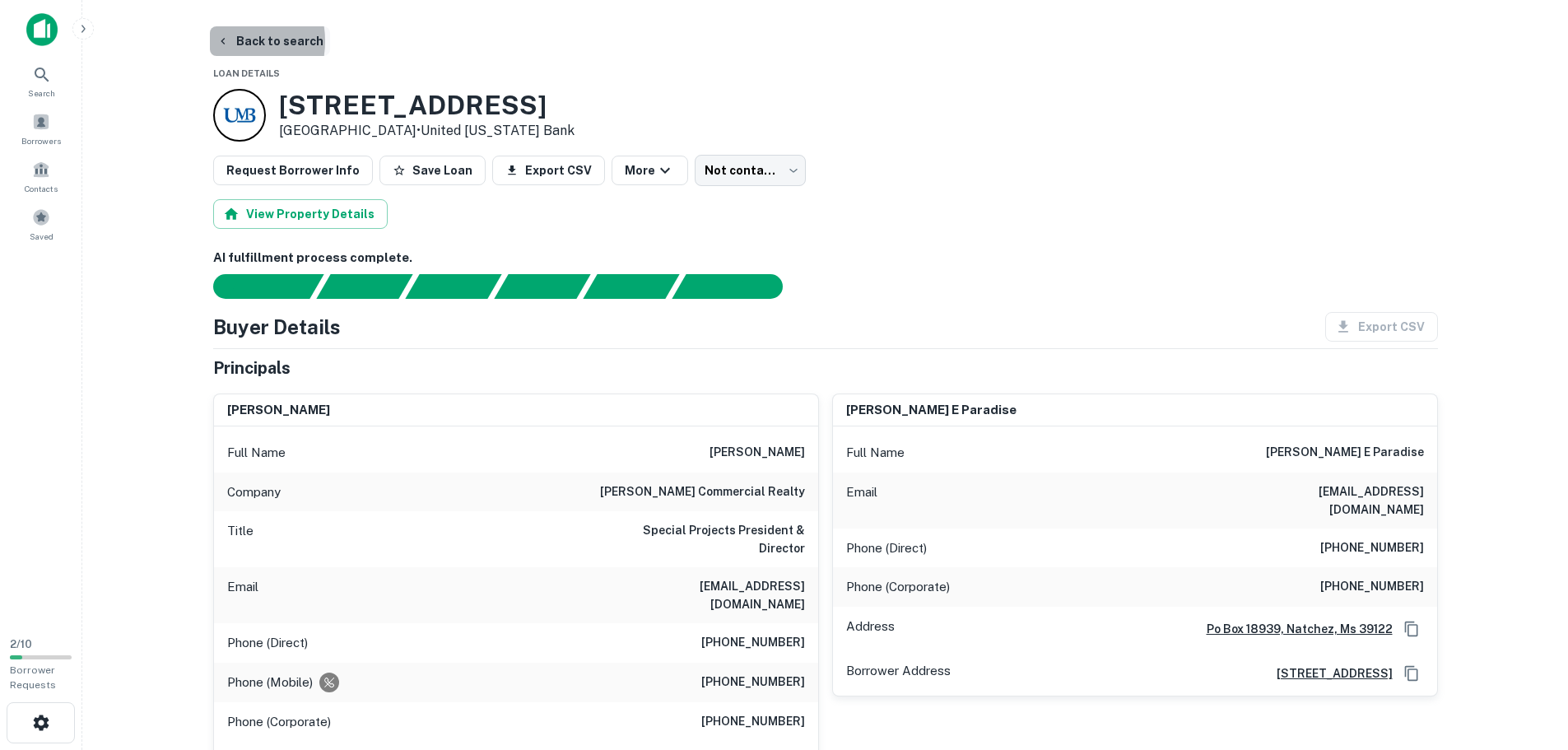
click at [227, 41] on icon "button" at bounding box center [223, 41] width 13 height 13
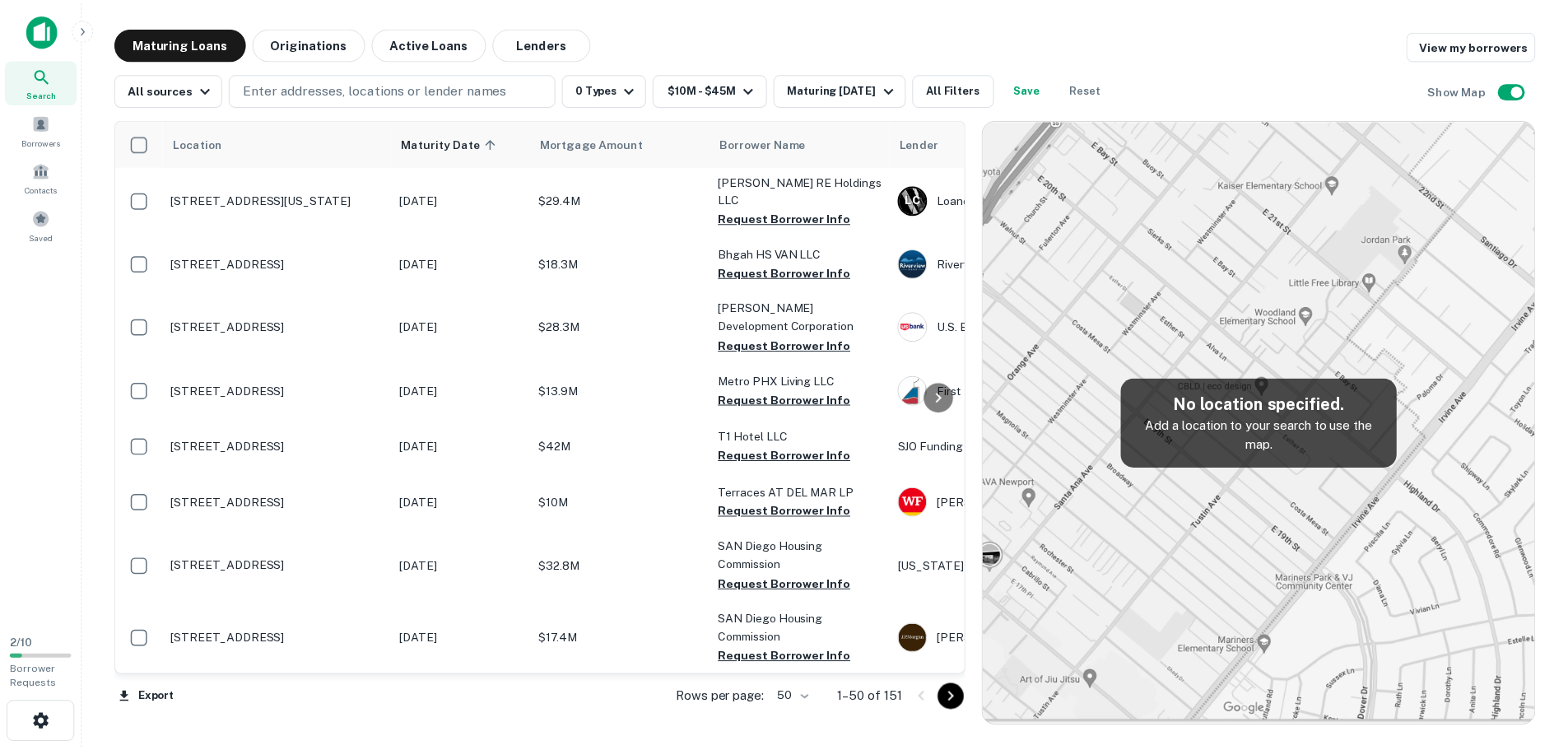
scroll to position [741, 0]
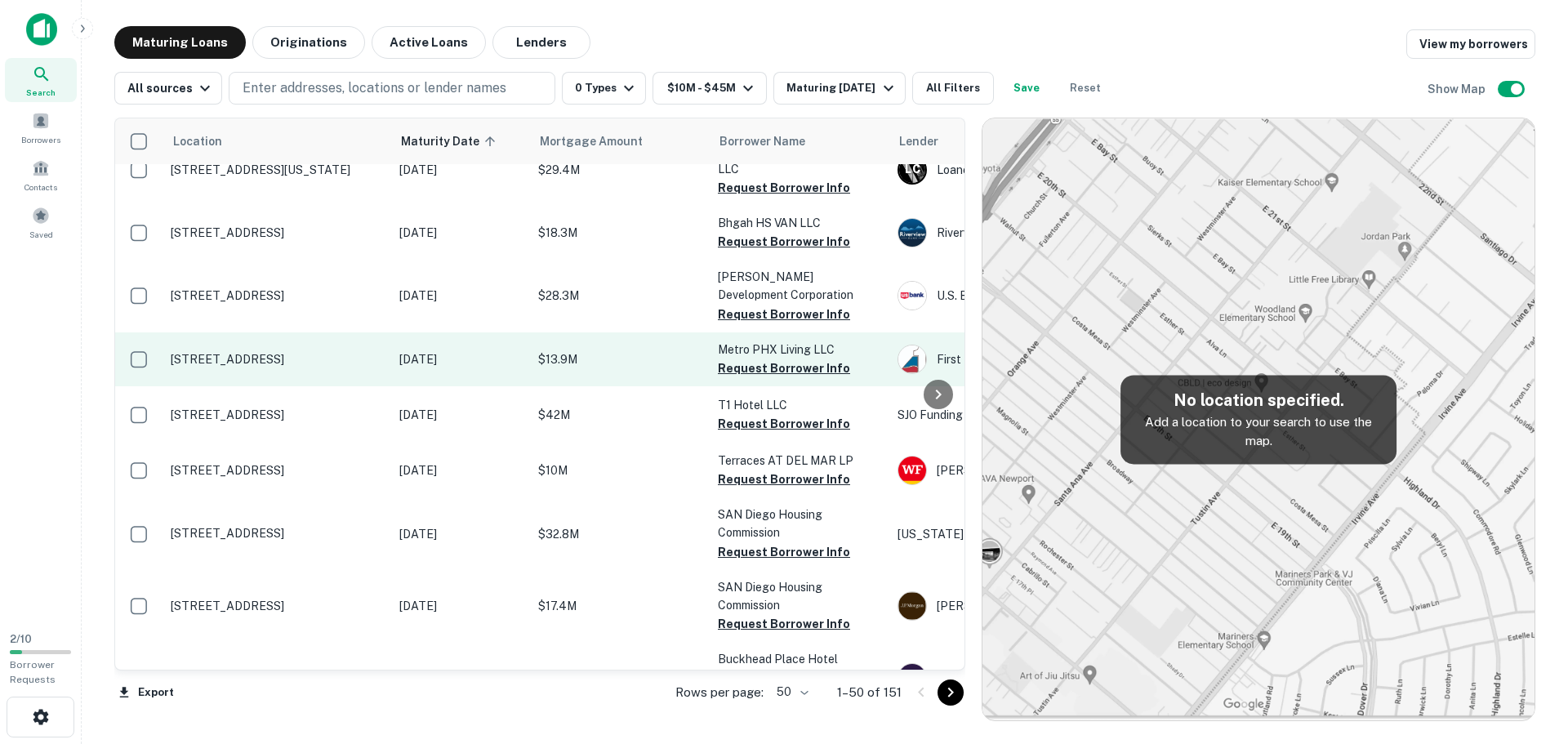
click at [538, 357] on p "$13.9M" at bounding box center [619, 359] width 163 height 18
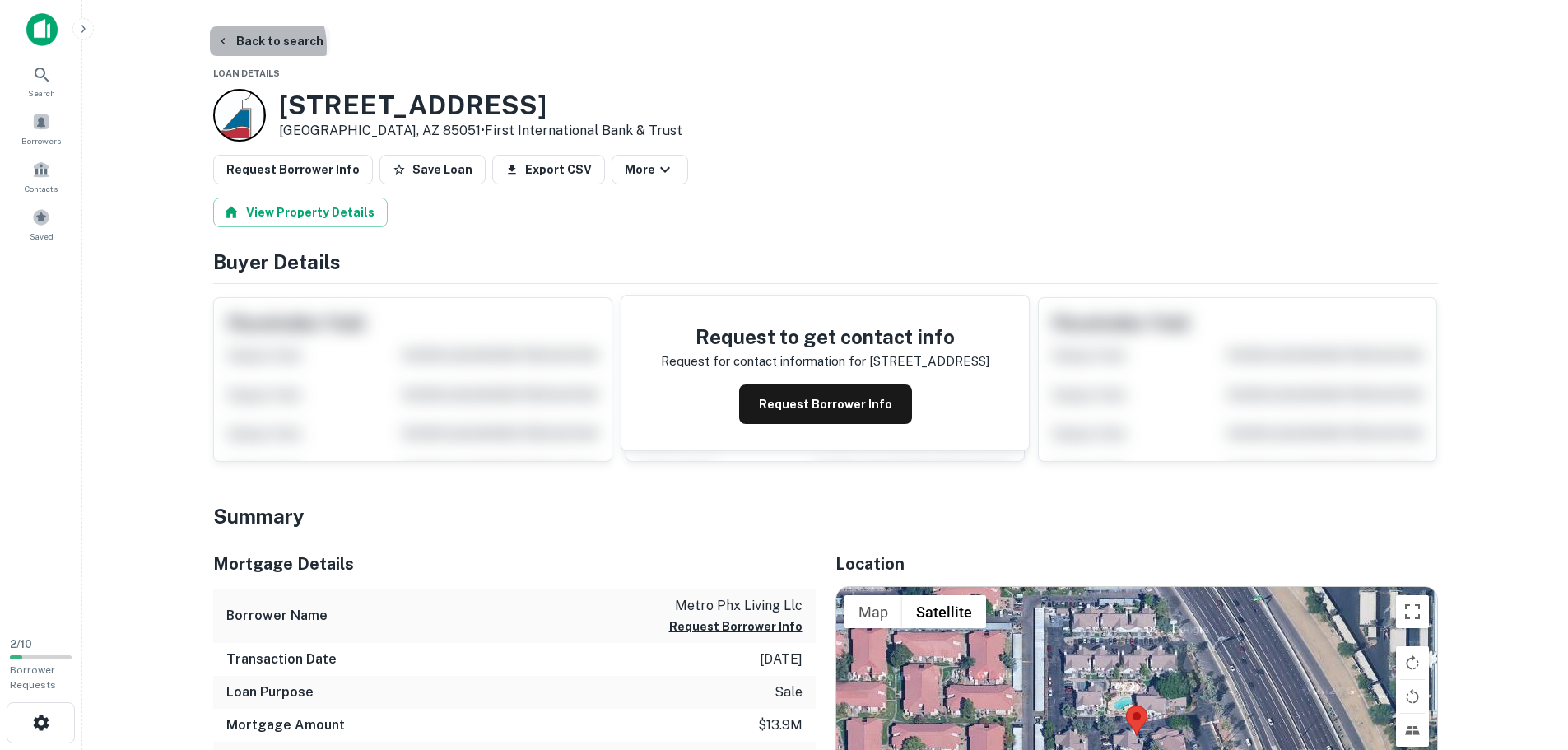
click at [249, 47] on button "Back to search" at bounding box center [269, 40] width 120 height 29
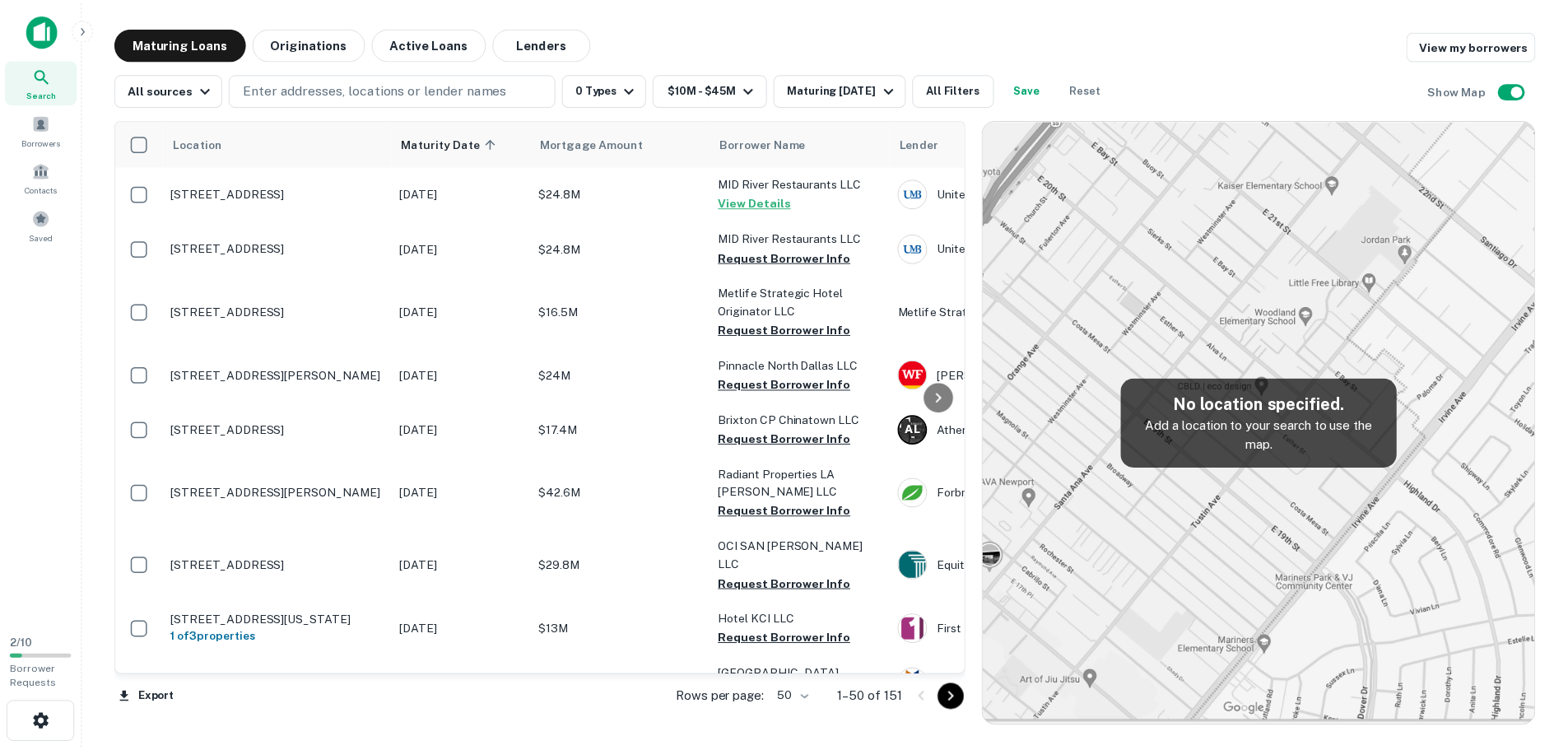
scroll to position [741, 0]
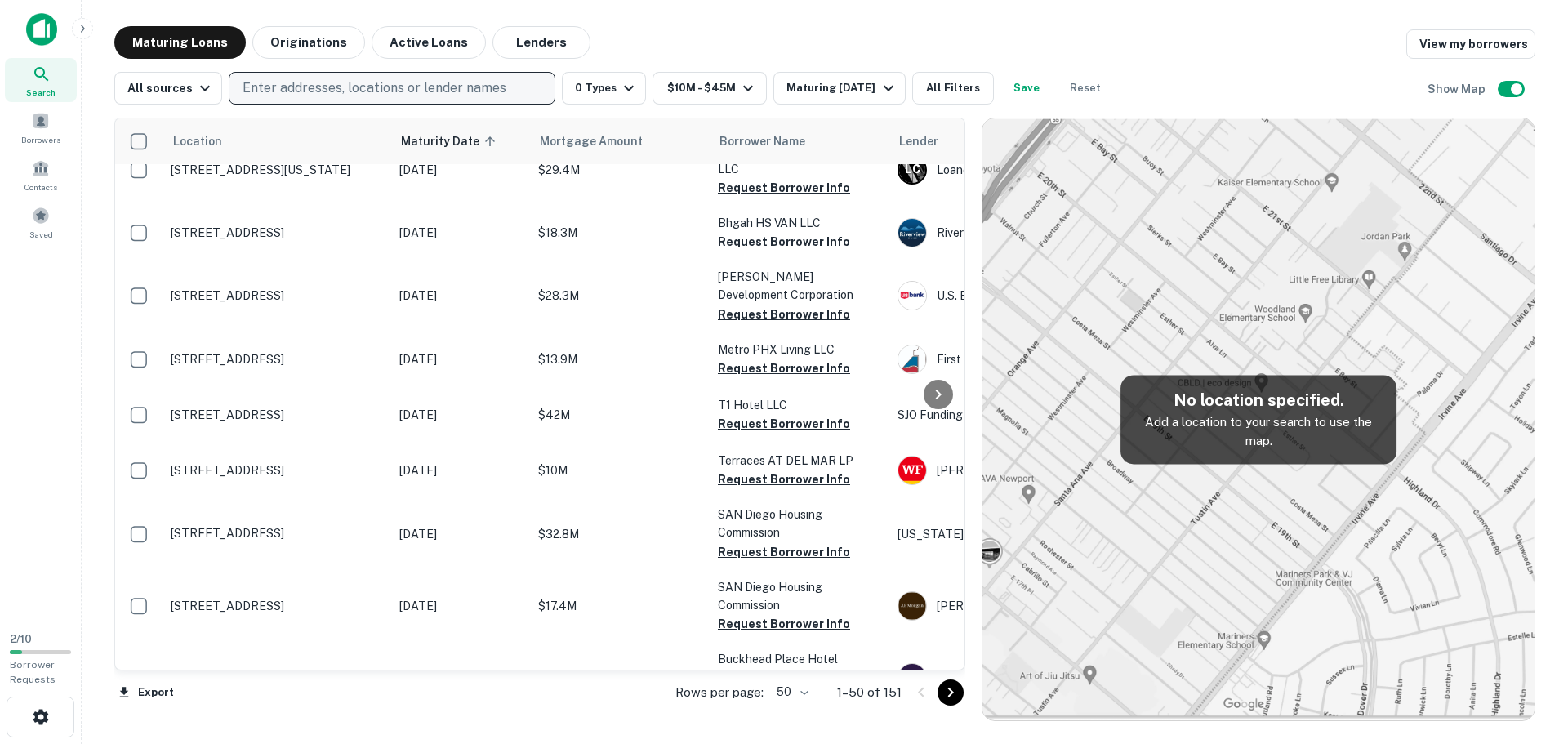
click at [477, 85] on p "Enter addresses, locations or lender names" at bounding box center [374, 88] width 264 height 20
type input "**********"
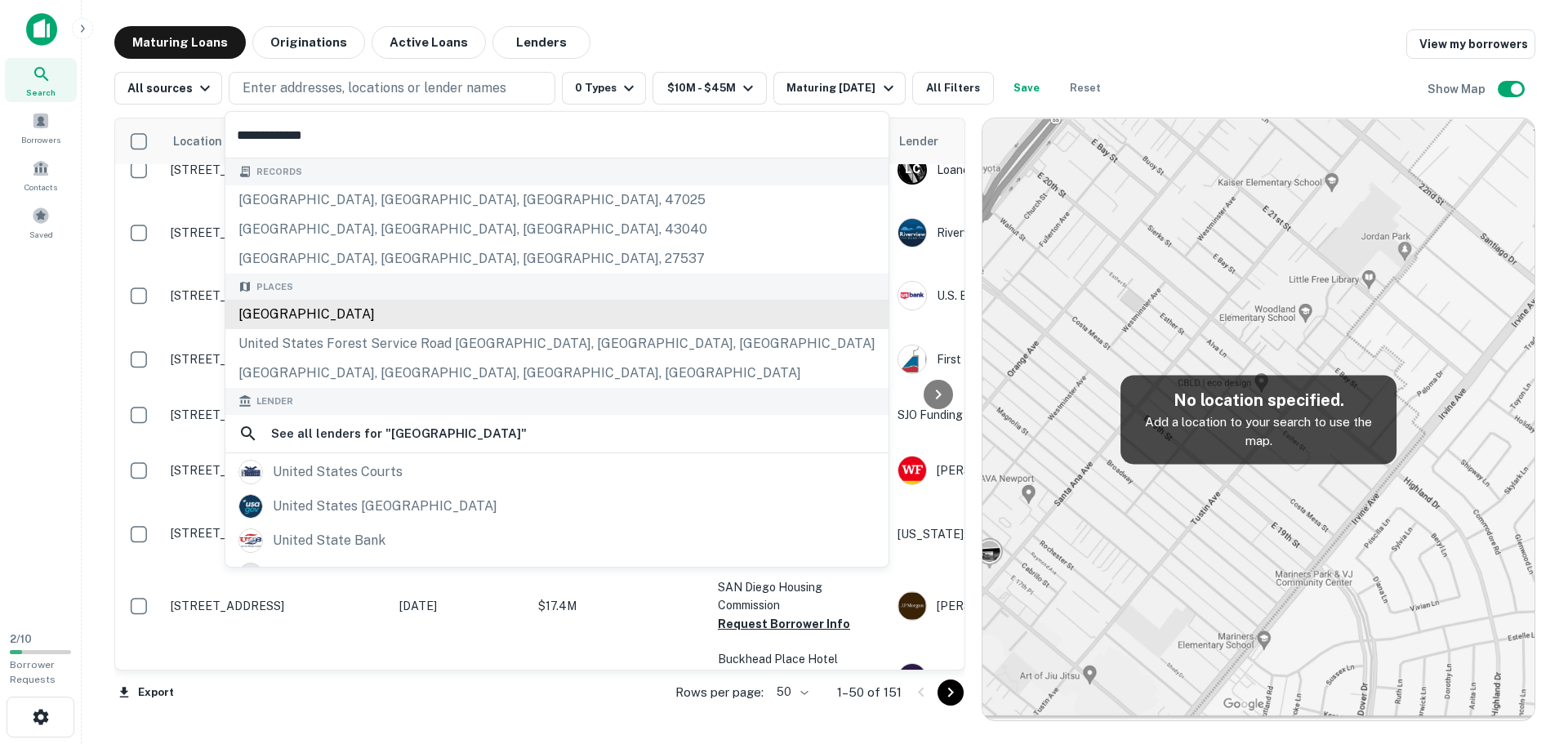
click at [341, 318] on div "[GEOGRAPHIC_DATA]" at bounding box center [556, 313] width 663 height 29
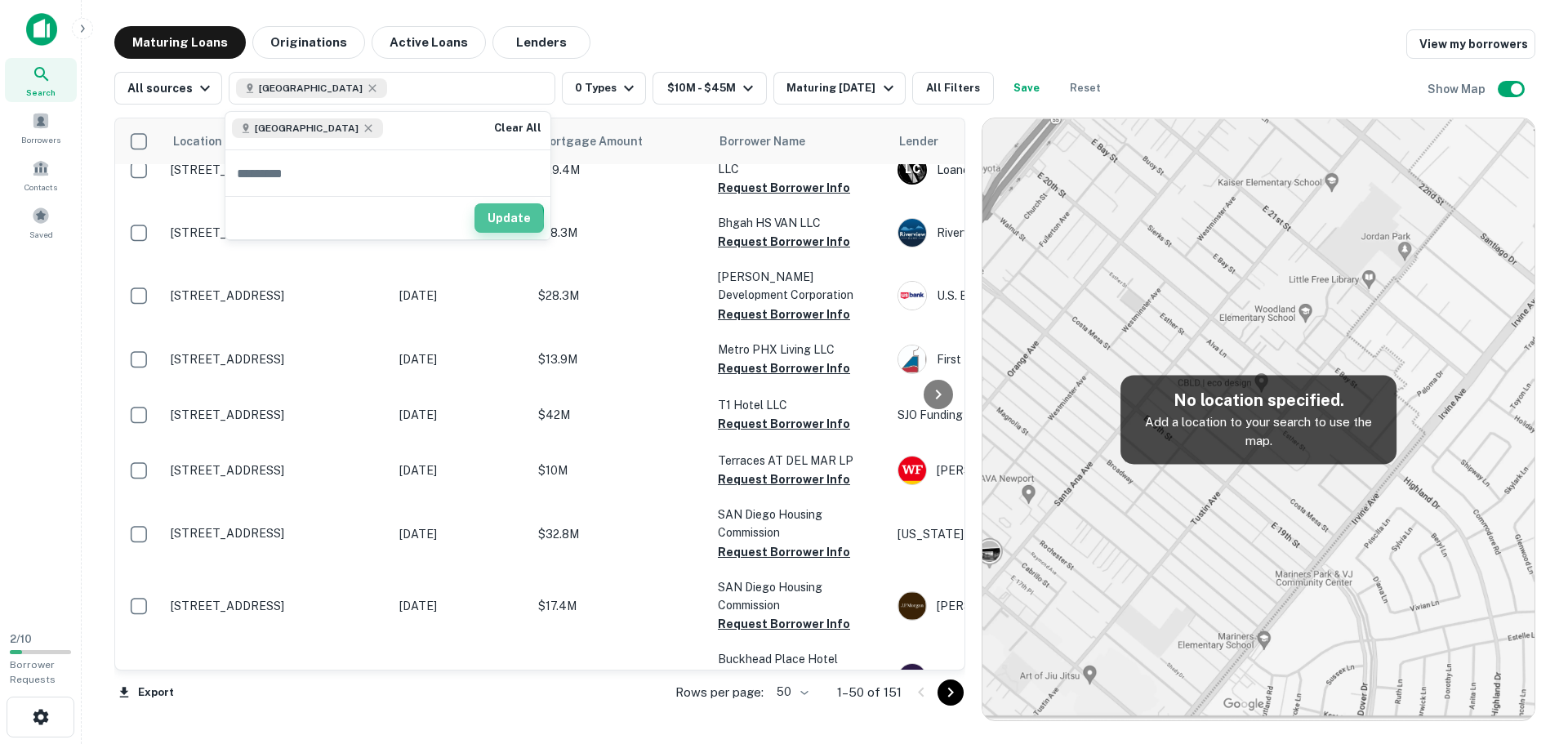
click at [483, 220] on button "Update" at bounding box center [509, 218] width 69 height 29
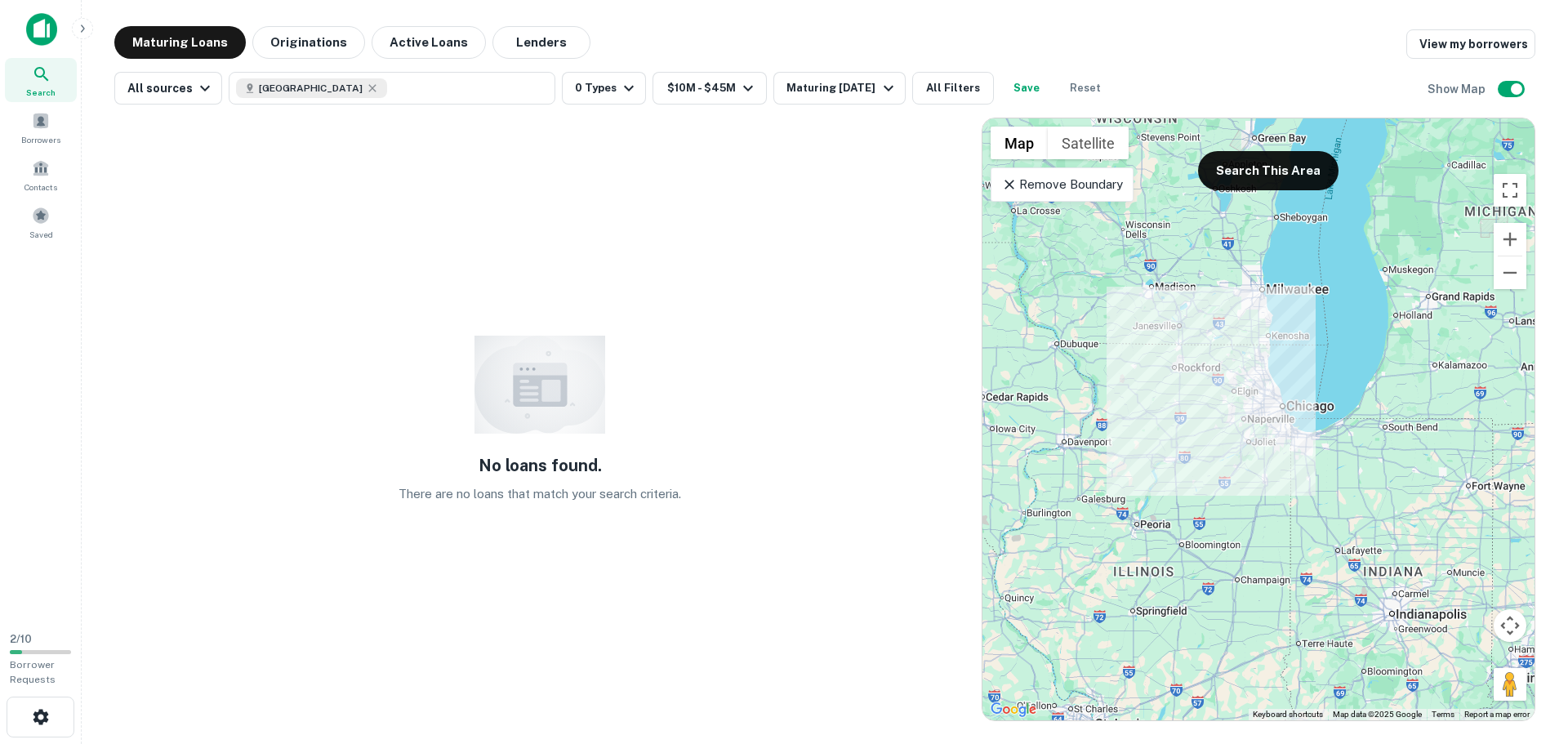
click at [1006, 190] on icon at bounding box center [1009, 185] width 17 height 17
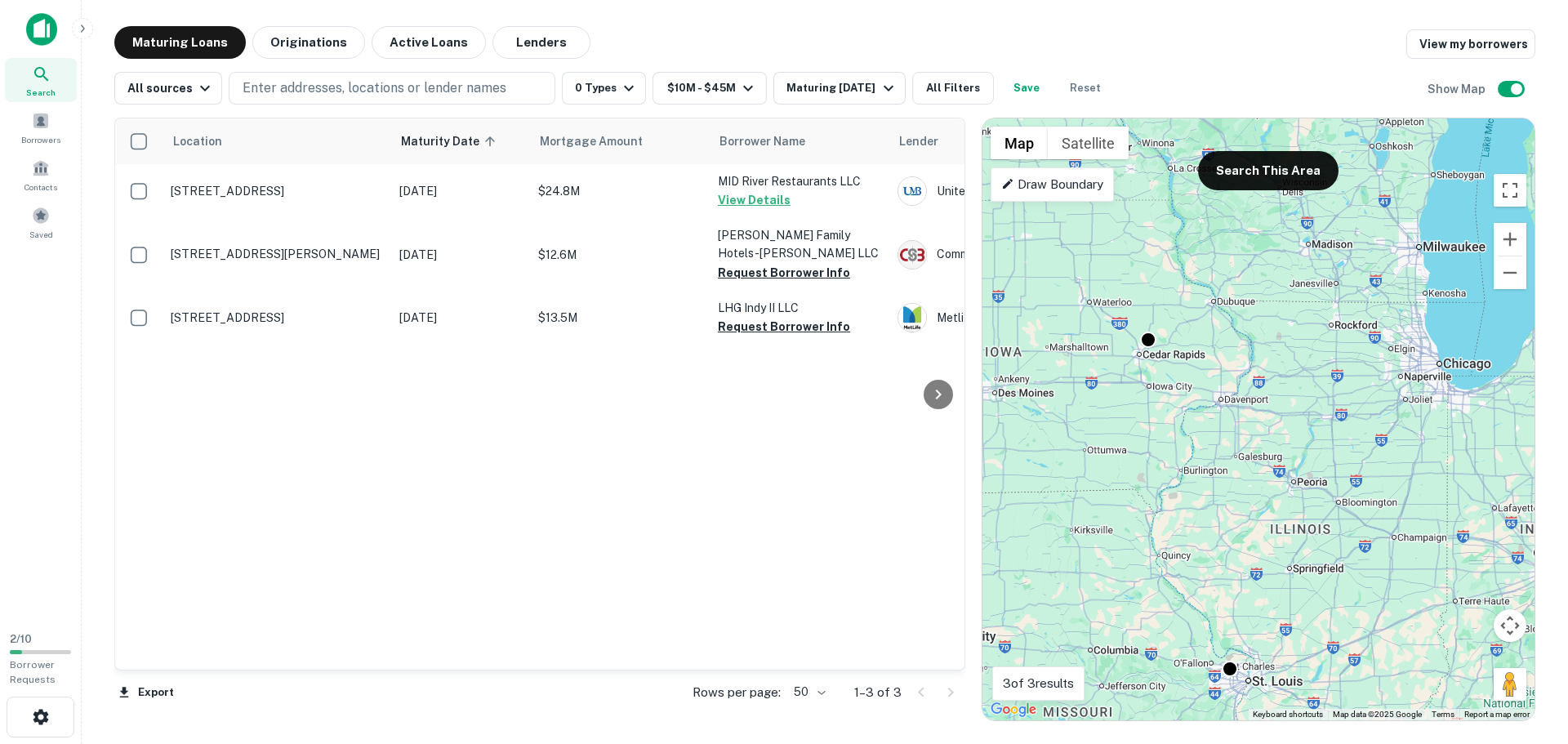
drag, startPoint x: 1215, startPoint y: 379, endPoint x: 1378, endPoint y: 333, distance: 169.4
click at [1378, 333] on div "To activate drag with keyboard, press Alt + Enter. Once in keyboard drag state,…" at bounding box center [1258, 419] width 552 height 602
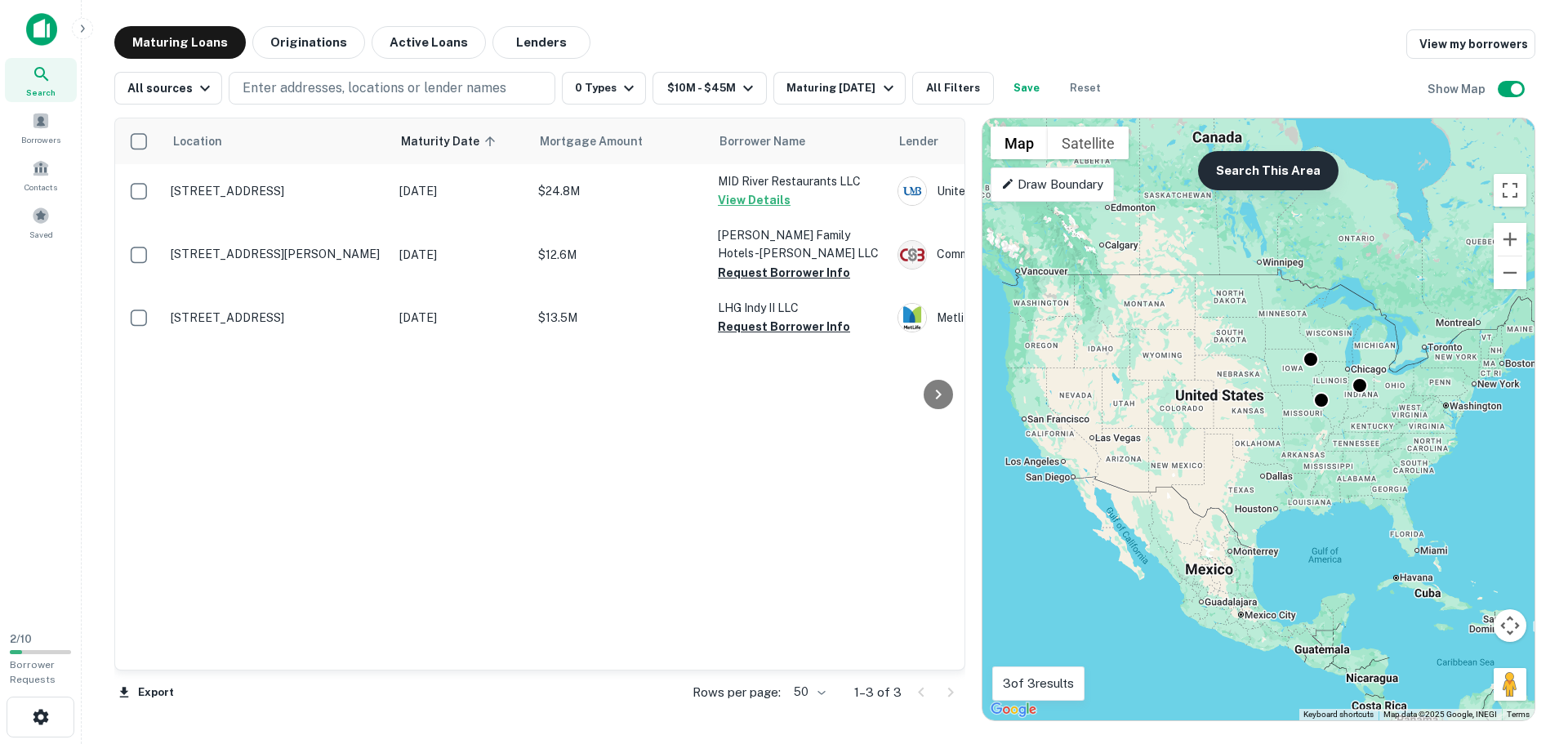
click at [1266, 162] on button "Search This Area" at bounding box center [1268, 170] width 141 height 39
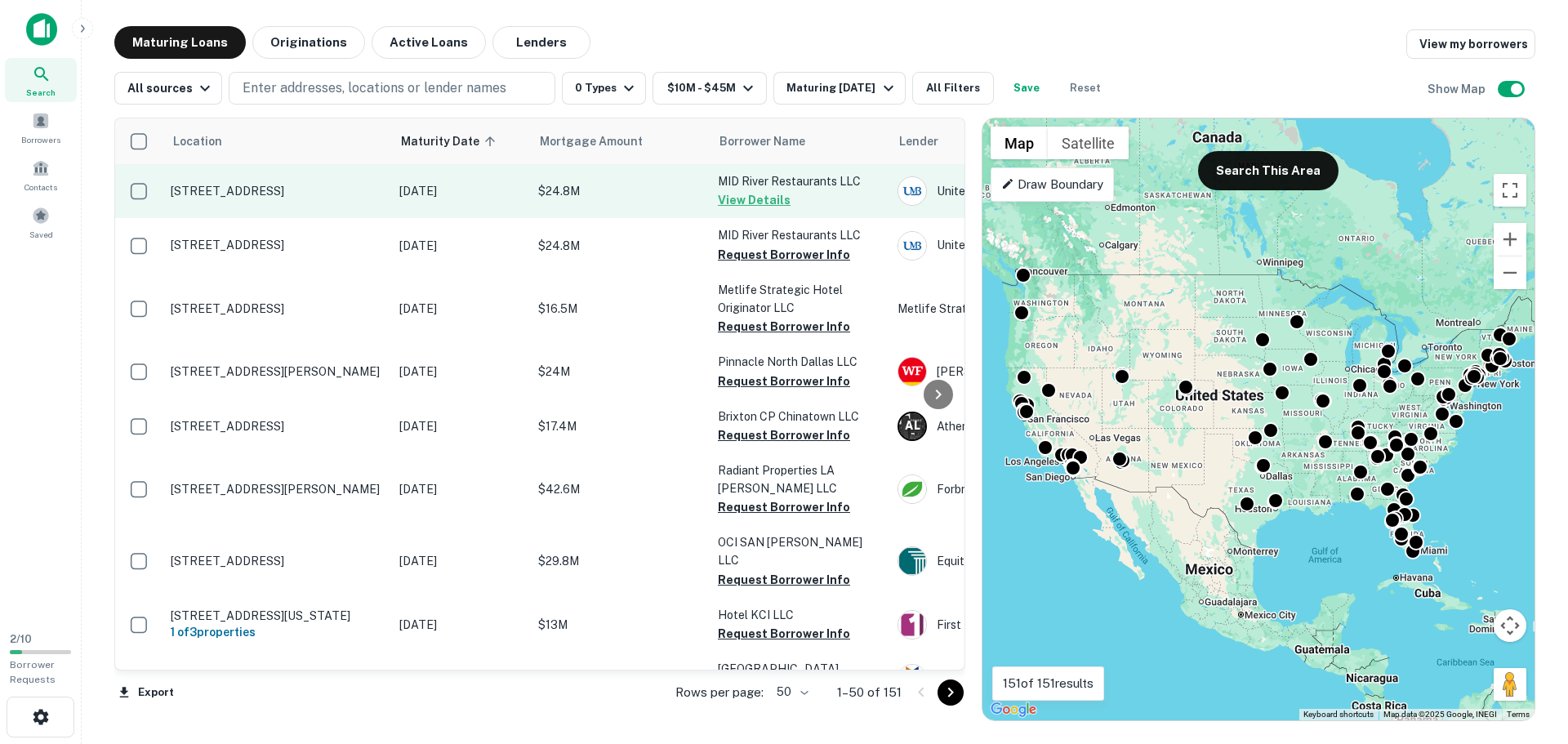
click at [359, 202] on td "[STREET_ADDRESS]" at bounding box center [276, 190] width 229 height 54
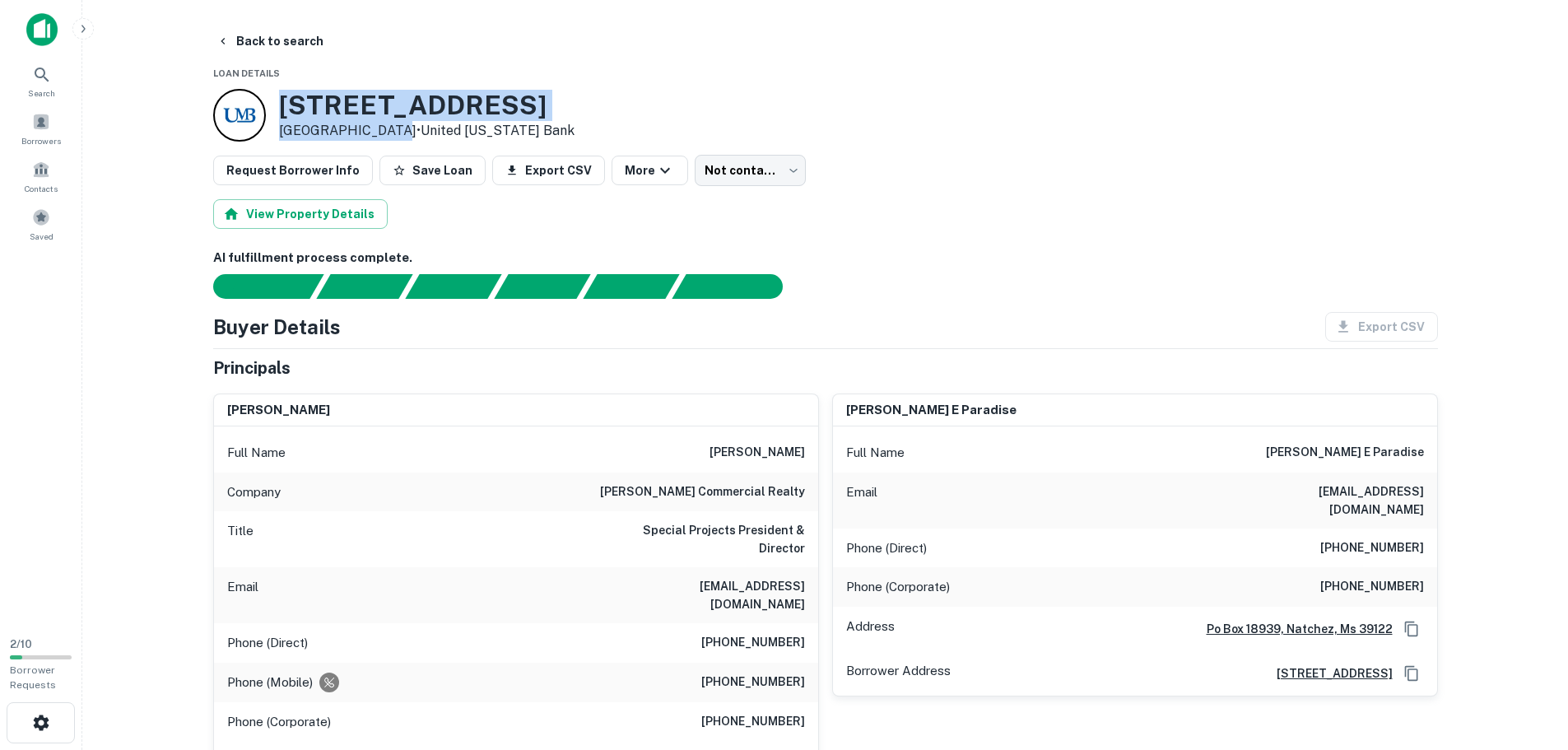
drag, startPoint x: 282, startPoint y: 104, endPoint x: 377, endPoint y: 131, distance: 98.8
click at [377, 131] on div "[STREET_ADDRESS] • United [US_STATE] Bank" at bounding box center [427, 115] width 296 height 51
copy div "[STREET_ADDRESS]"
drag, startPoint x: 250, startPoint y: 30, endPoint x: 235, endPoint y: 34, distance: 15.5
click at [250, 30] on button "Back to search" at bounding box center [269, 40] width 120 height 29
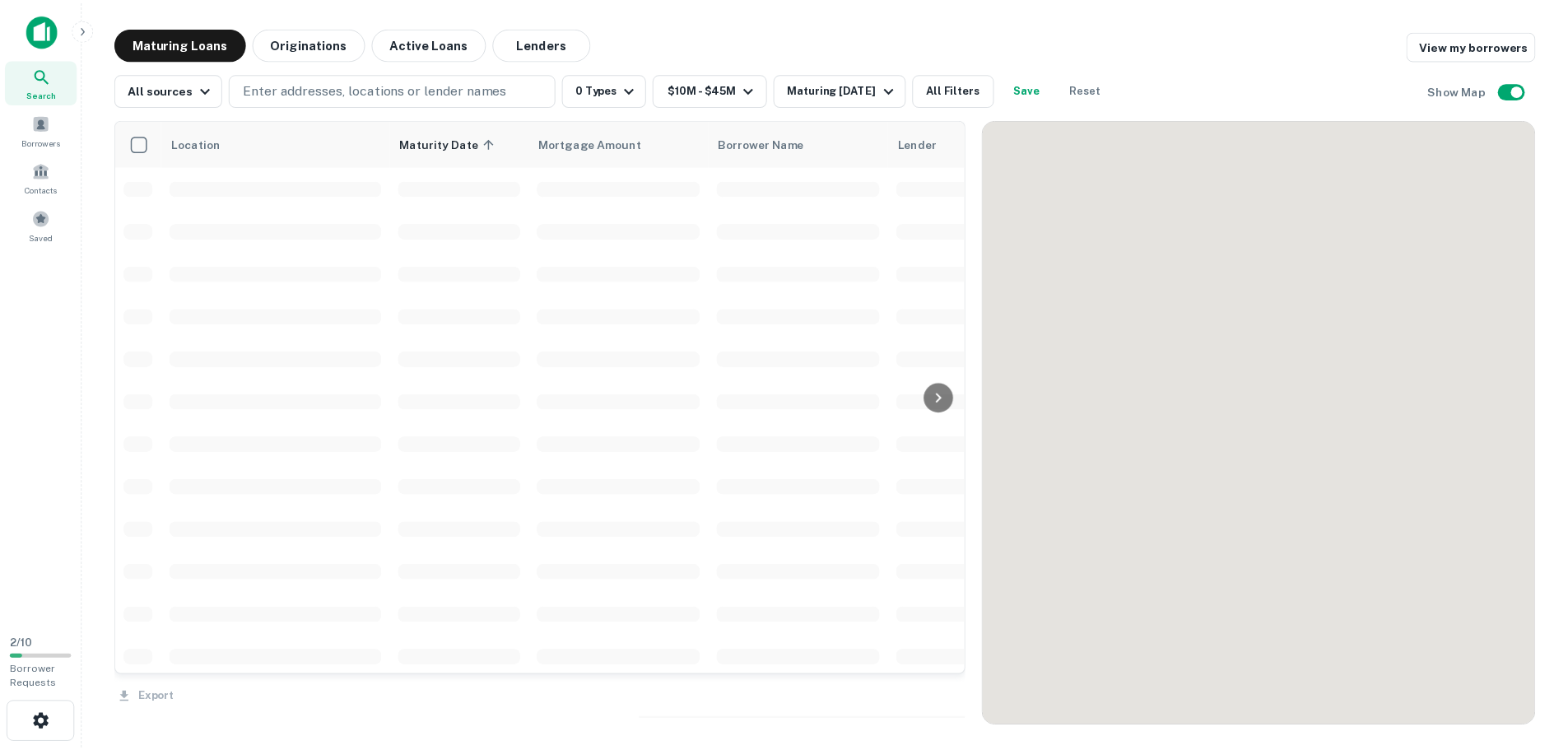
scroll to position [741, 0]
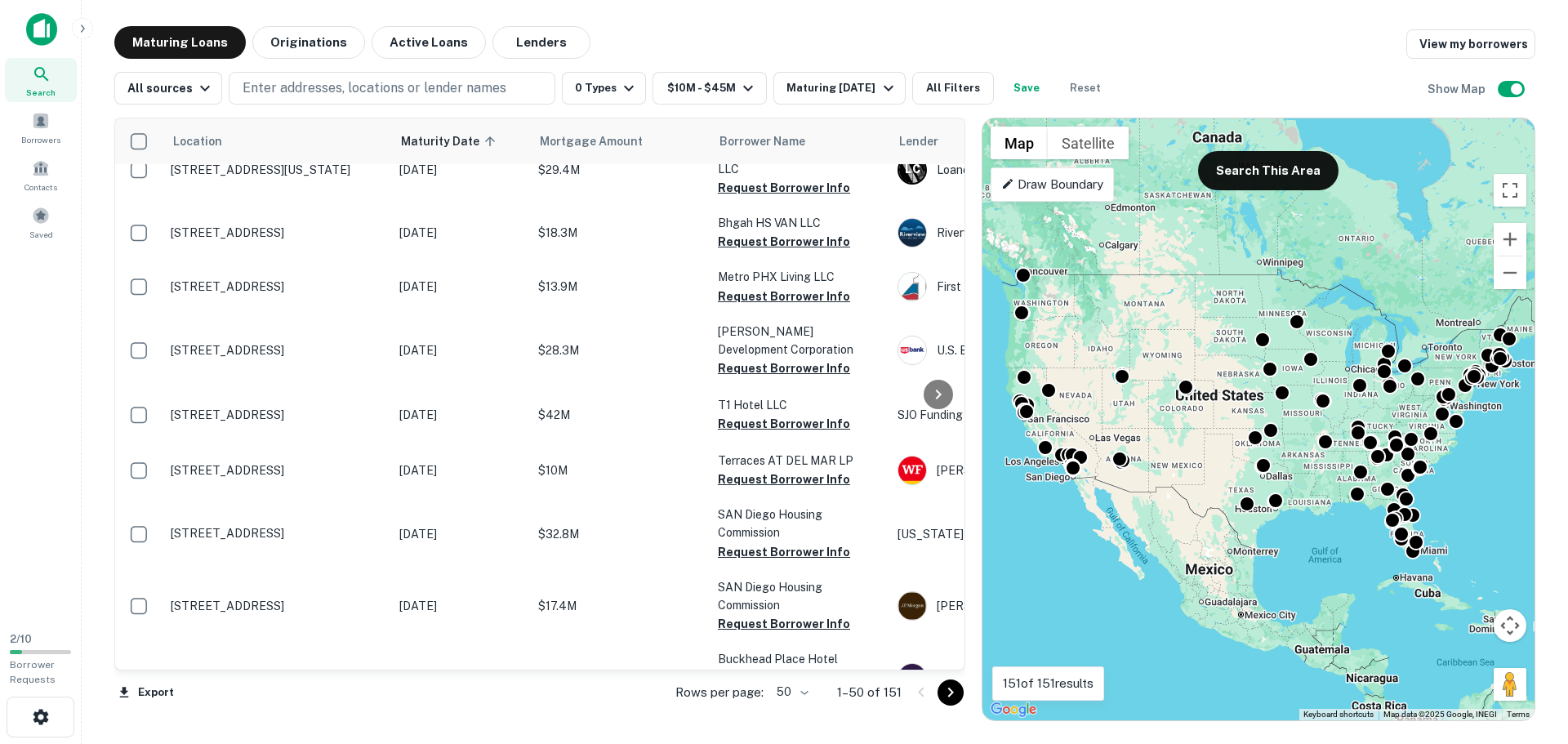
drag, startPoint x: 100, startPoint y: 180, endPoint x: 93, endPoint y: 134, distance: 46.5
click at [100, 180] on div "Maturing Loans Originations Active Loans Lenders View my borrowers All sources …" at bounding box center [825, 373] width 1460 height 695
click at [45, 26] on img at bounding box center [41, 29] width 31 height 32
